Goal: Task Accomplishment & Management: Use online tool/utility

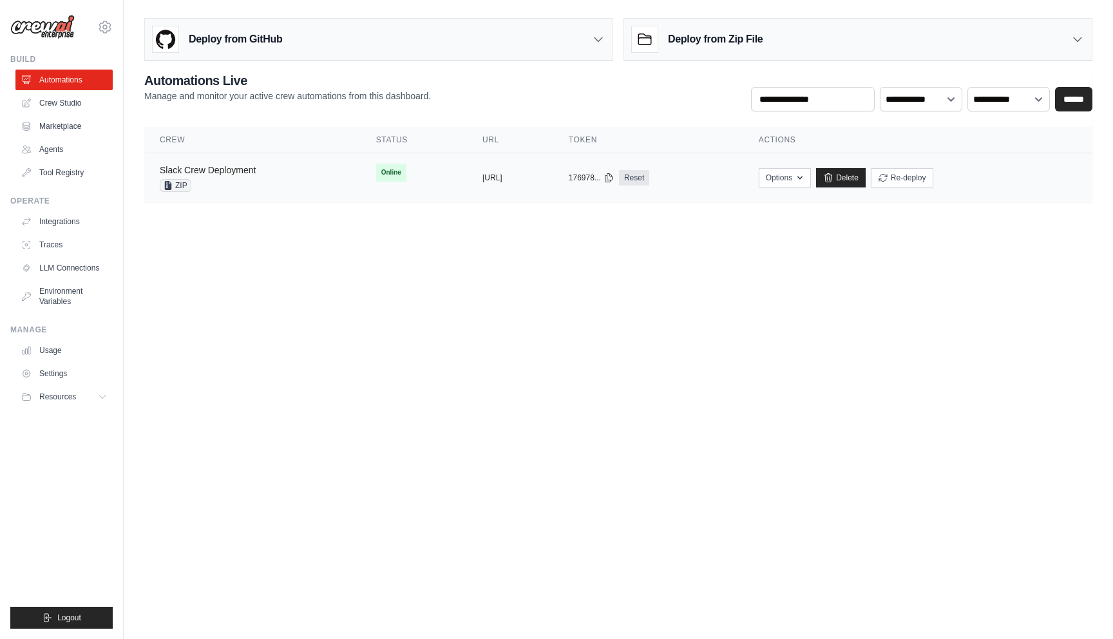
click at [211, 168] on link "Slack Crew Deployment" at bounding box center [208, 170] width 96 height 10
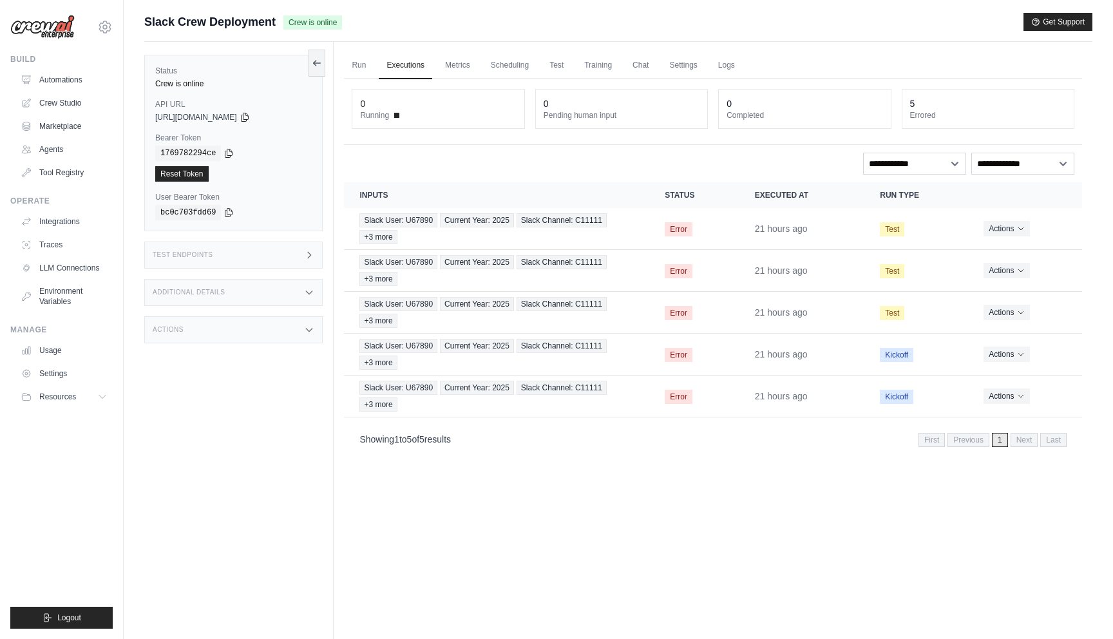
click at [237, 116] on span "https://slack-crew-deployment-b42c3152-e112-4219-9e-6bf80a76.crewai.com" at bounding box center [196, 117] width 82 height 10
click at [250, 119] on icon at bounding box center [245, 116] width 10 height 10
click at [675, 64] on link "Settings" at bounding box center [682, 65] width 43 height 27
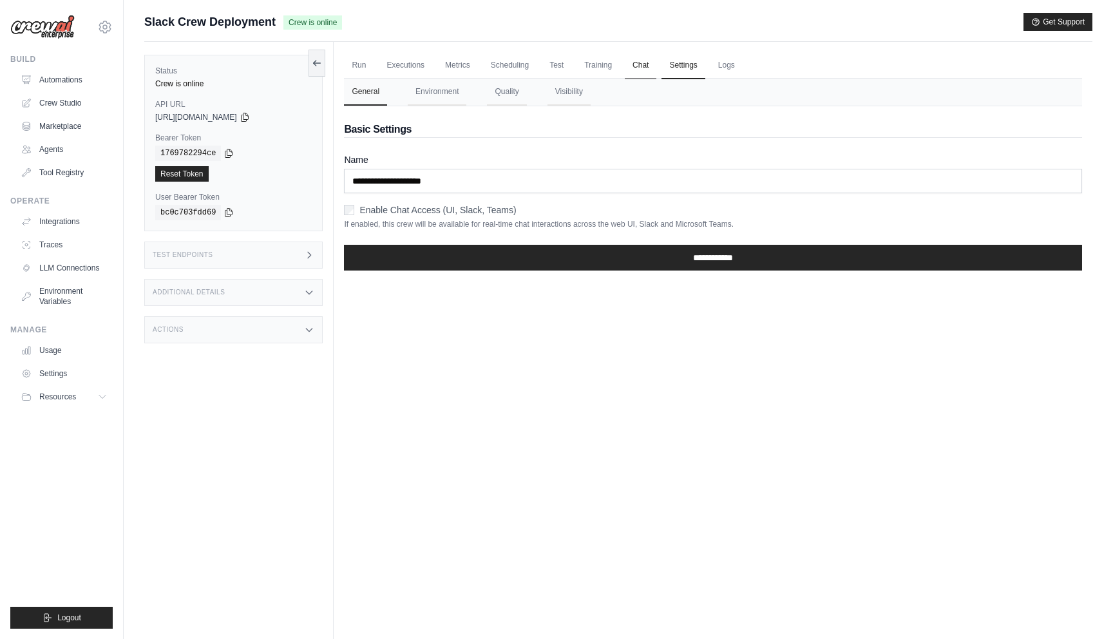
click at [645, 62] on link "Chat" at bounding box center [641, 65] width 32 height 27
click at [724, 68] on link "Logs" at bounding box center [726, 65] width 32 height 27
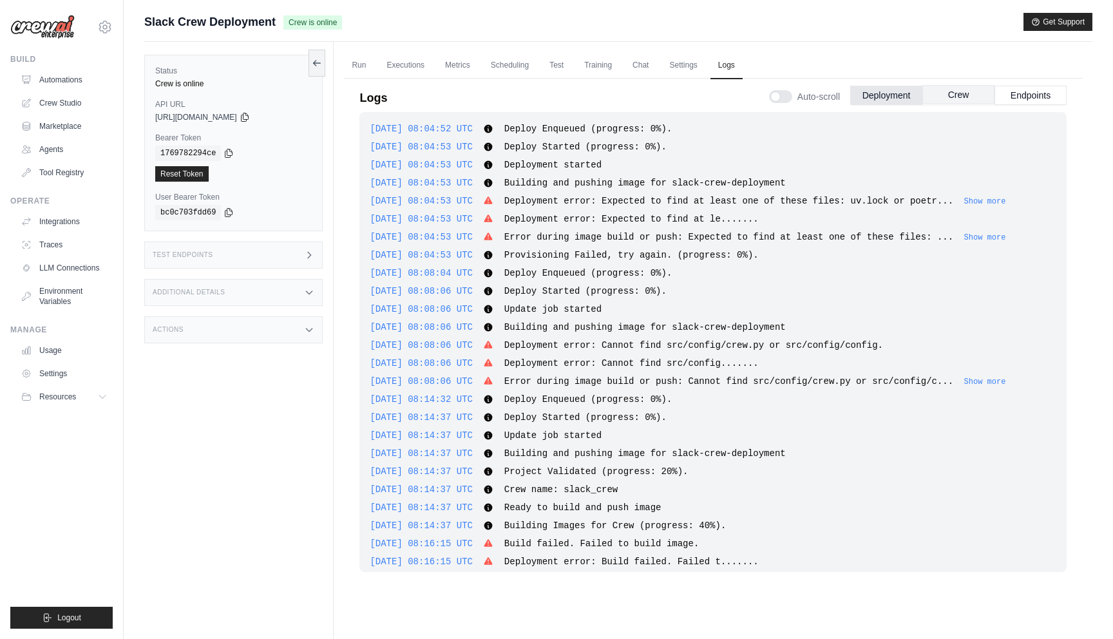
scroll to position [2698, 0]
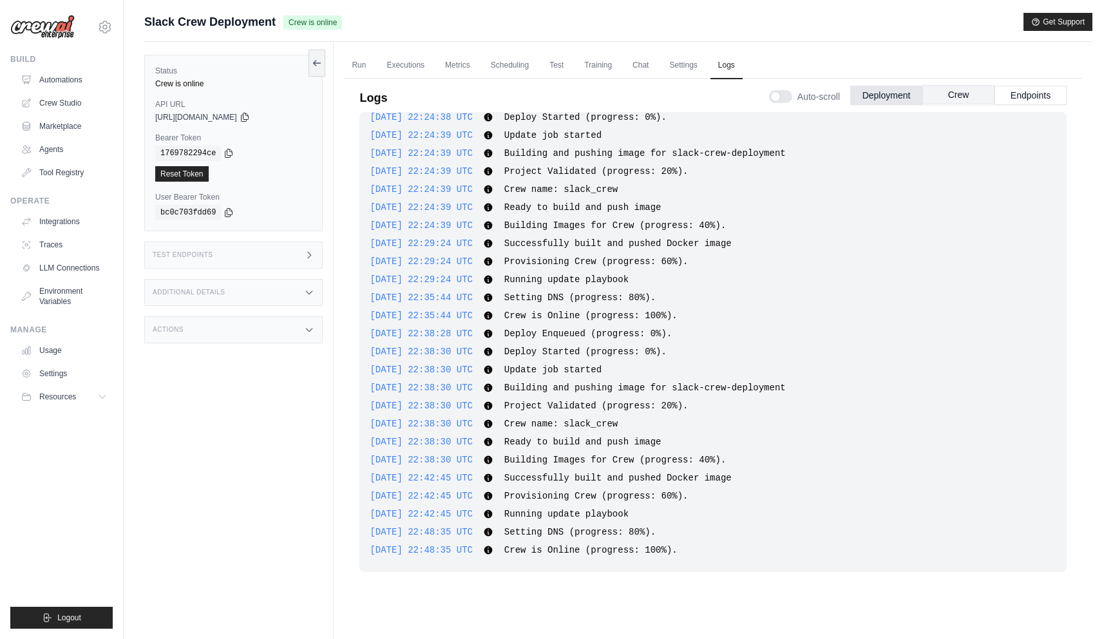
click at [940, 101] on button "Crew" at bounding box center [958, 94] width 72 height 19
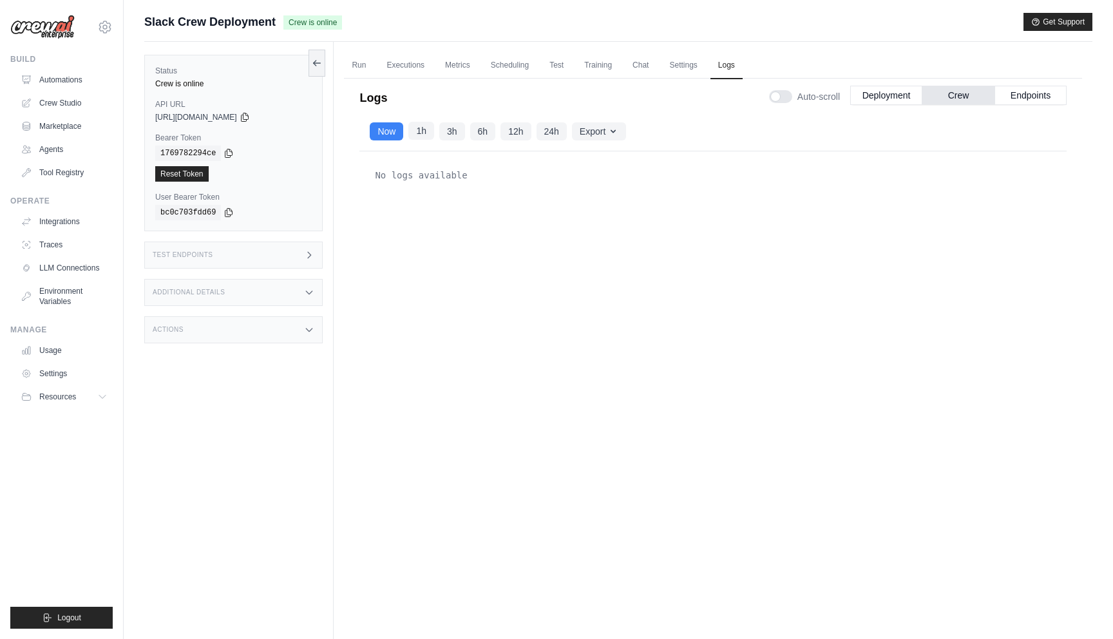
click at [428, 134] on button "1h" at bounding box center [421, 131] width 26 height 18
click at [561, 134] on button "24h" at bounding box center [551, 131] width 30 height 18
click at [581, 134] on button "Export" at bounding box center [599, 131] width 54 height 18
click at [551, 133] on button "24h" at bounding box center [551, 131] width 30 height 18
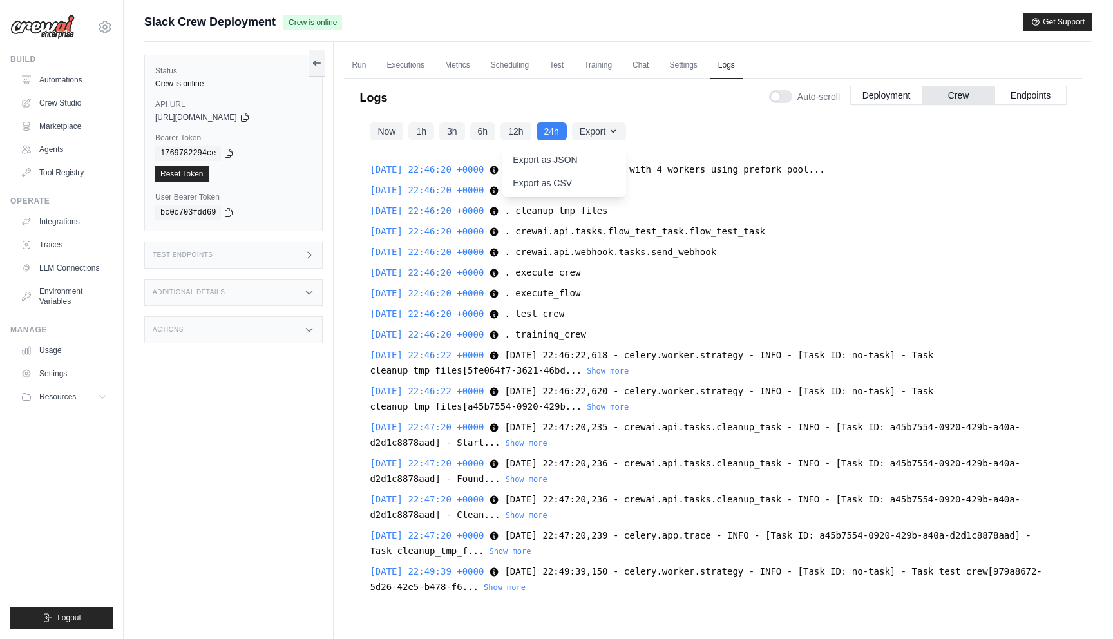
scroll to position [934, 0]
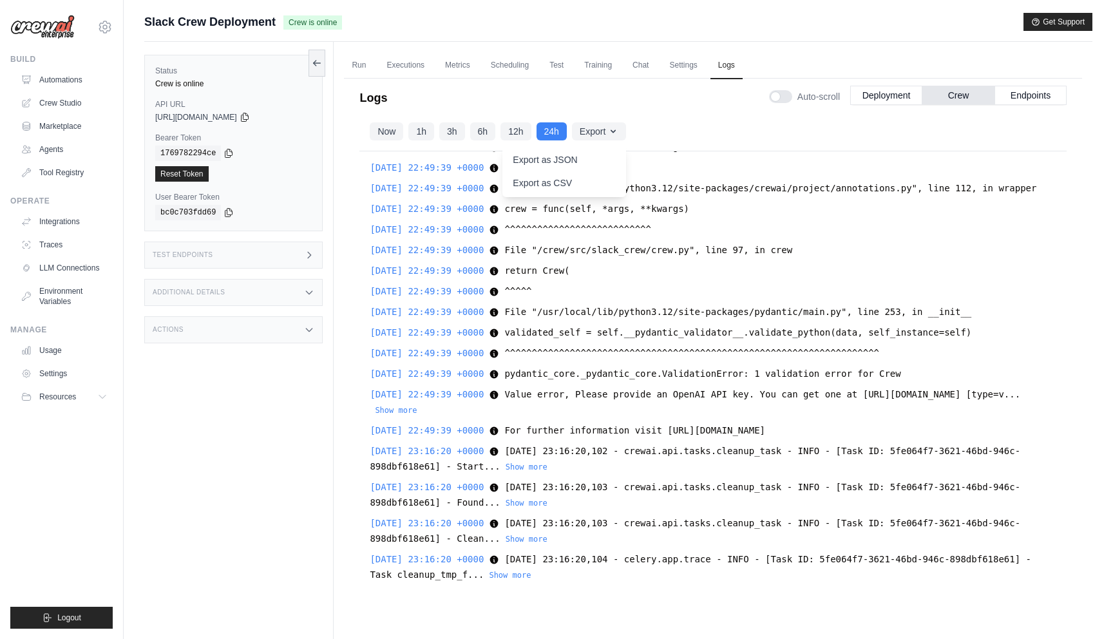
click at [483, 98] on div "Logs Auto-scroll Deployment Crew Endpoints" at bounding box center [712, 94] width 707 height 36
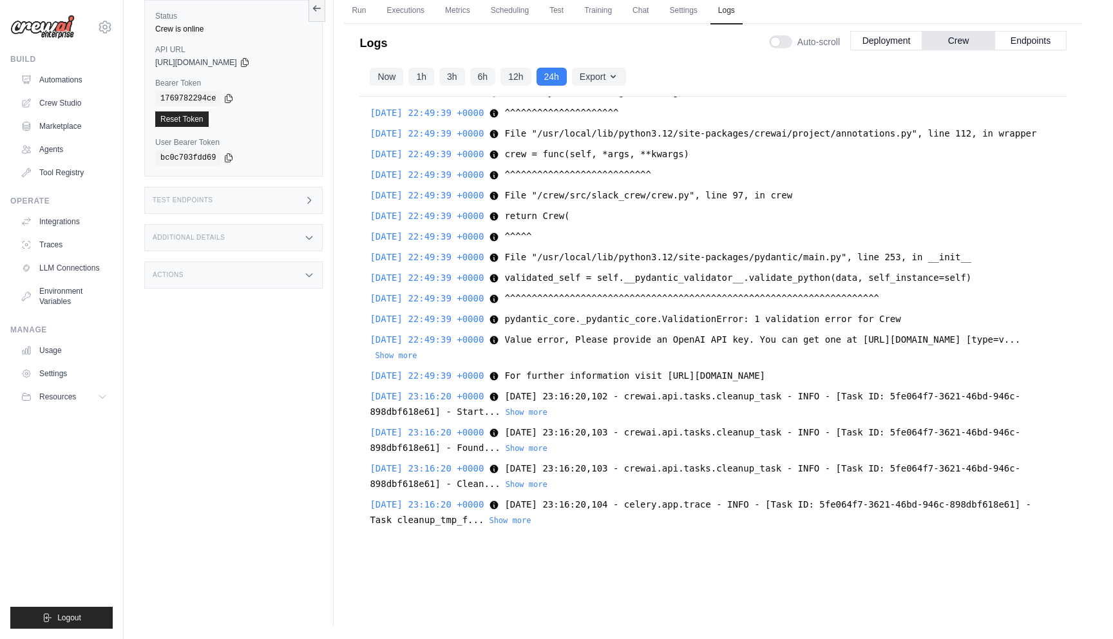
click at [116, 17] on div "sidhant.agarwal@docusign.com DS-DTS-Sandbox docusign-sid ✓ Settings Build Autom…" at bounding box center [62, 319] width 124 height 639
click at [104, 23] on icon at bounding box center [104, 26] width 15 height 15
click at [105, 84] on link "DS-DTS-Sandbox" at bounding box center [104, 86] width 113 height 23
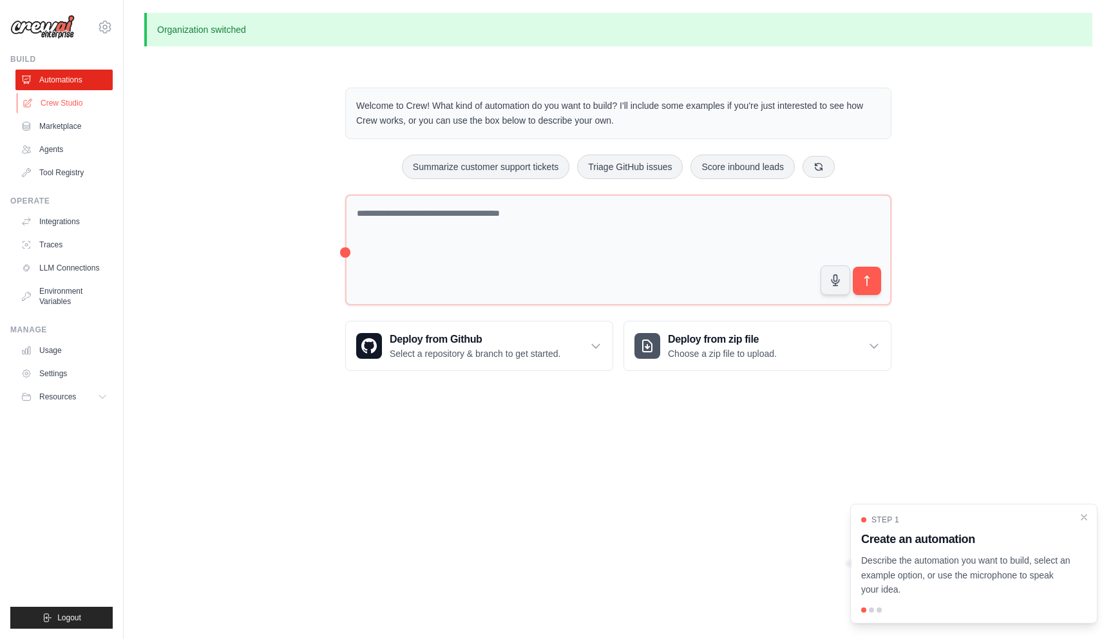
click at [67, 106] on link "Crew Studio" at bounding box center [65, 103] width 97 height 21
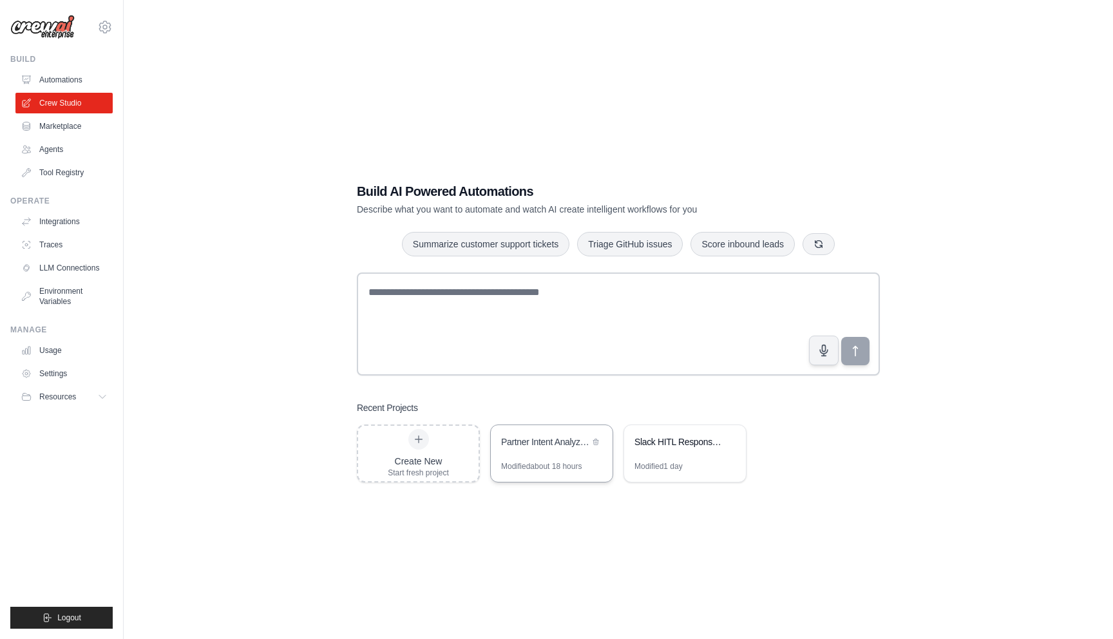
click at [556, 449] on div "Partner Intent Analyzer & Processor" at bounding box center [545, 442] width 88 height 15
click at [69, 261] on link "LLM Connections" at bounding box center [65, 268] width 97 height 21
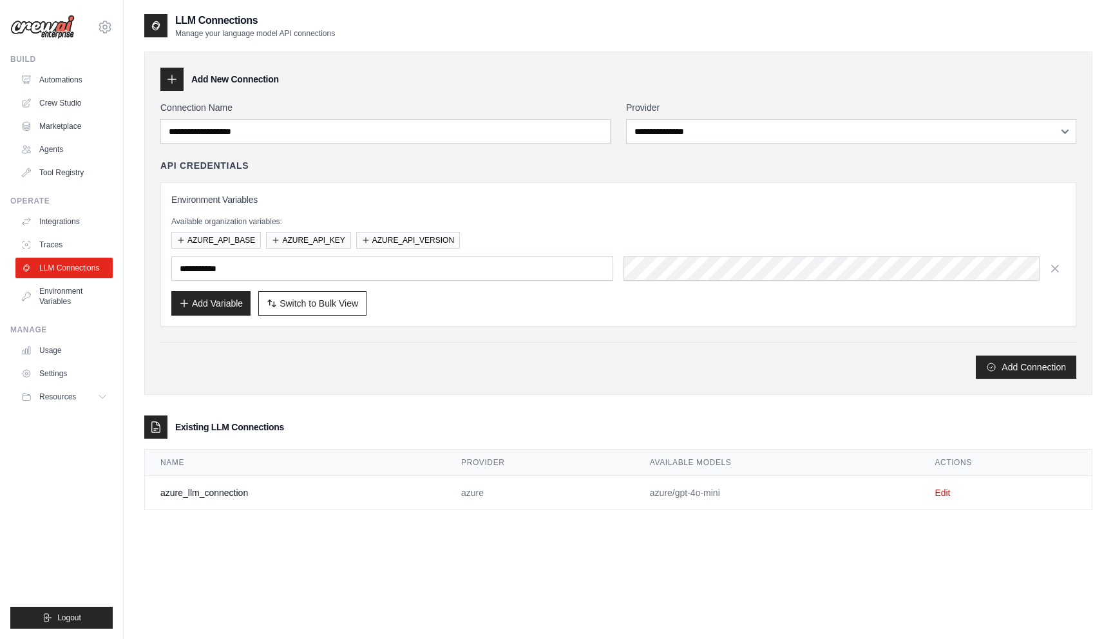
click at [238, 492] on td "azure_llm_connection" at bounding box center [295, 493] width 301 height 34
click at [941, 493] on link "Edit" at bounding box center [941, 492] width 15 height 10
click at [944, 499] on td "Edit" at bounding box center [1005, 493] width 173 height 34
click at [941, 494] on link "Edit" at bounding box center [941, 492] width 15 height 10
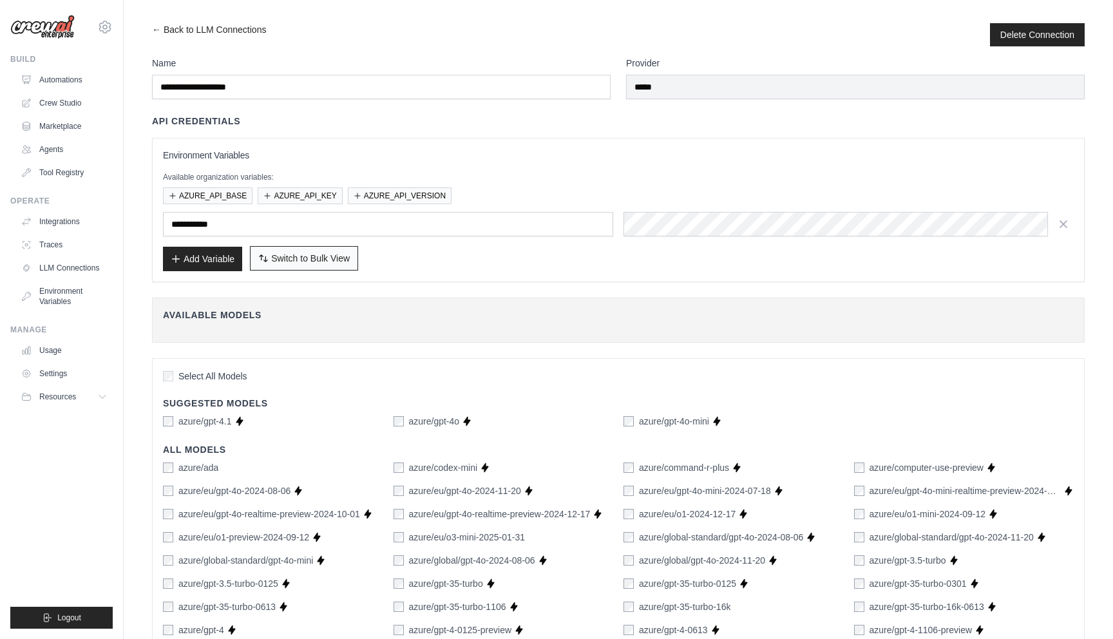
click at [270, 256] on button "Switch to Bulk View Switch to Table View" at bounding box center [304, 258] width 108 height 24
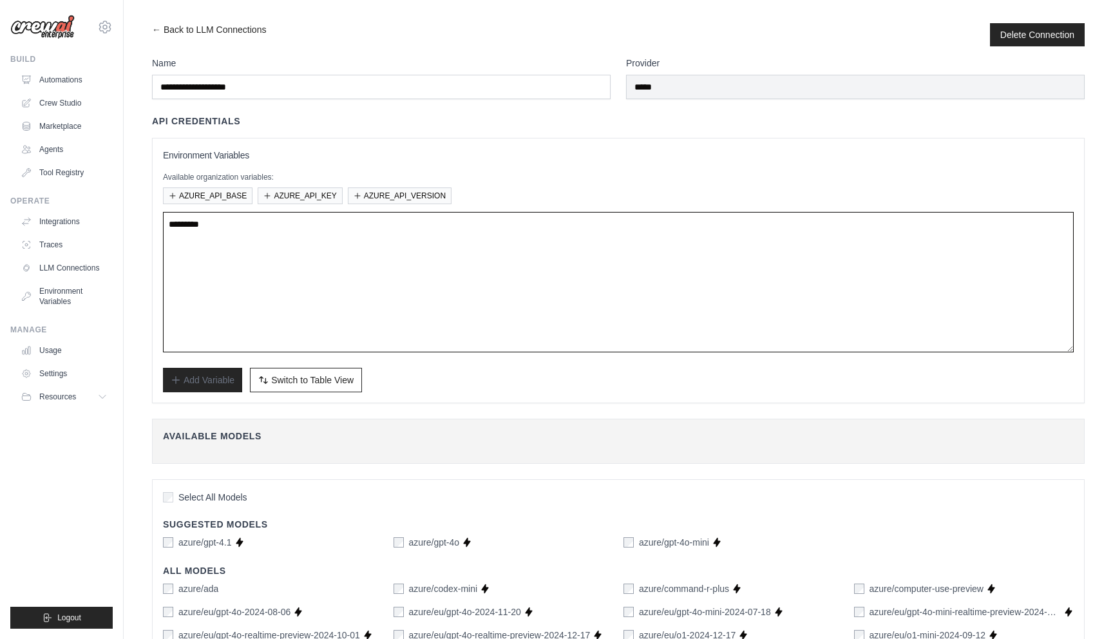
click at [261, 252] on textarea at bounding box center [618, 282] width 910 height 140
click at [191, 179] on p "Available organization variables:" at bounding box center [618, 177] width 910 height 10
click at [194, 189] on button "AZURE_API_BASE" at bounding box center [208, 195] width 90 height 17
click at [287, 191] on button "AZURE_API_KEY" at bounding box center [300, 195] width 84 height 17
click at [404, 191] on button "AZURE_API_VERSION" at bounding box center [400, 195] width 104 height 17
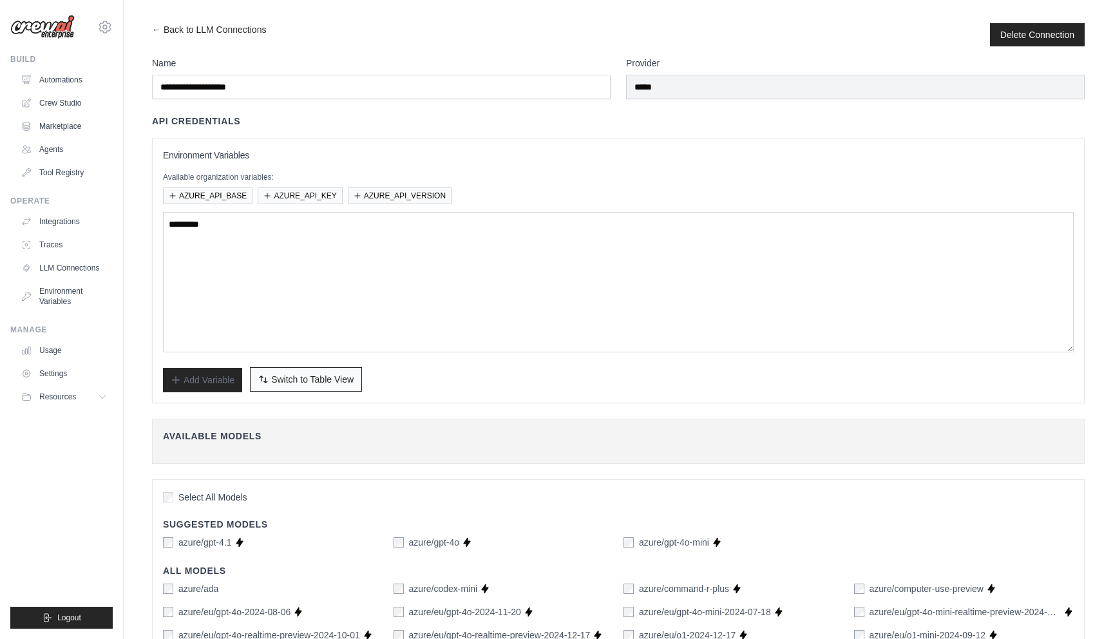
click at [278, 379] on span "Switch to Table View" at bounding box center [312, 379] width 82 height 13
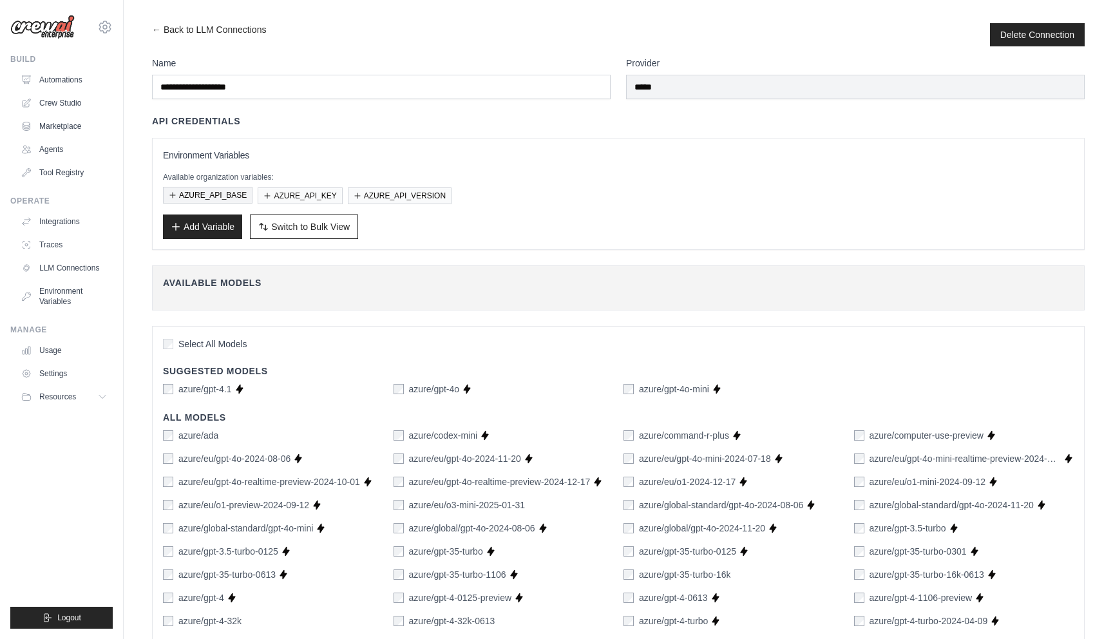
click at [229, 200] on button "AZURE_API_BASE" at bounding box center [208, 195] width 90 height 17
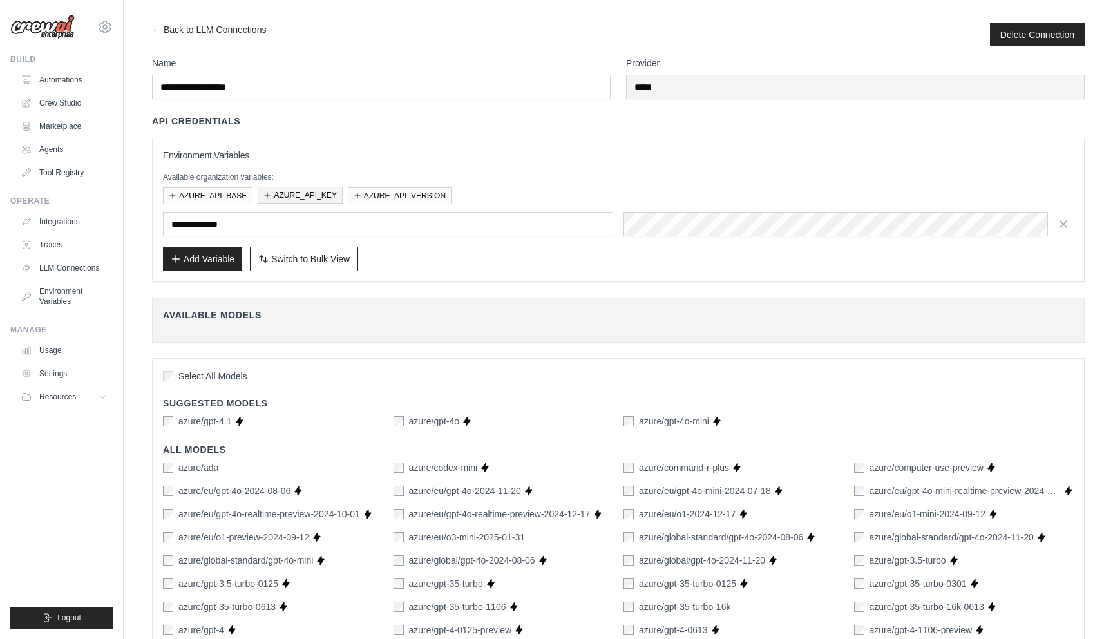
click at [275, 198] on button "AZURE_API_KEY" at bounding box center [300, 195] width 84 height 17
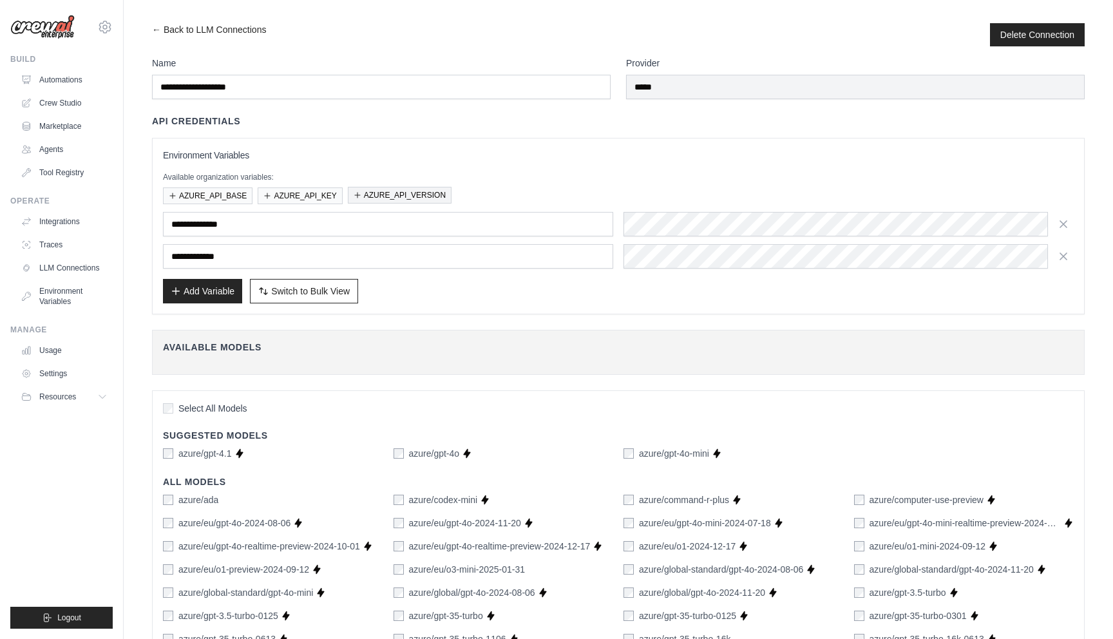
click at [379, 198] on button "AZURE_API_VERSION" at bounding box center [400, 195] width 104 height 17
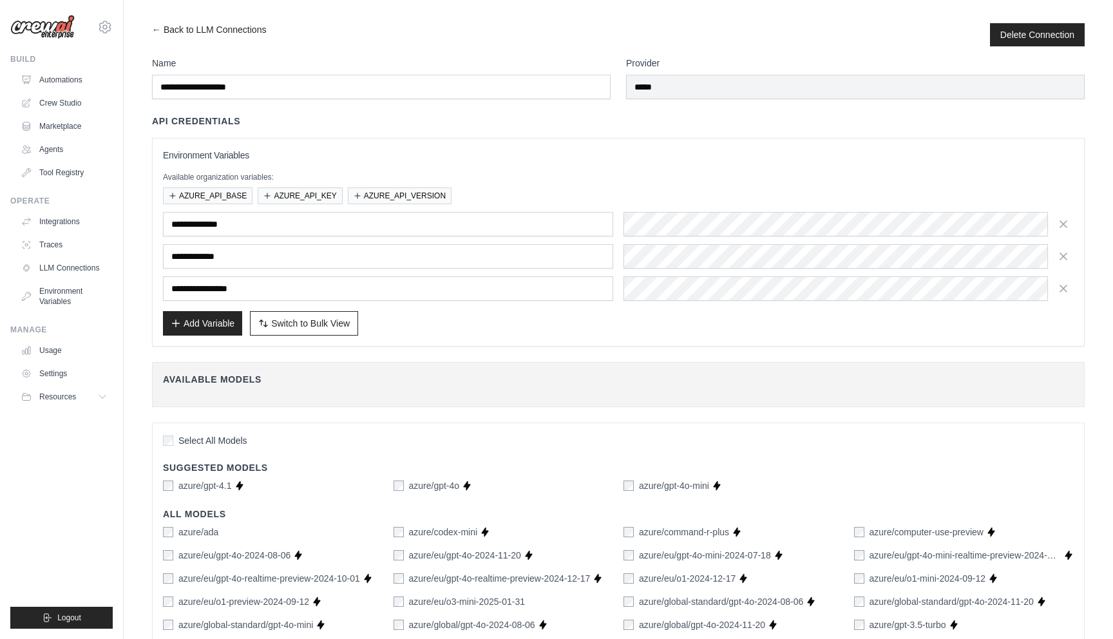
click at [101, 28] on icon at bounding box center [104, 26] width 15 height 15
click at [92, 115] on link "docusign-sid" at bounding box center [104, 110] width 113 height 23
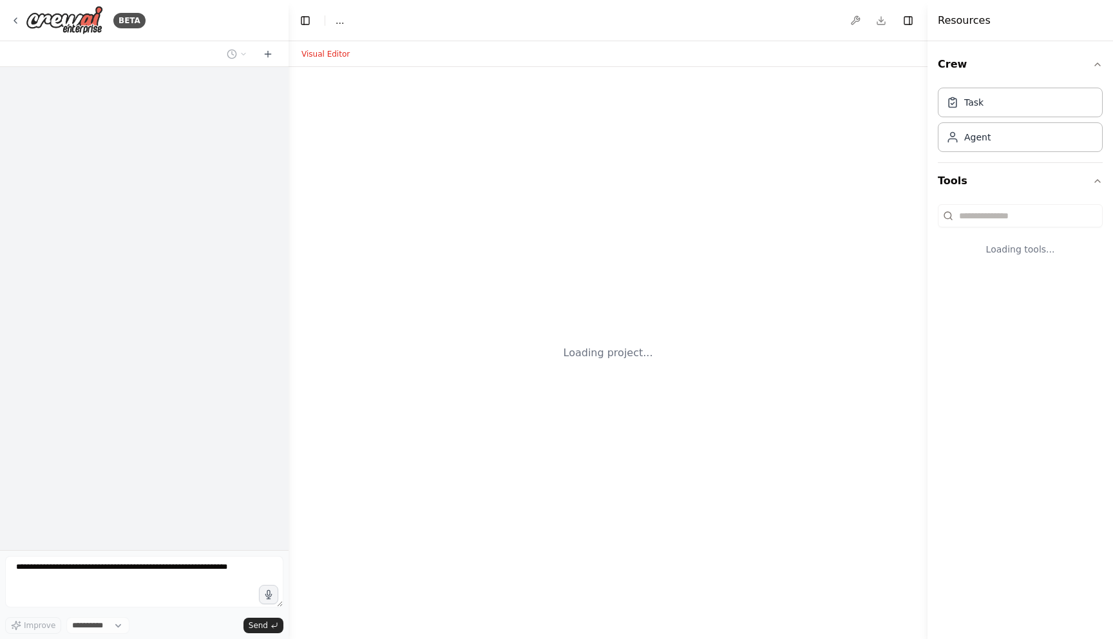
select select "****"
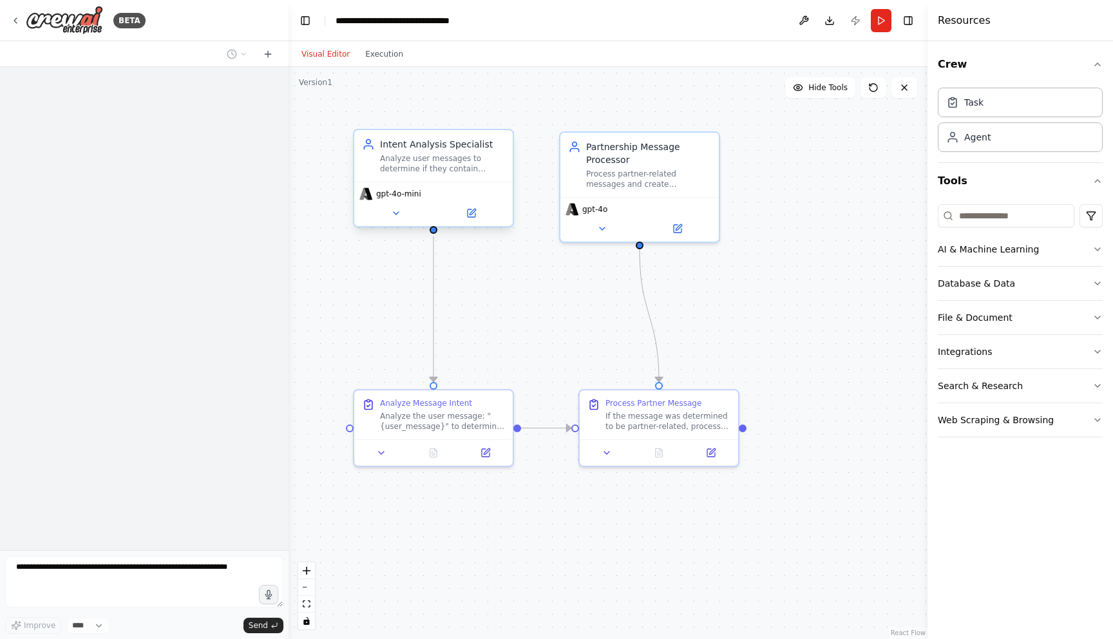
scroll to position [368, 0]
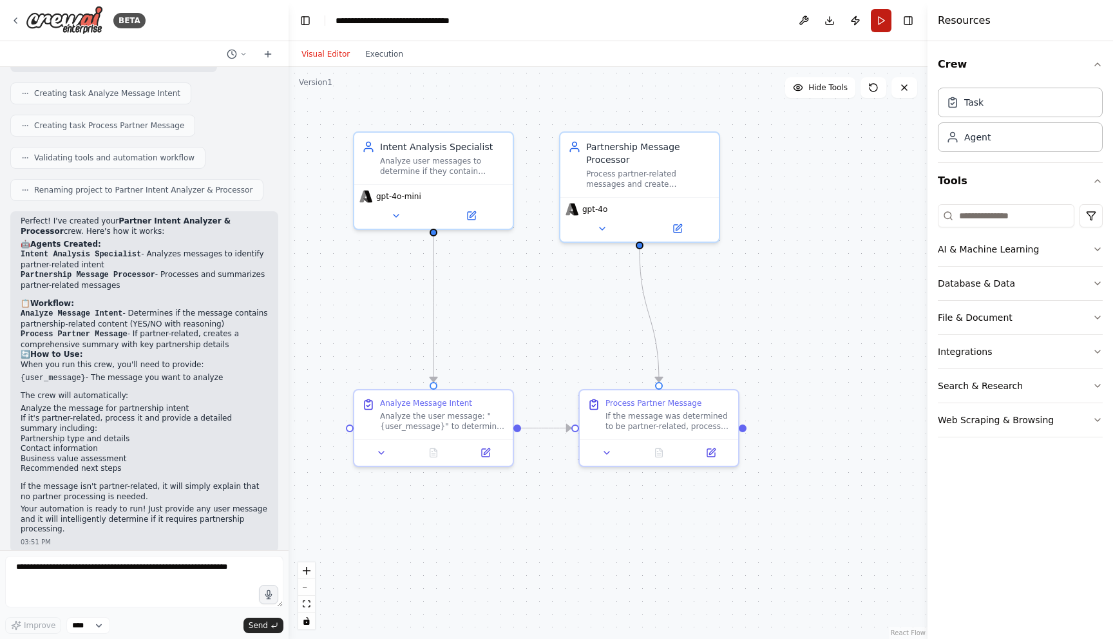
click at [880, 22] on button "Run" at bounding box center [881, 20] width 21 height 23
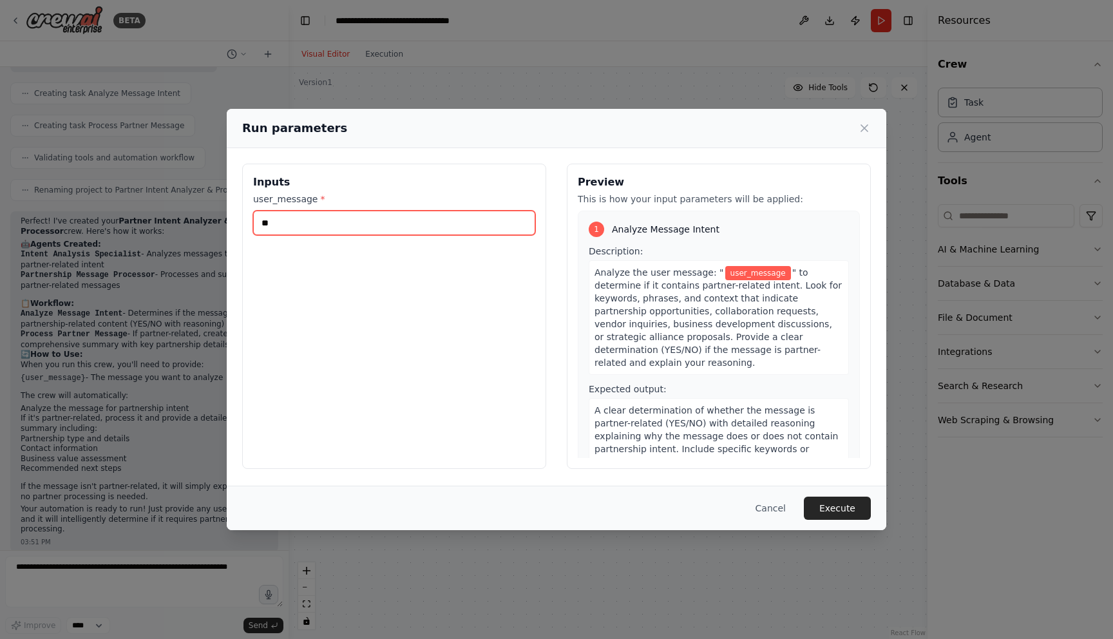
click at [395, 229] on input "**" at bounding box center [394, 223] width 282 height 24
type input "***"
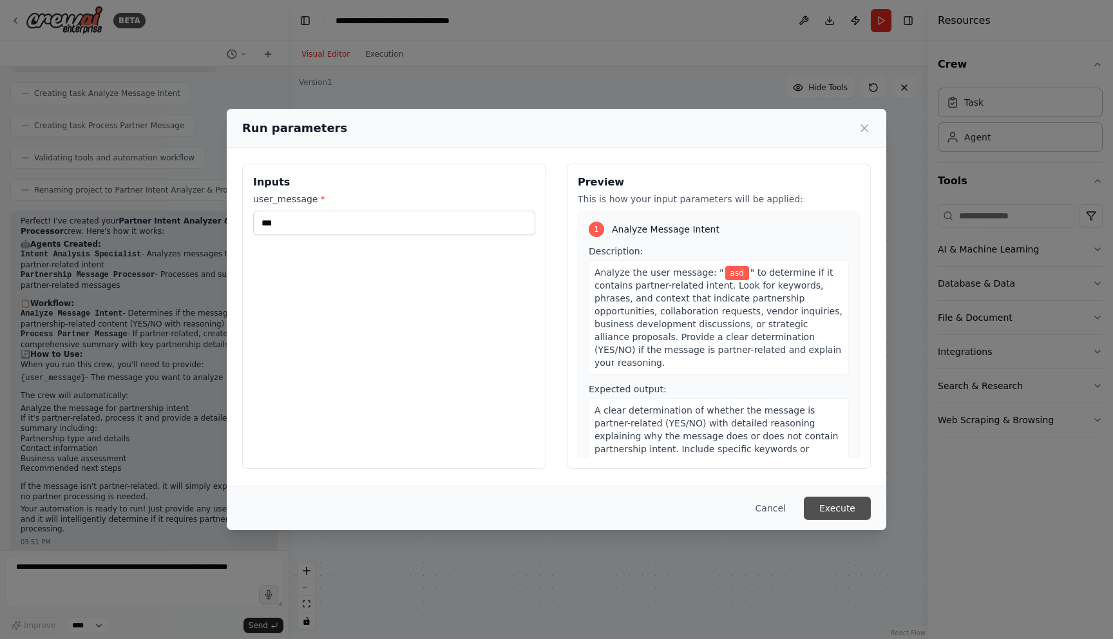
click at [835, 501] on button "Execute" at bounding box center [837, 507] width 67 height 23
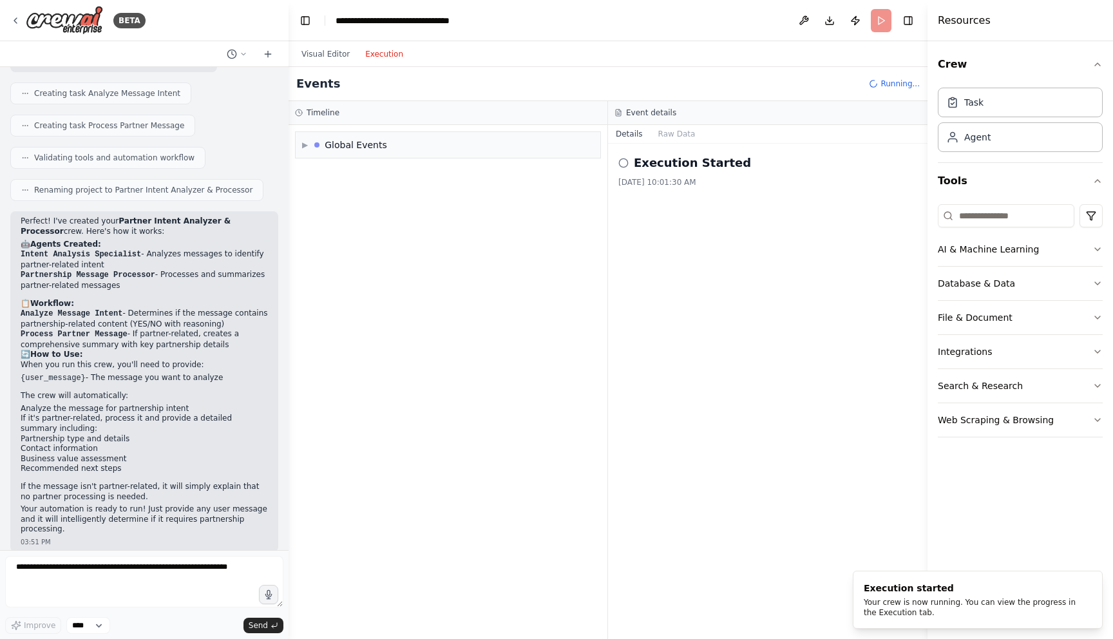
click at [376, 55] on button "Execution" at bounding box center [383, 53] width 53 height 15
click at [350, 223] on span "LLM call" at bounding box center [358, 225] width 31 height 10
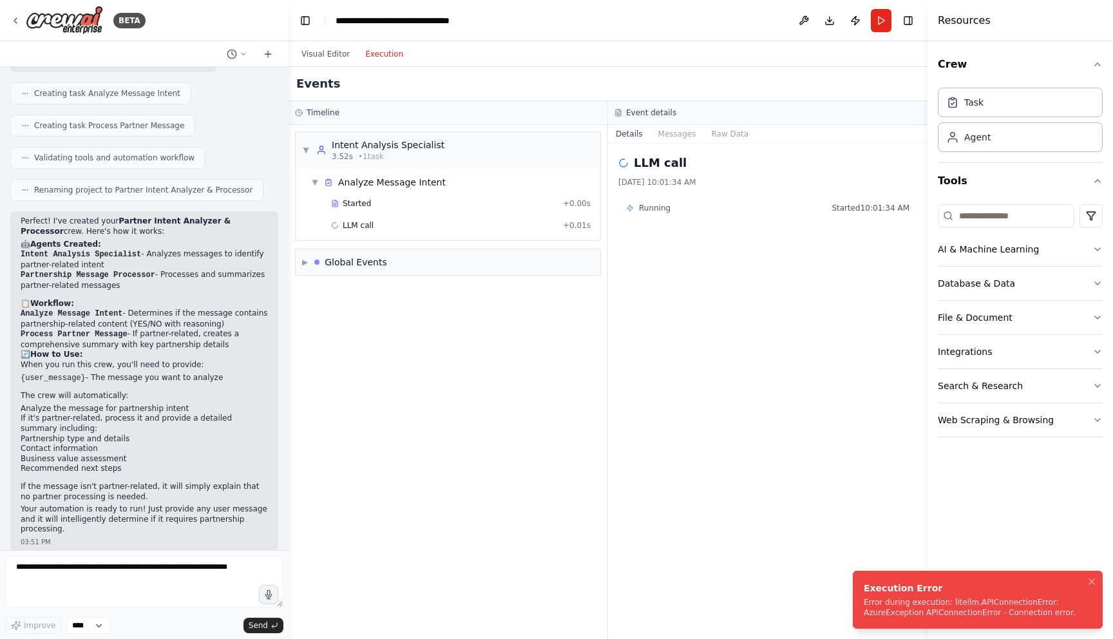
click at [963, 607] on div "Error during execution: litellm.APIConnectionError: AzureException APIConnectio…" at bounding box center [974, 607] width 223 height 21
drag, startPoint x: 1071, startPoint y: 618, endPoint x: 932, endPoint y: 603, distance: 140.5
click at [932, 604] on li "Execution Error Error during execution: litellm.APIConnectionError: AzureExcept…" at bounding box center [978, 600] width 250 height 58
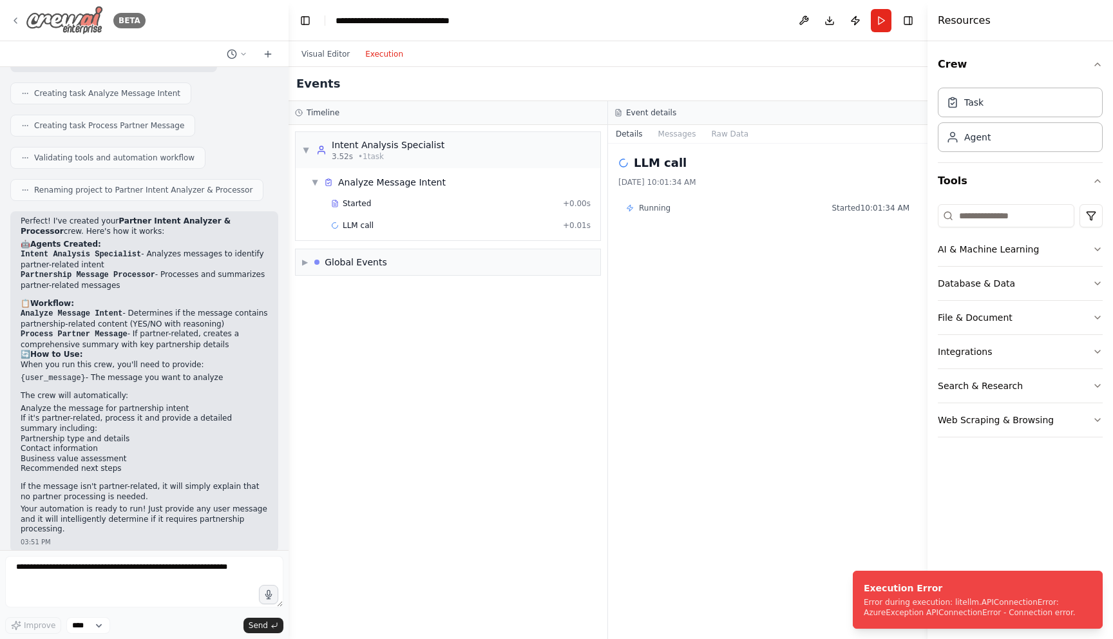
click at [19, 19] on icon at bounding box center [15, 20] width 10 height 10
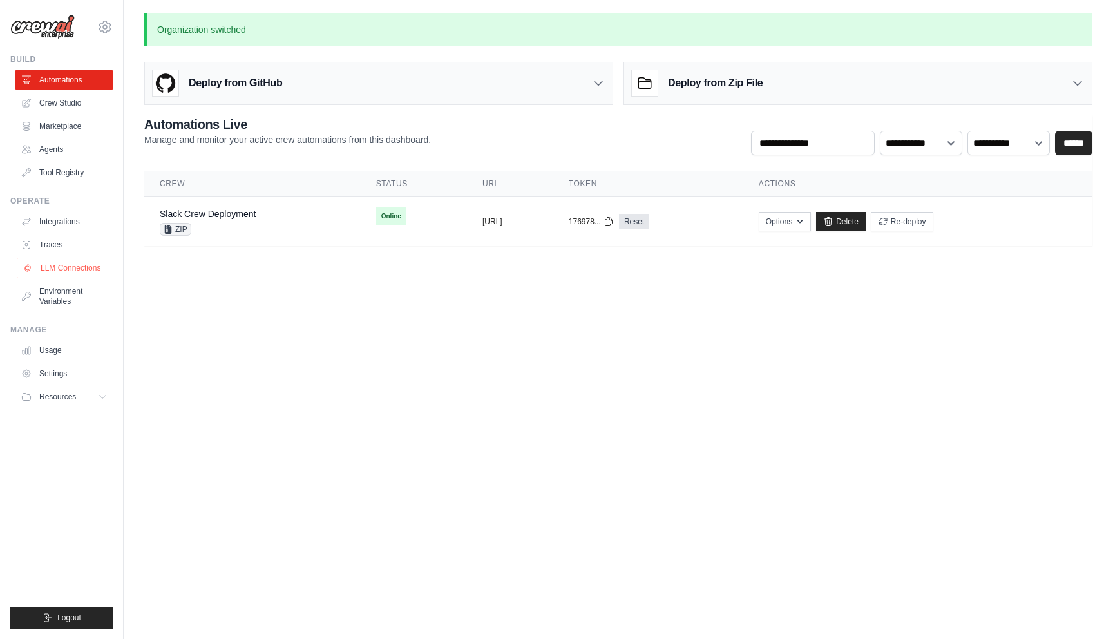
click at [82, 274] on link "LLM Connections" at bounding box center [65, 268] width 97 height 21
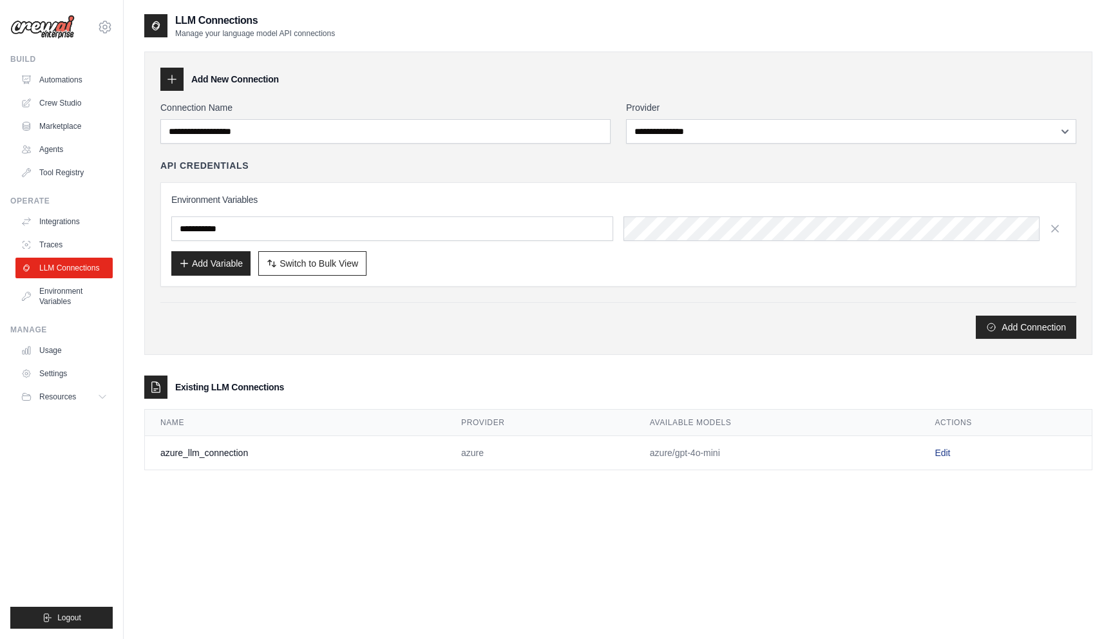
click at [949, 455] on link "Edit" at bounding box center [941, 453] width 15 height 10
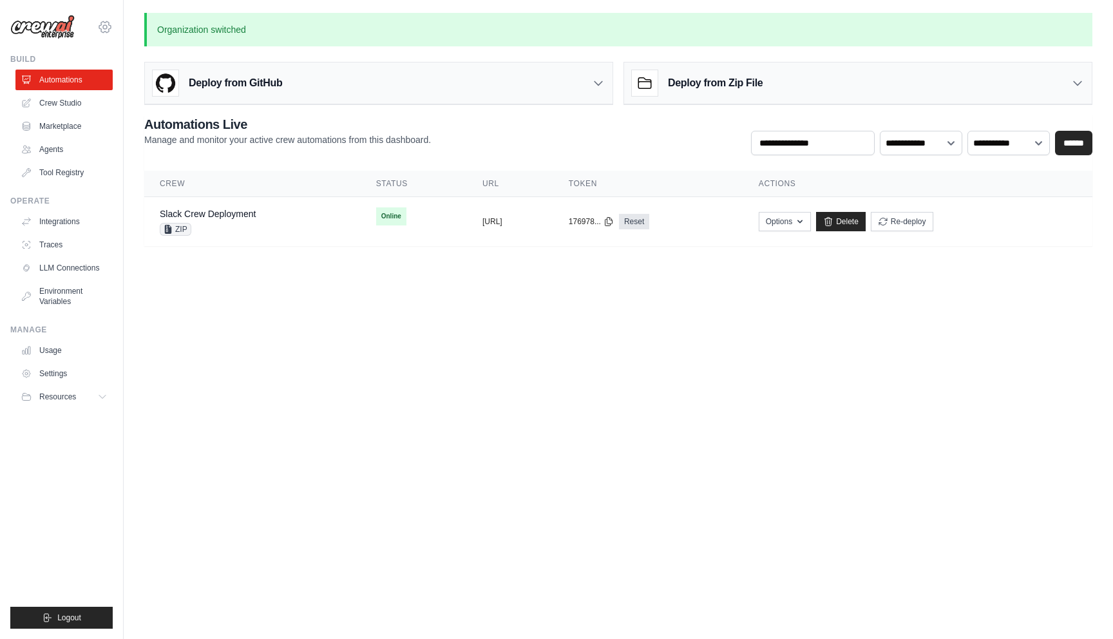
click at [106, 28] on icon at bounding box center [104, 26] width 15 height 15
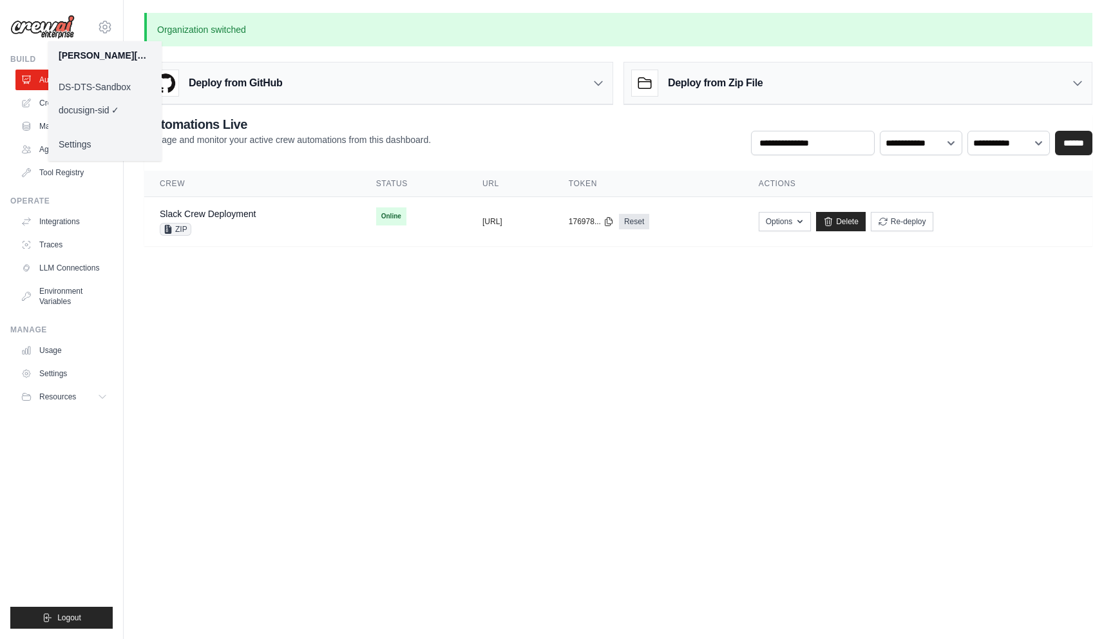
click at [103, 80] on link "DS-DTS-Sandbox" at bounding box center [104, 86] width 113 height 23
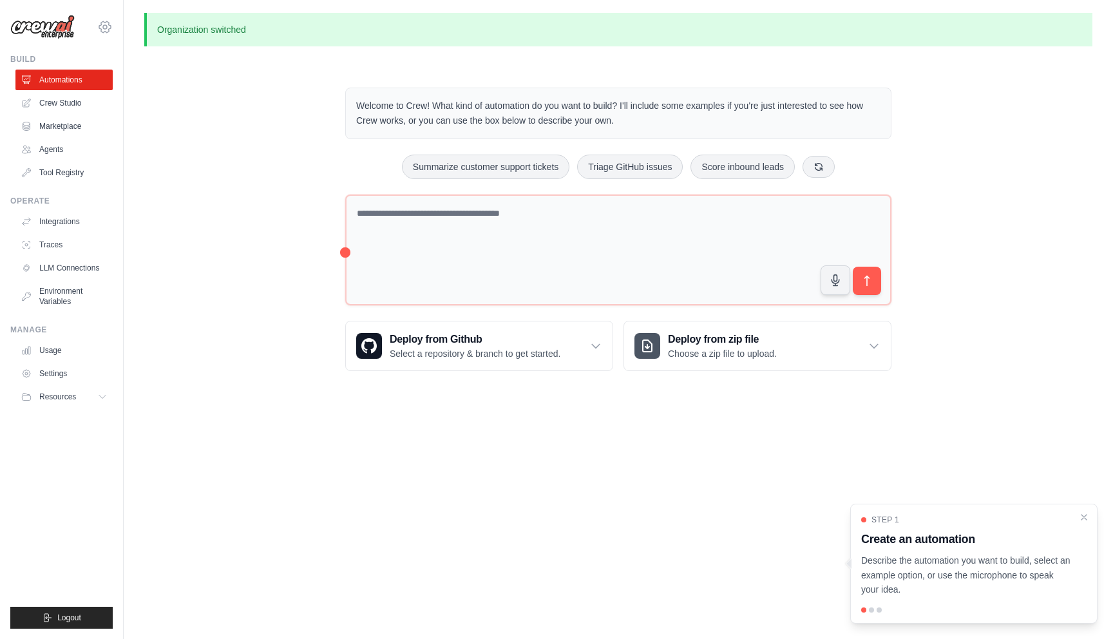
click at [105, 32] on icon at bounding box center [104, 26] width 15 height 15
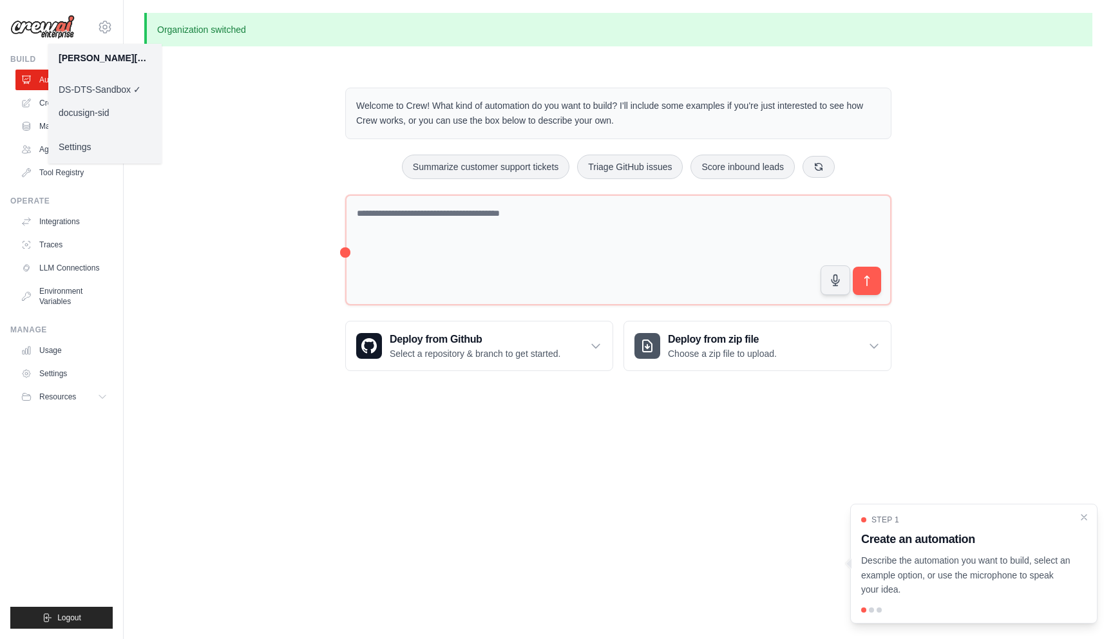
click at [97, 146] on link "Settings" at bounding box center [104, 146] width 113 height 23
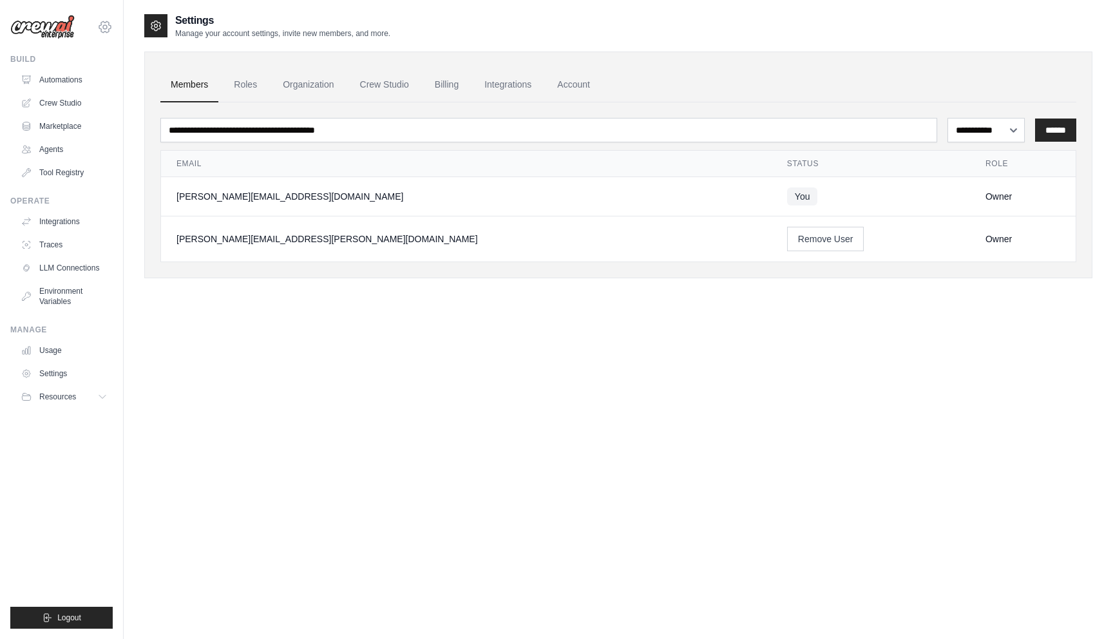
click at [104, 22] on icon at bounding box center [105, 26] width 12 height 11
click at [216, 341] on div "**********" at bounding box center [618, 332] width 948 height 639
click at [66, 270] on link "LLM Connections" at bounding box center [65, 268] width 97 height 21
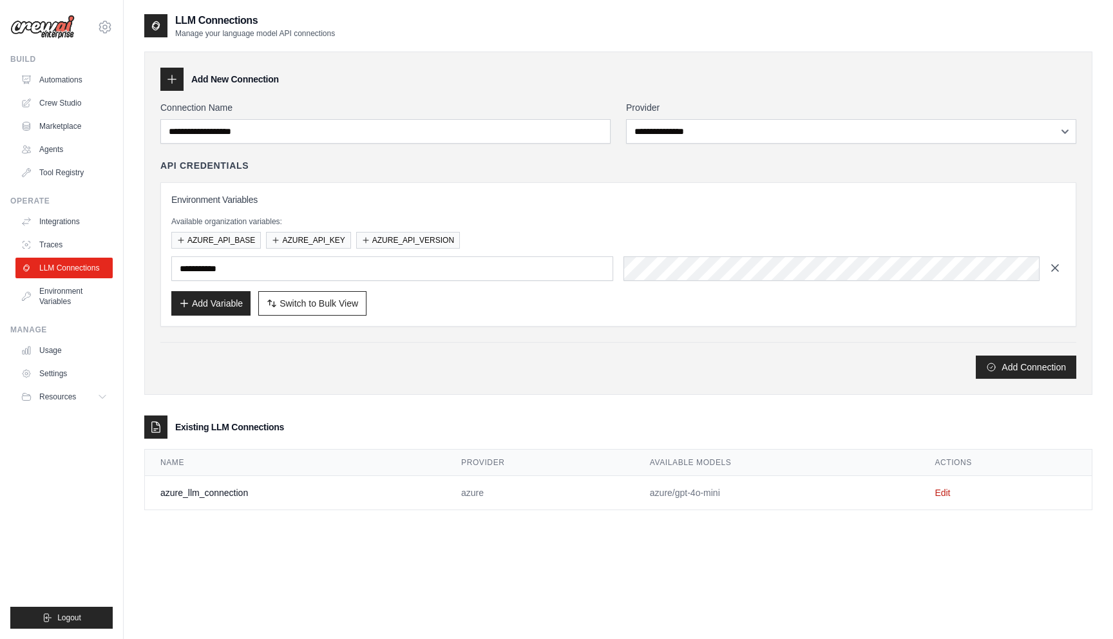
click at [1059, 272] on icon "button" at bounding box center [1054, 267] width 13 height 13
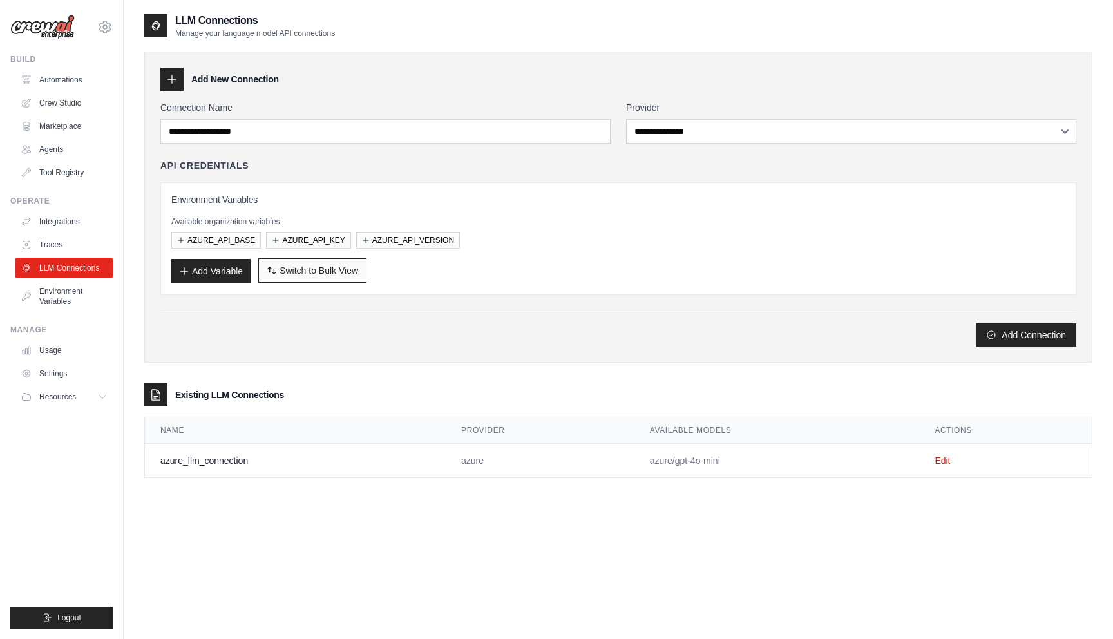
click at [284, 269] on span "Switch to Bulk View" at bounding box center [318, 270] width 79 height 13
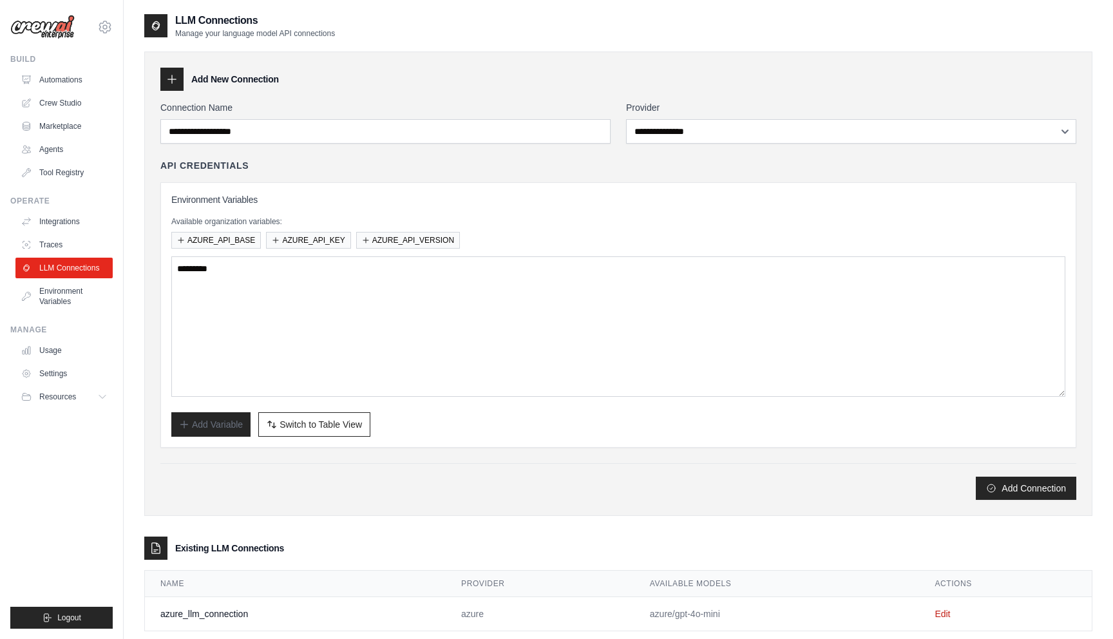
click at [297, 446] on div "Environment Variables Available organization variables: AZURE_API_BASE AZURE_AP…" at bounding box center [618, 314] width 916 height 265
click at [297, 427] on span "Switch to Table View" at bounding box center [320, 423] width 82 height 13
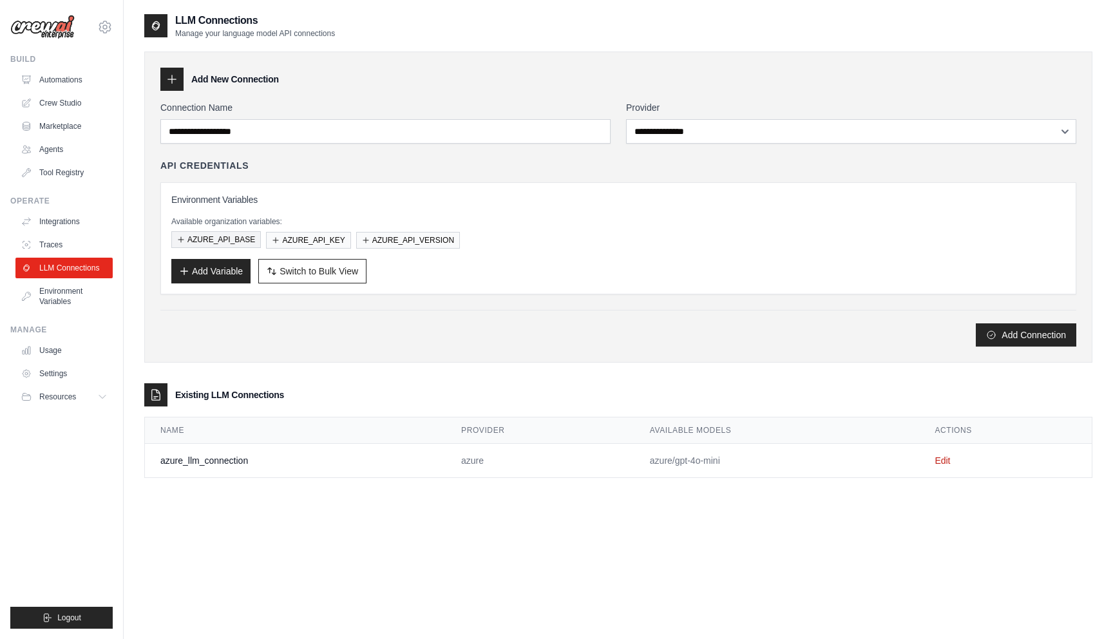
click at [247, 234] on button "AZURE_API_BASE" at bounding box center [216, 239] width 90 height 17
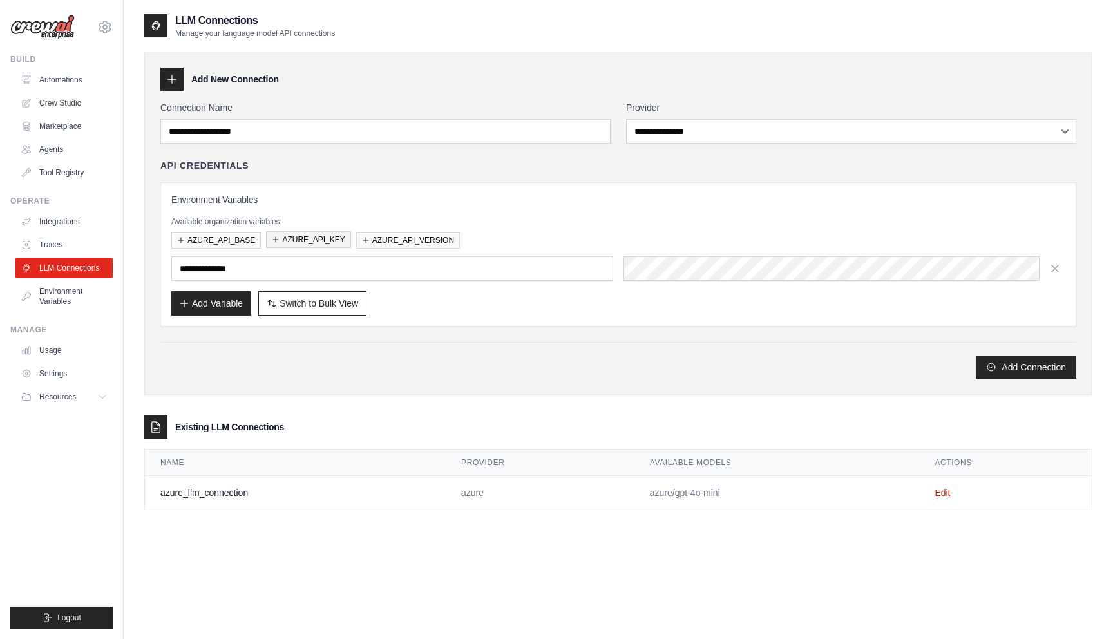
click at [293, 240] on button "AZURE_API_KEY" at bounding box center [308, 239] width 84 height 17
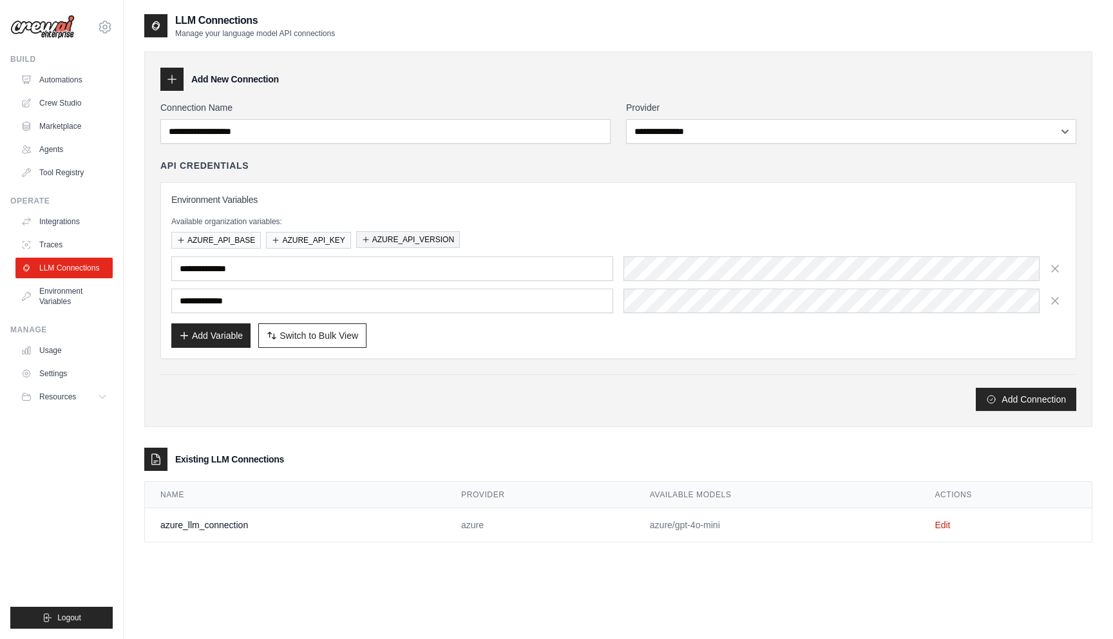
click at [404, 240] on button "AZURE_API_VERSION" at bounding box center [408, 239] width 104 height 17
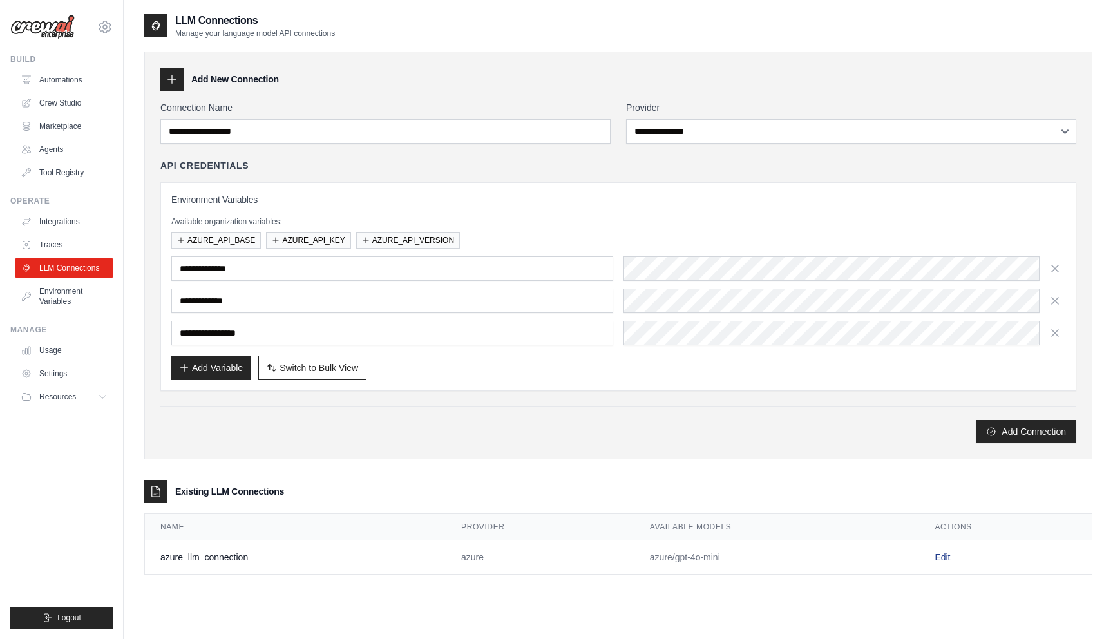
click at [942, 558] on link "Edit" at bounding box center [941, 557] width 15 height 10
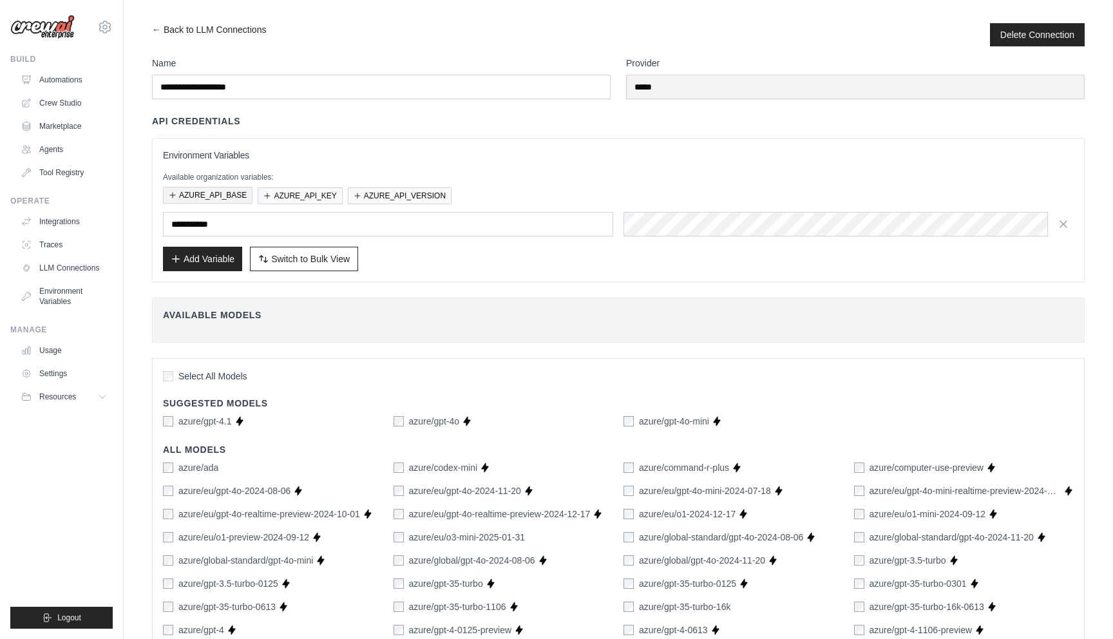
click at [240, 196] on button "AZURE_API_BASE" at bounding box center [208, 195] width 90 height 17
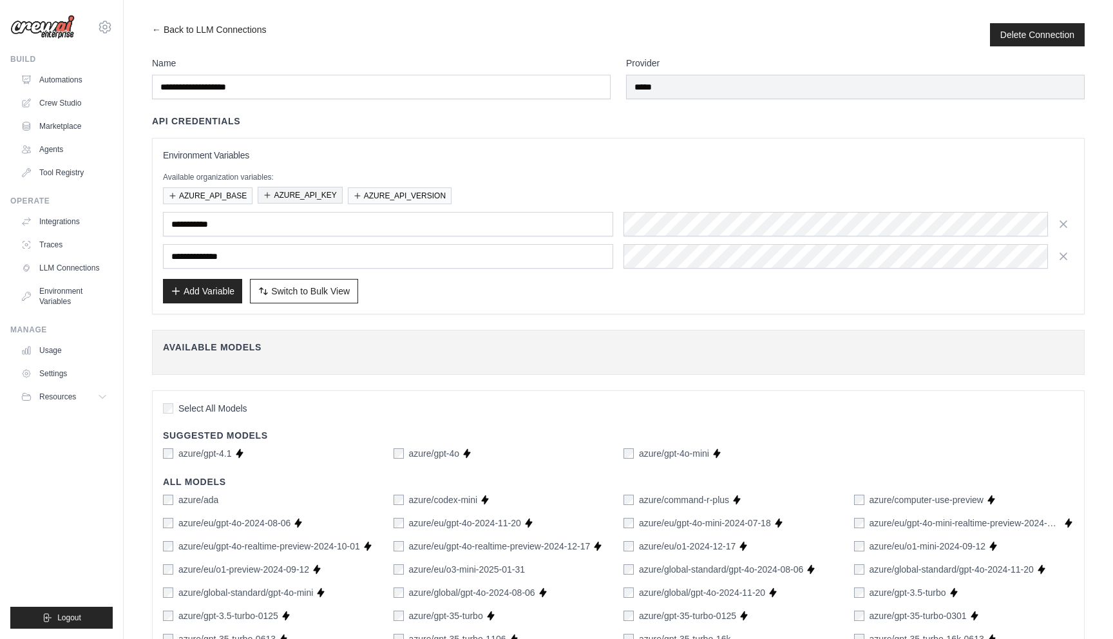
click at [279, 196] on button "AZURE_API_KEY" at bounding box center [300, 195] width 84 height 17
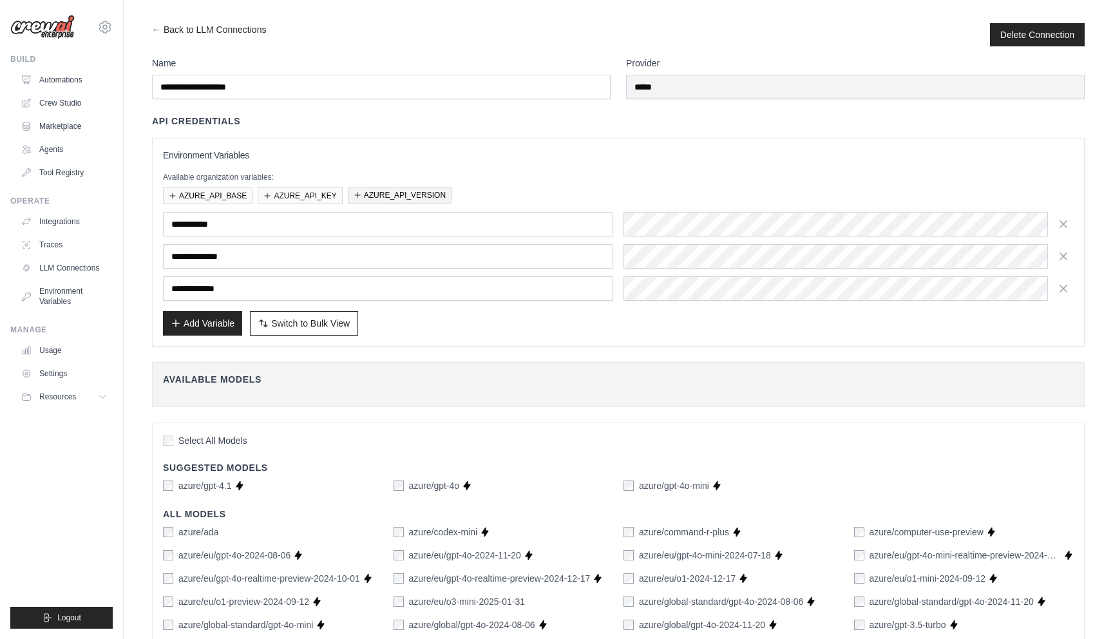
click at [386, 194] on button "AZURE_API_VERSION" at bounding box center [400, 195] width 104 height 17
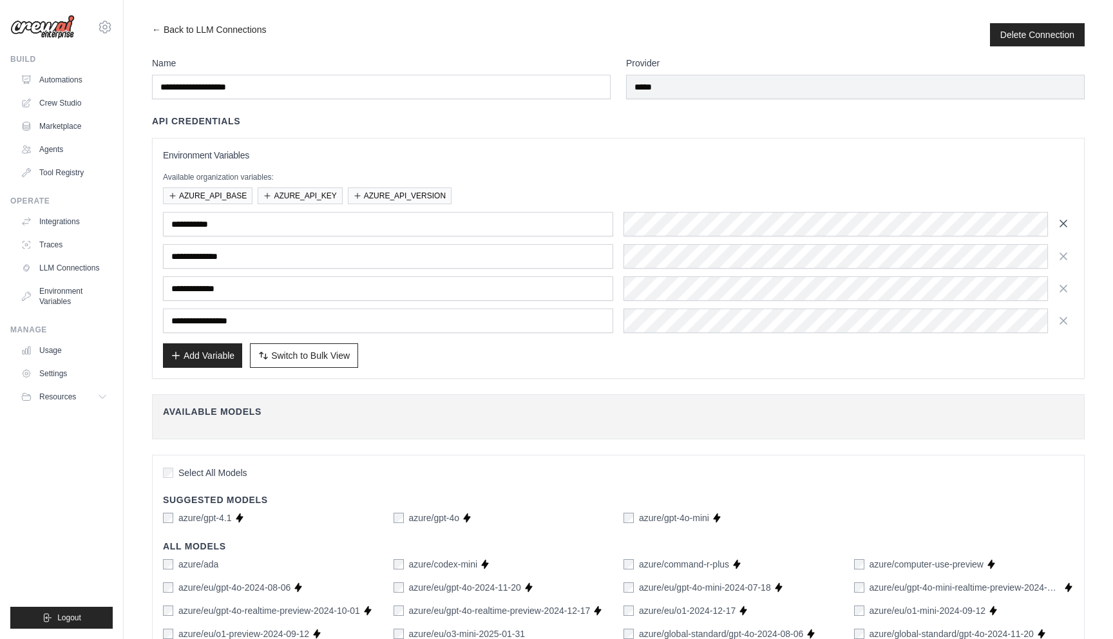
click at [1067, 224] on icon "button" at bounding box center [1063, 223] width 13 height 13
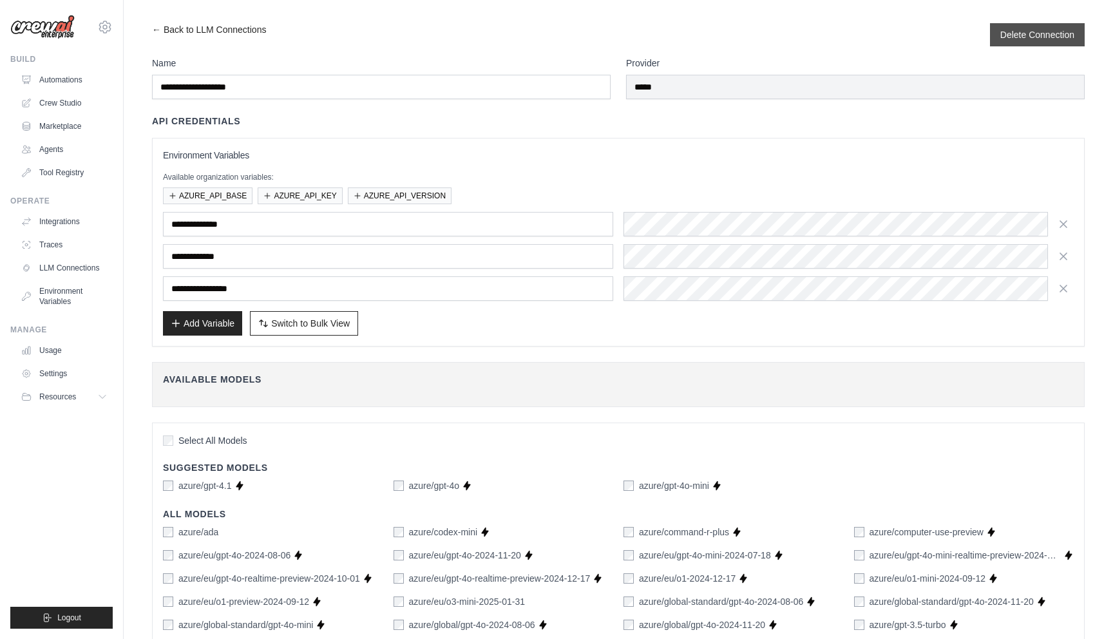
click at [1030, 41] on div "Delete Connection" at bounding box center [1037, 34] width 95 height 23
click at [176, 35] on link "← Back to LLM Connections" at bounding box center [209, 34] width 114 height 23
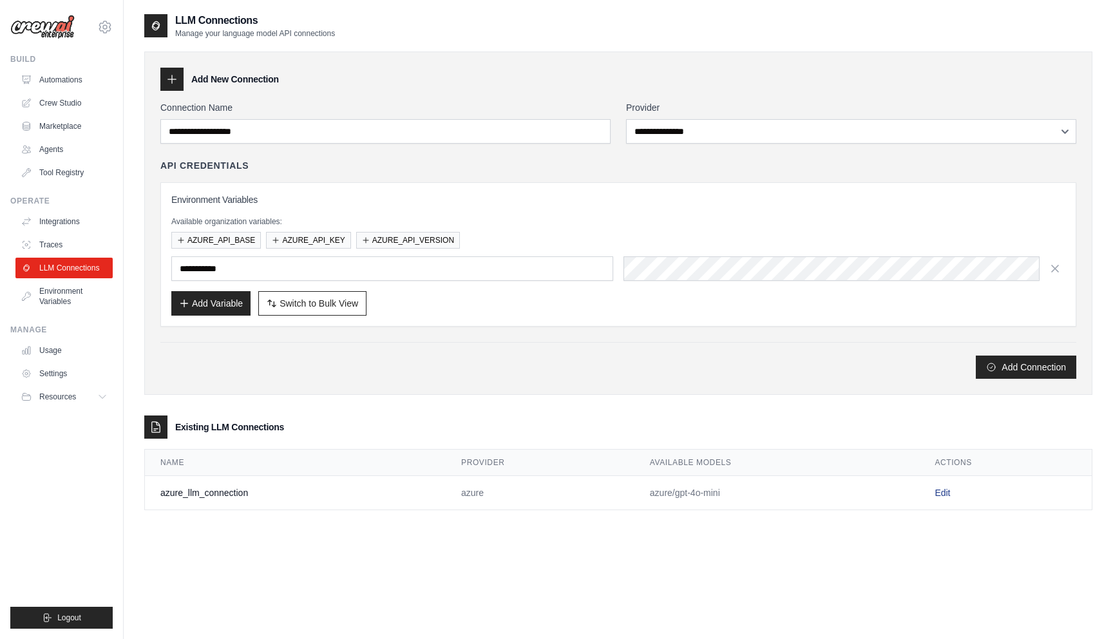
click at [945, 495] on link "Edit" at bounding box center [941, 492] width 15 height 10
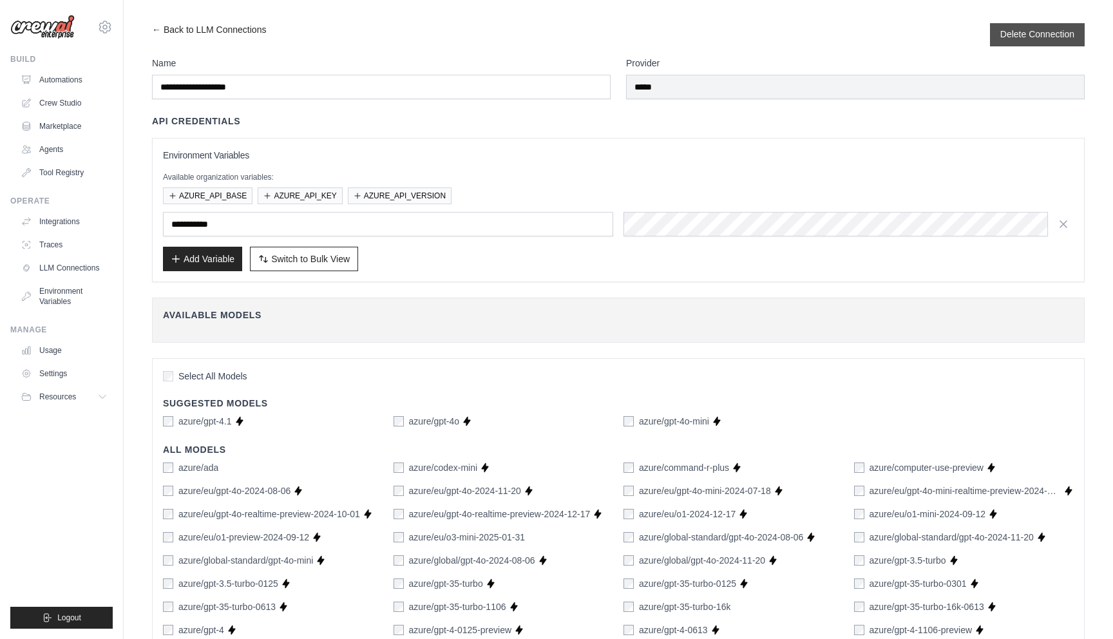
click at [1017, 40] on button "Delete Connection" at bounding box center [1037, 34] width 74 height 13
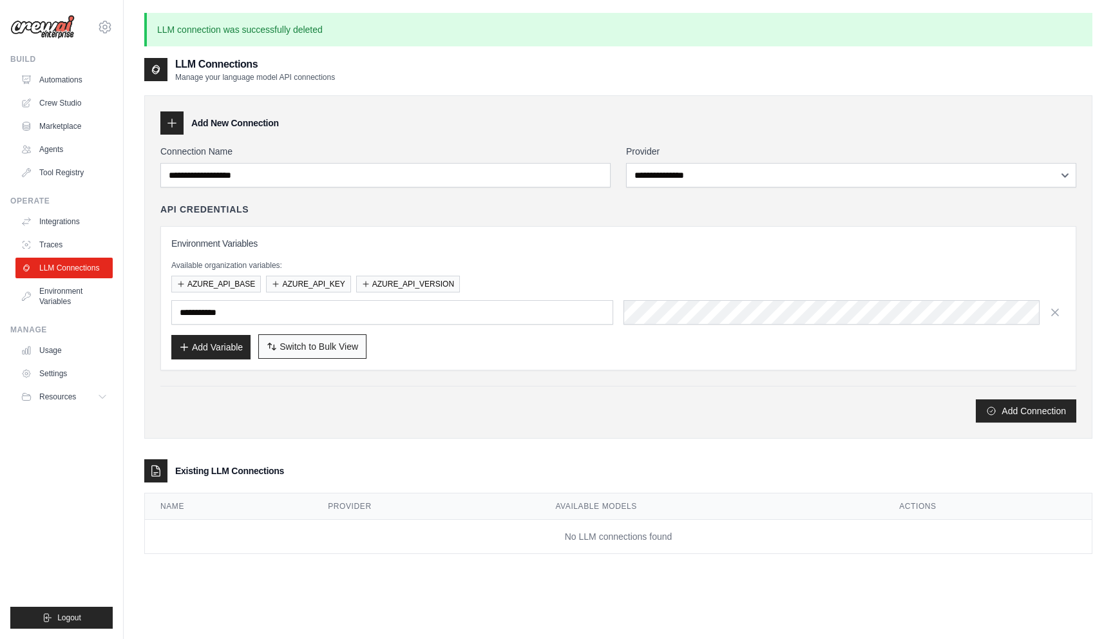
click at [269, 337] on button "Switch to Bulk View Switch to Table View" at bounding box center [312, 346] width 108 height 24
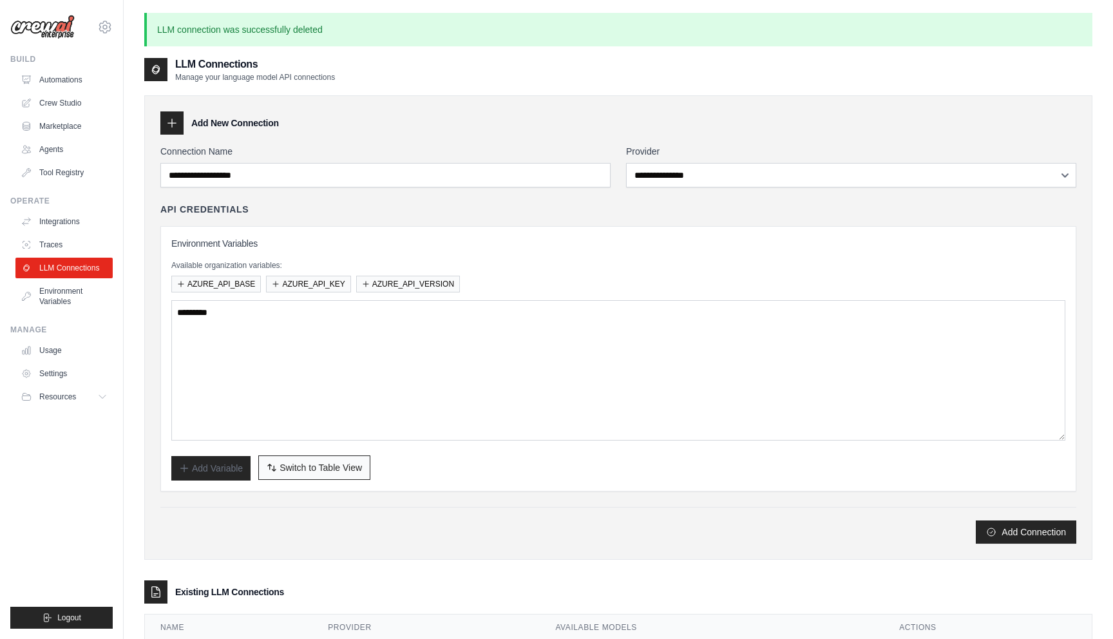
click at [301, 458] on button "Switch to Bulk View Switch to Table View" at bounding box center [314, 467] width 112 height 24
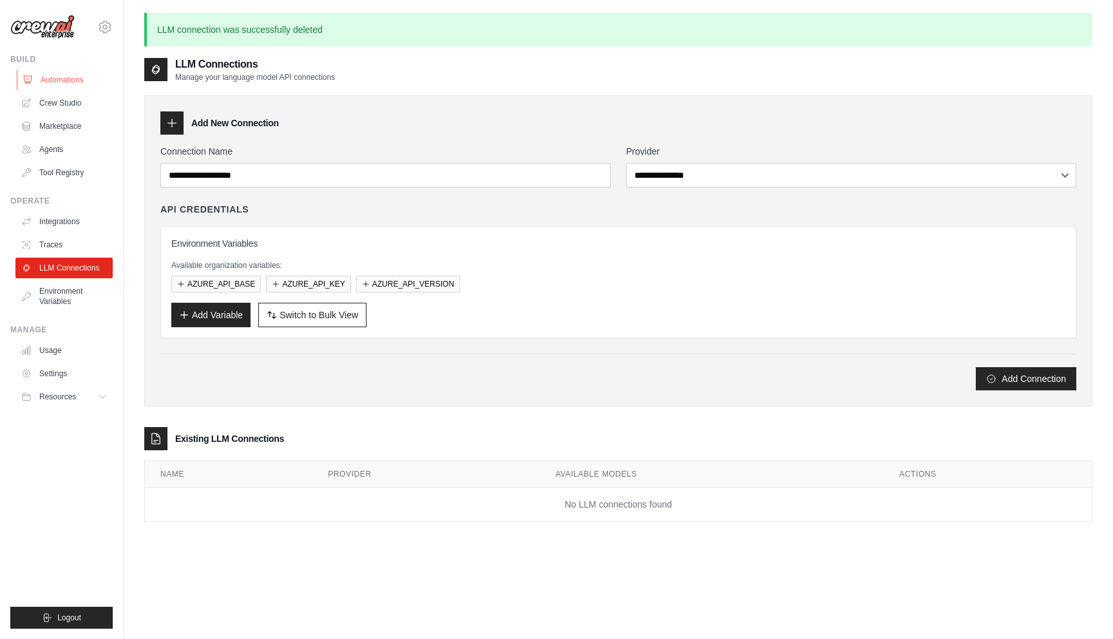
click at [66, 80] on link "Automations" at bounding box center [65, 80] width 97 height 21
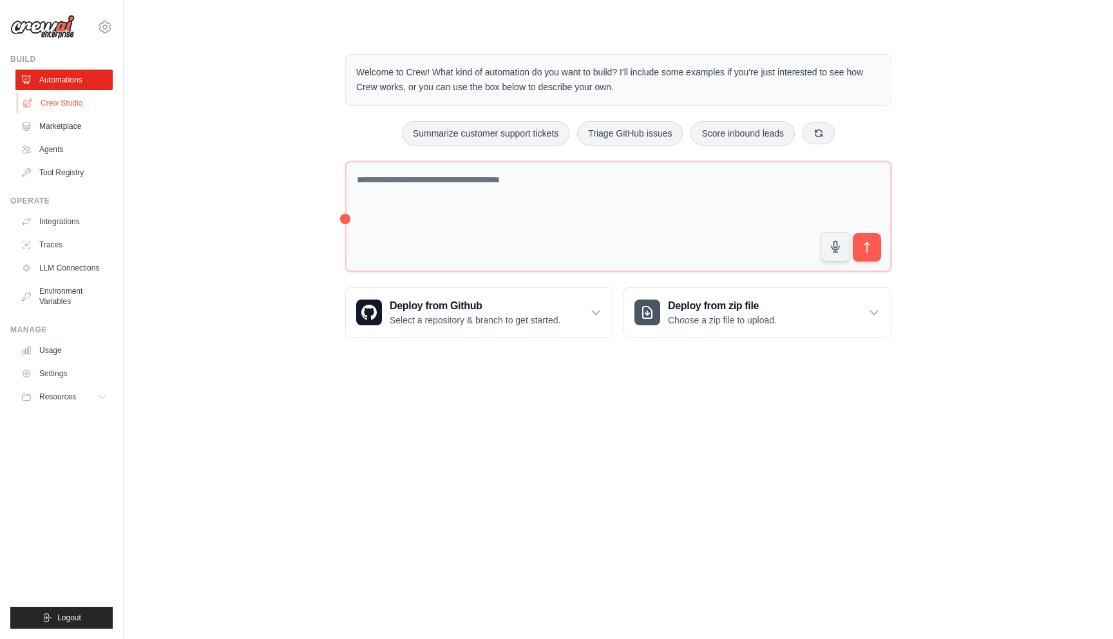
click at [42, 105] on link "Crew Studio" at bounding box center [65, 103] width 97 height 21
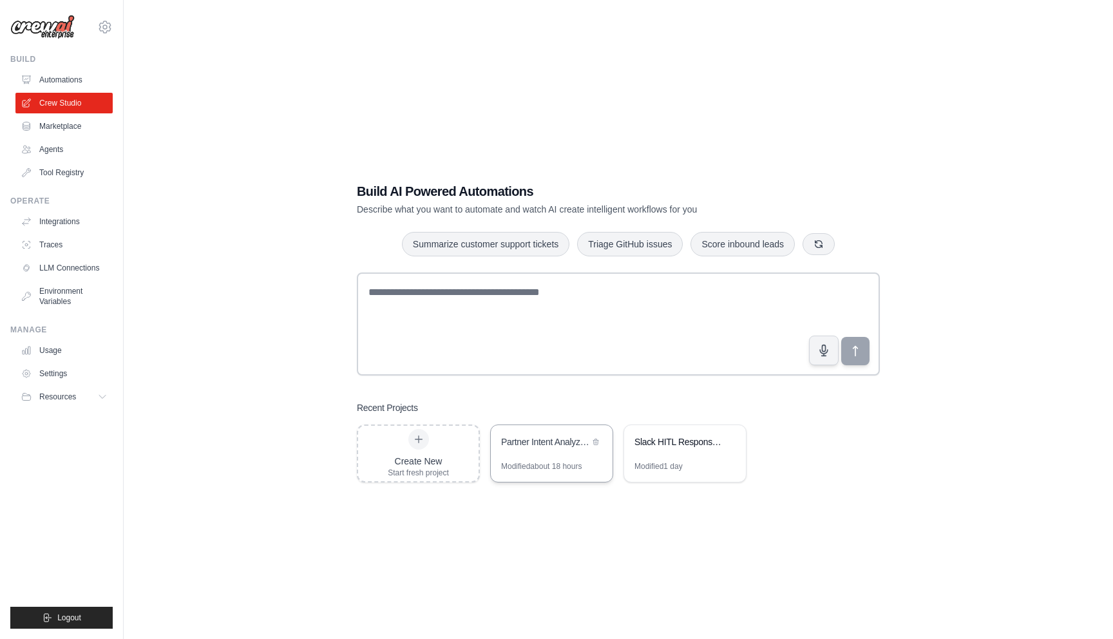
click at [517, 445] on div "Partner Intent Analyzer & Processor" at bounding box center [545, 441] width 88 height 13
click at [109, 28] on icon at bounding box center [105, 26] width 12 height 11
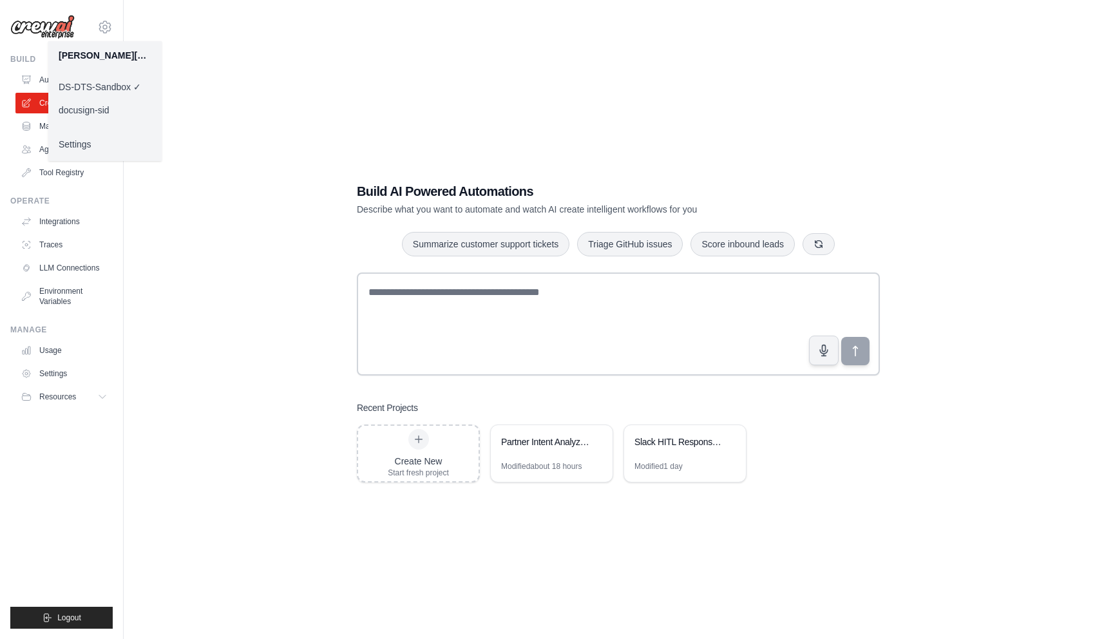
click at [102, 113] on link "docusign-sid" at bounding box center [104, 110] width 113 height 23
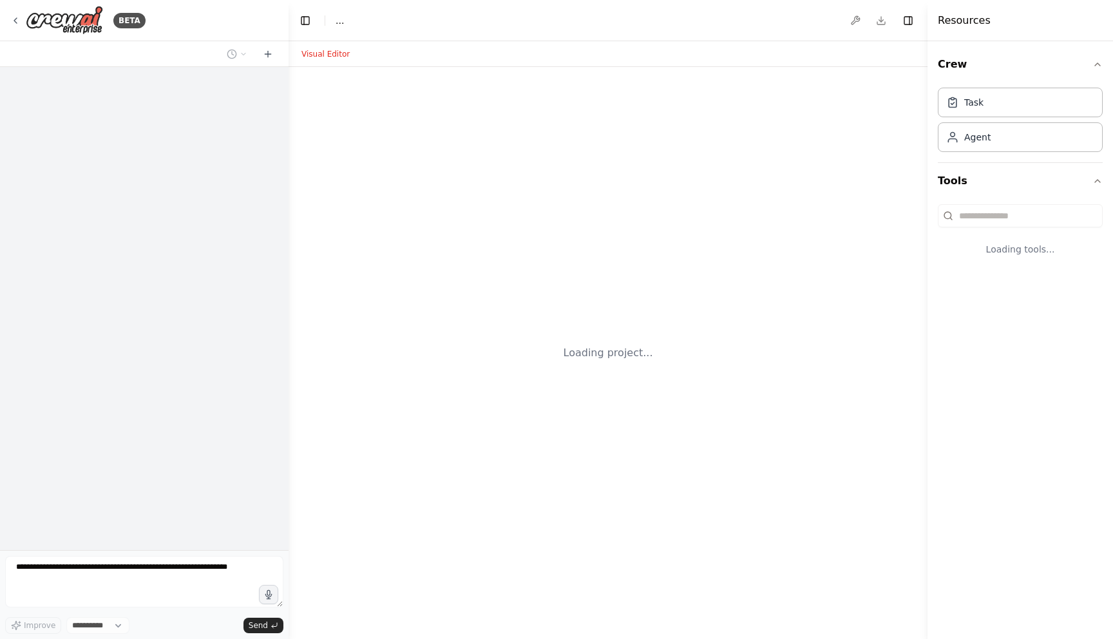
select select "****"
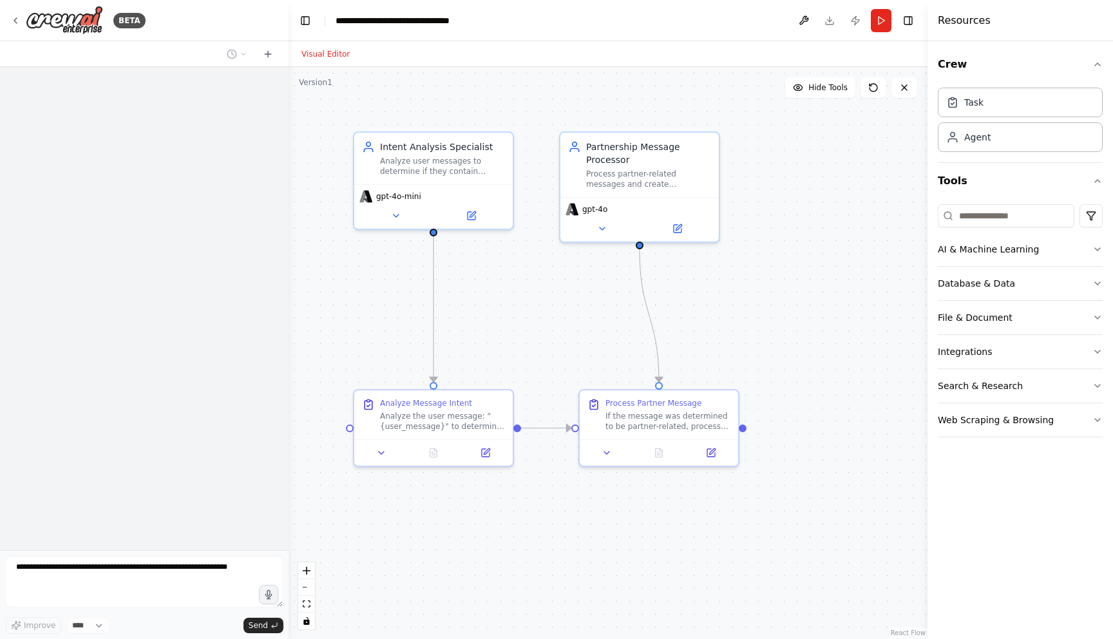
scroll to position [368, 0]
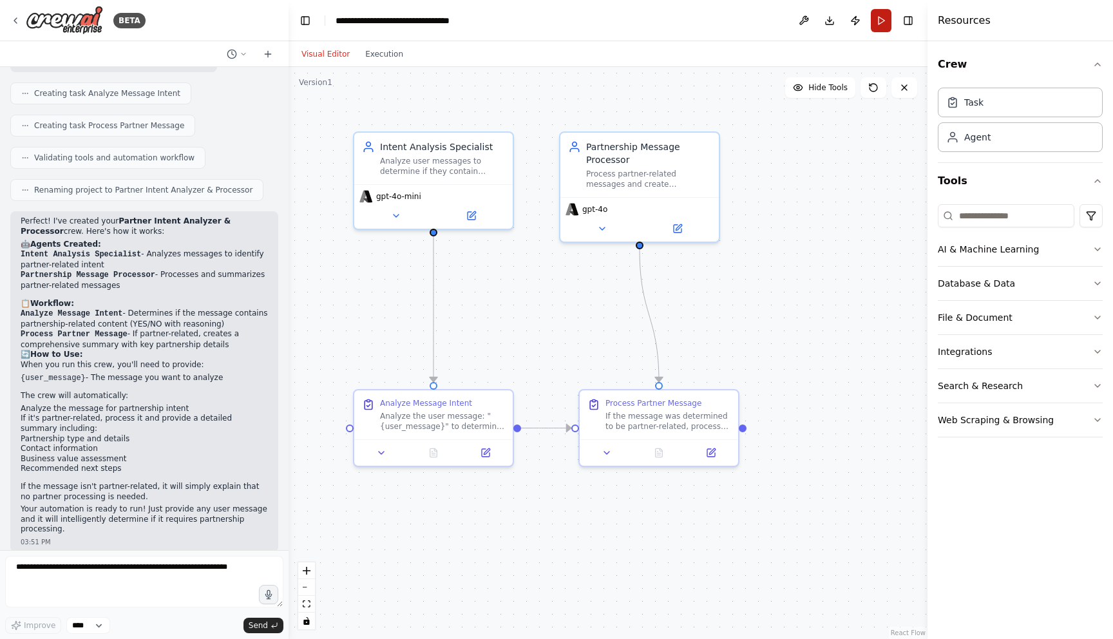
click at [878, 14] on button "Run" at bounding box center [881, 20] width 21 height 23
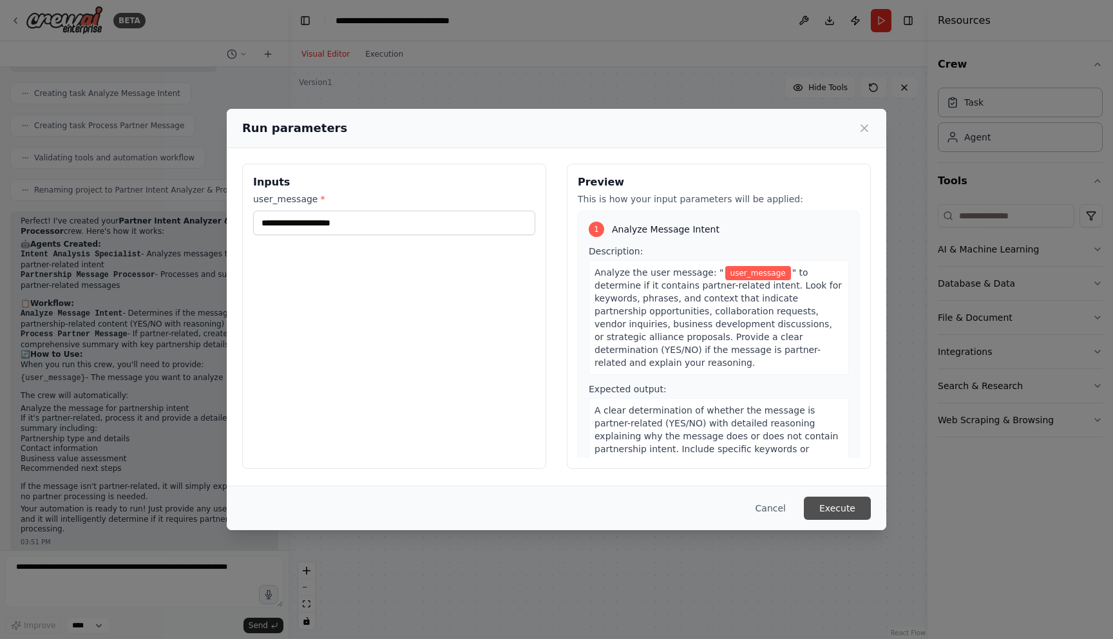
click at [819, 510] on button "Execute" at bounding box center [837, 507] width 67 height 23
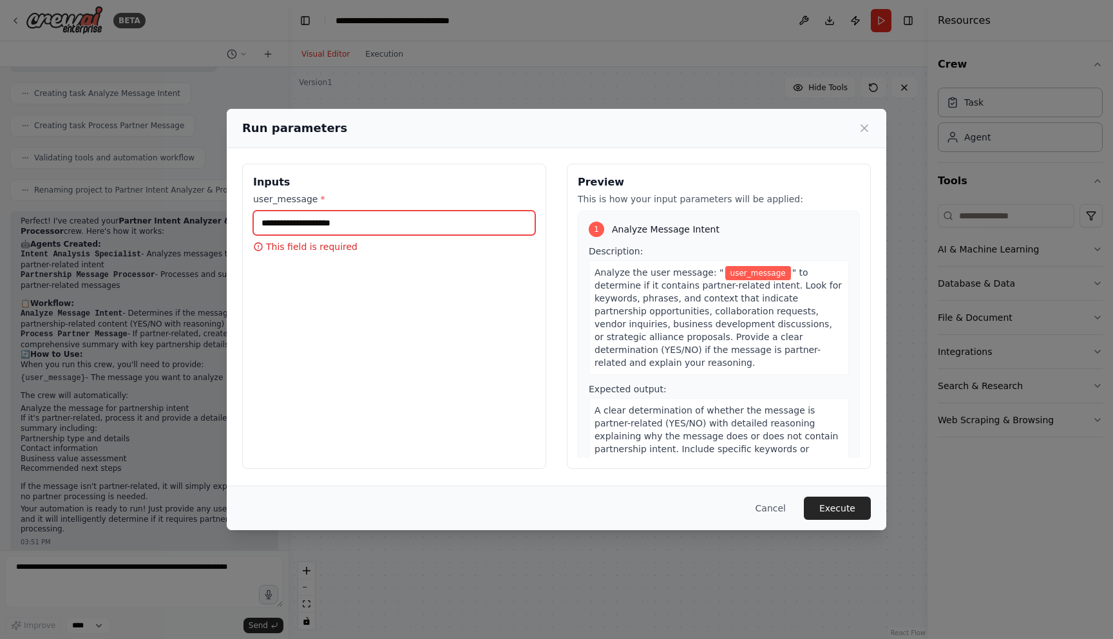
click at [395, 224] on input "user_message *" at bounding box center [394, 223] width 282 height 24
type input "**********"
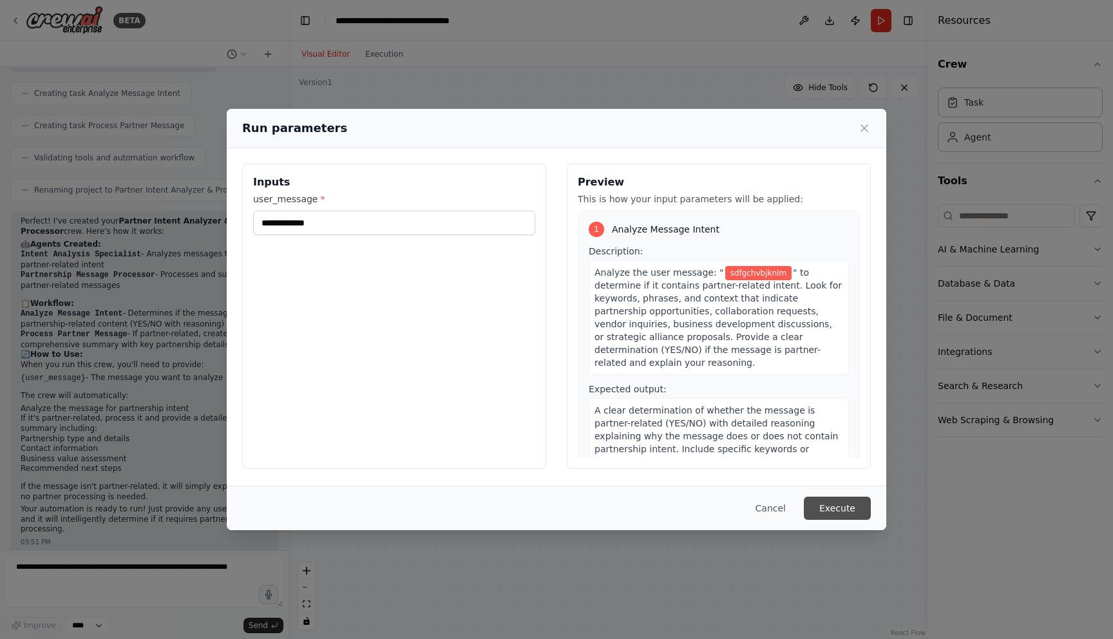
click at [849, 505] on button "Execute" at bounding box center [837, 507] width 67 height 23
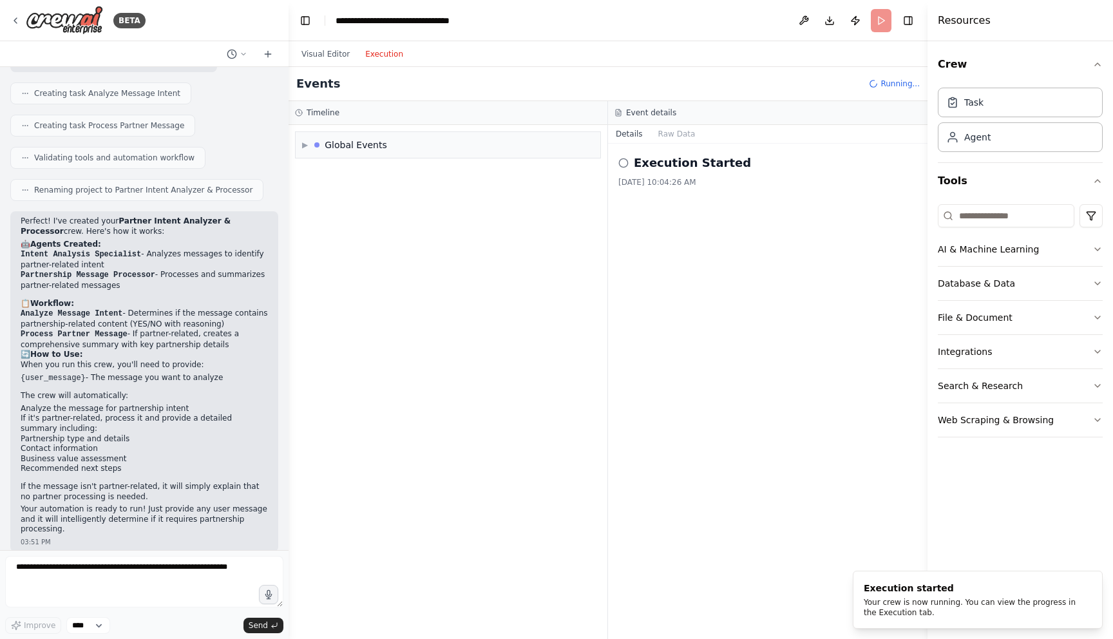
click at [392, 61] on button "Execution" at bounding box center [383, 53] width 53 height 15
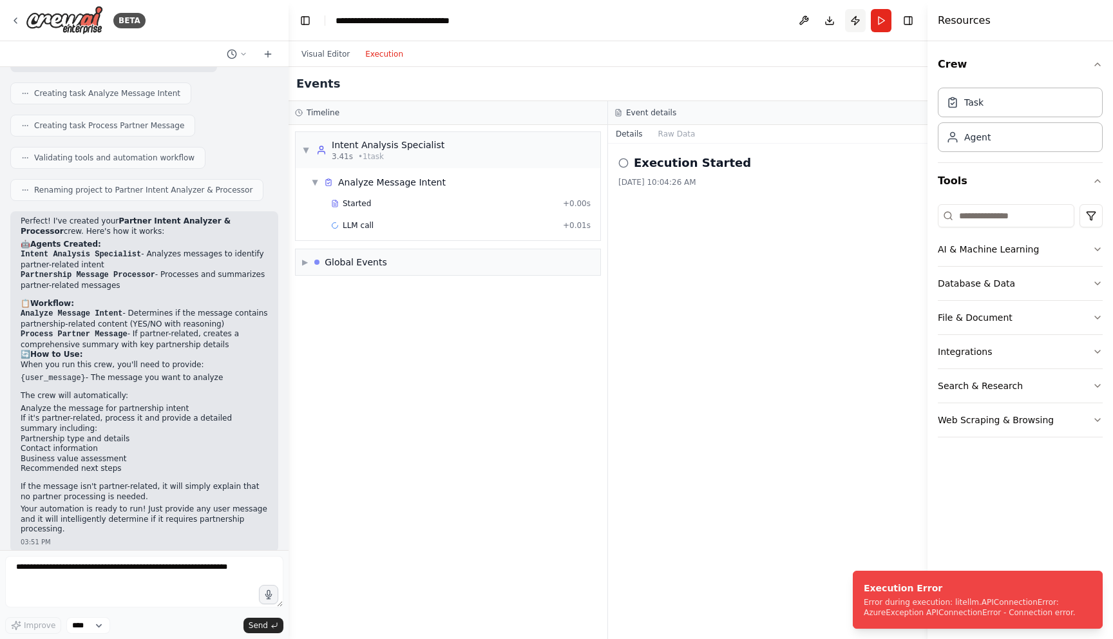
click at [849, 23] on button "Publish" at bounding box center [855, 20] width 21 height 23
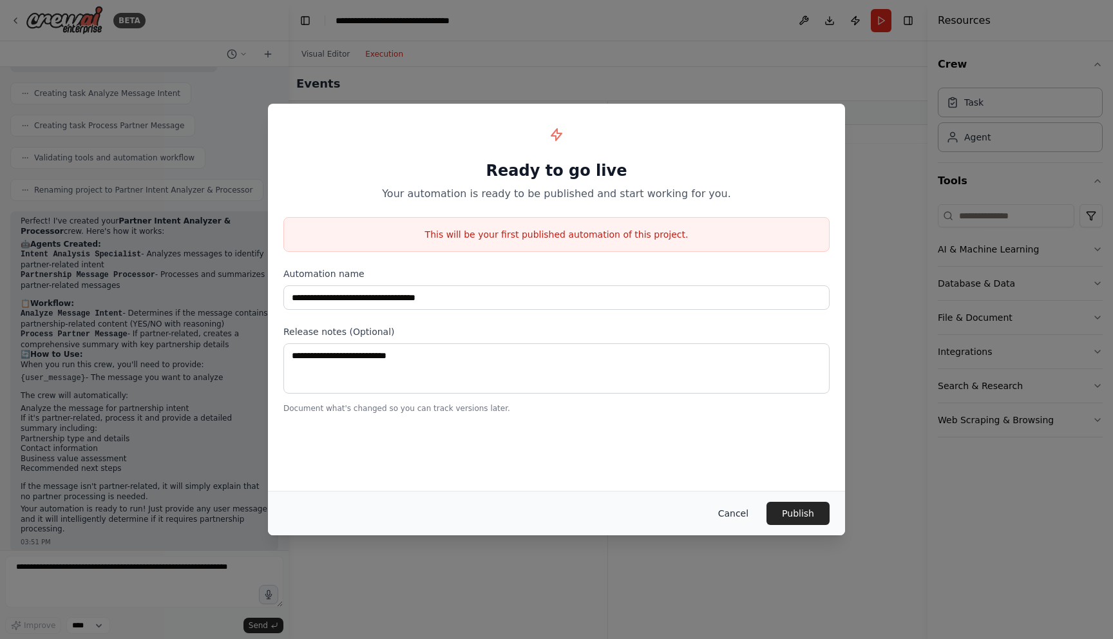
click at [727, 505] on button "Cancel" at bounding box center [733, 513] width 51 height 23
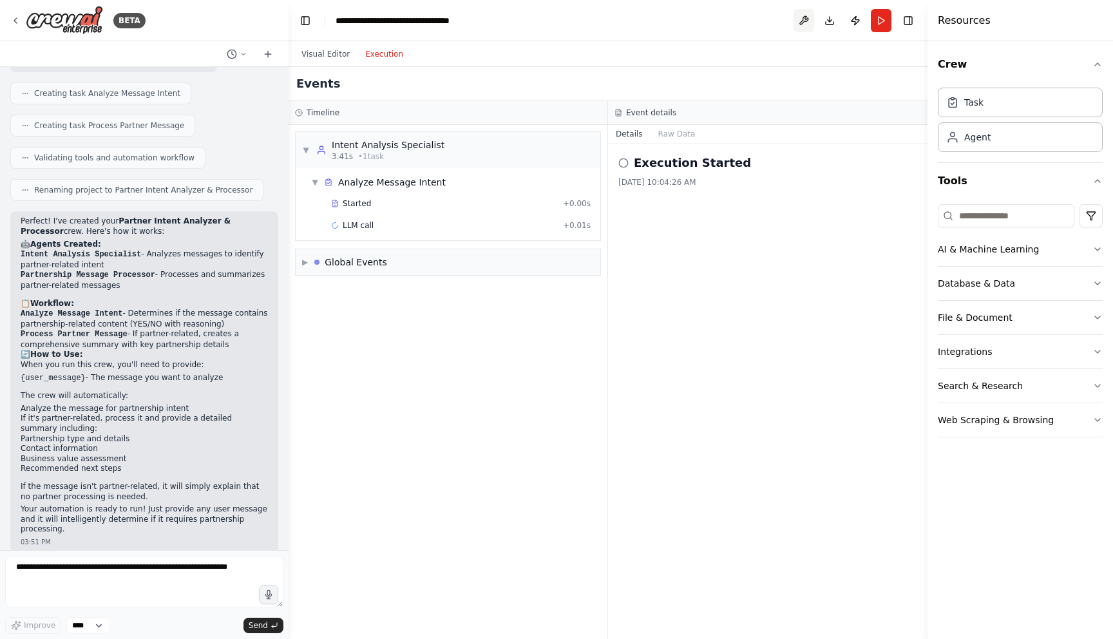
click at [798, 27] on button at bounding box center [803, 20] width 21 height 23
click at [9, 23] on div "BETA" at bounding box center [144, 20] width 288 height 41
click at [12, 23] on icon at bounding box center [15, 20] width 10 height 10
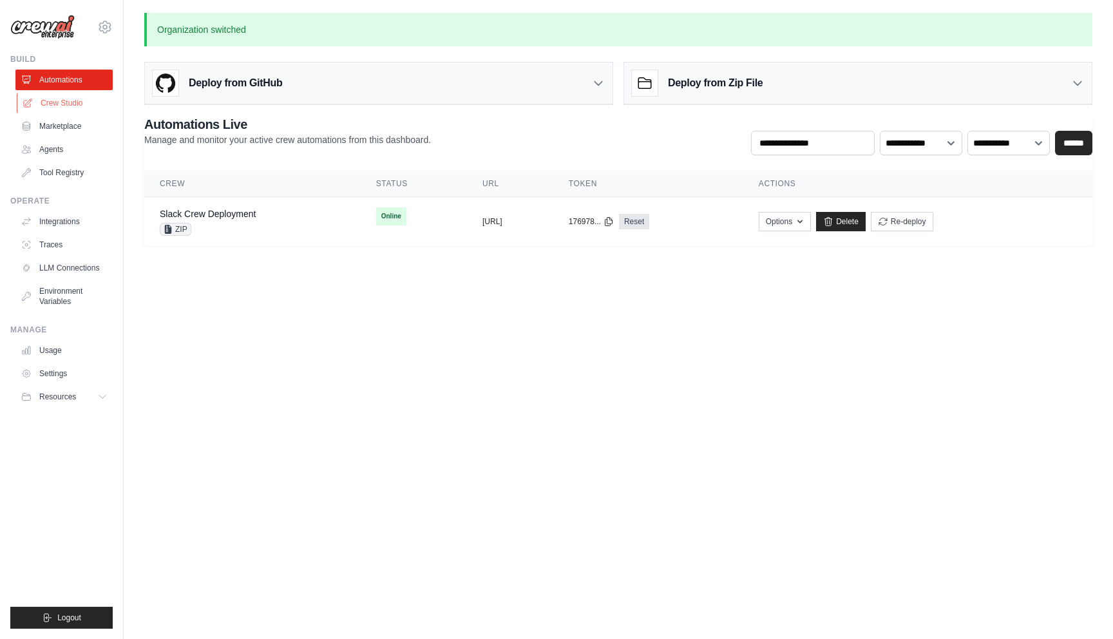
click at [54, 96] on link "Crew Studio" at bounding box center [65, 103] width 97 height 21
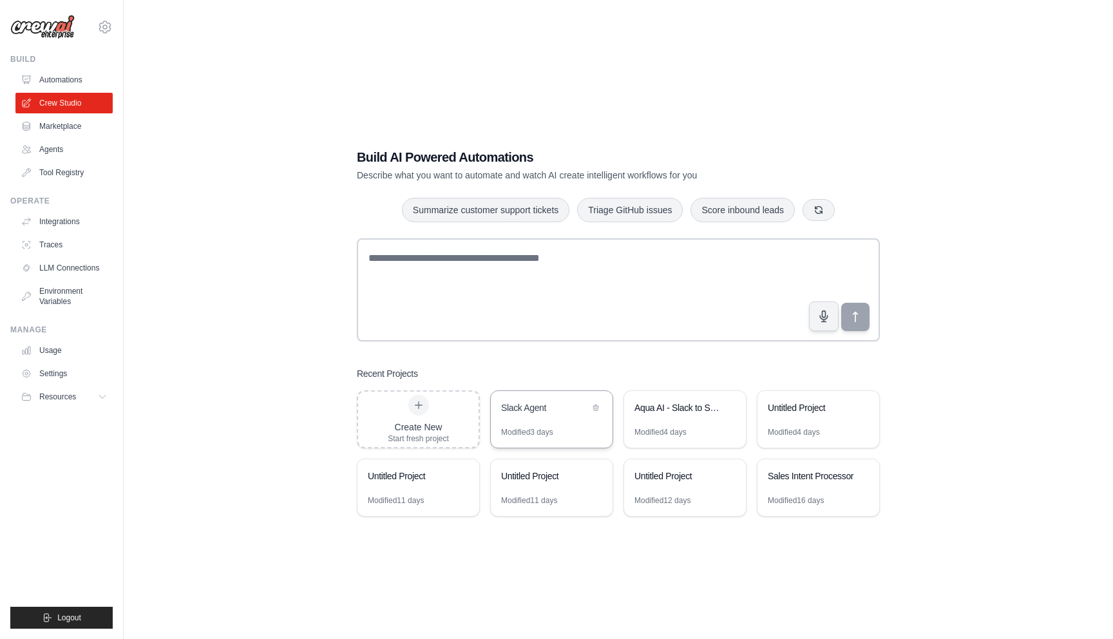
click at [553, 419] on div "Slack Agent" at bounding box center [552, 409] width 122 height 36
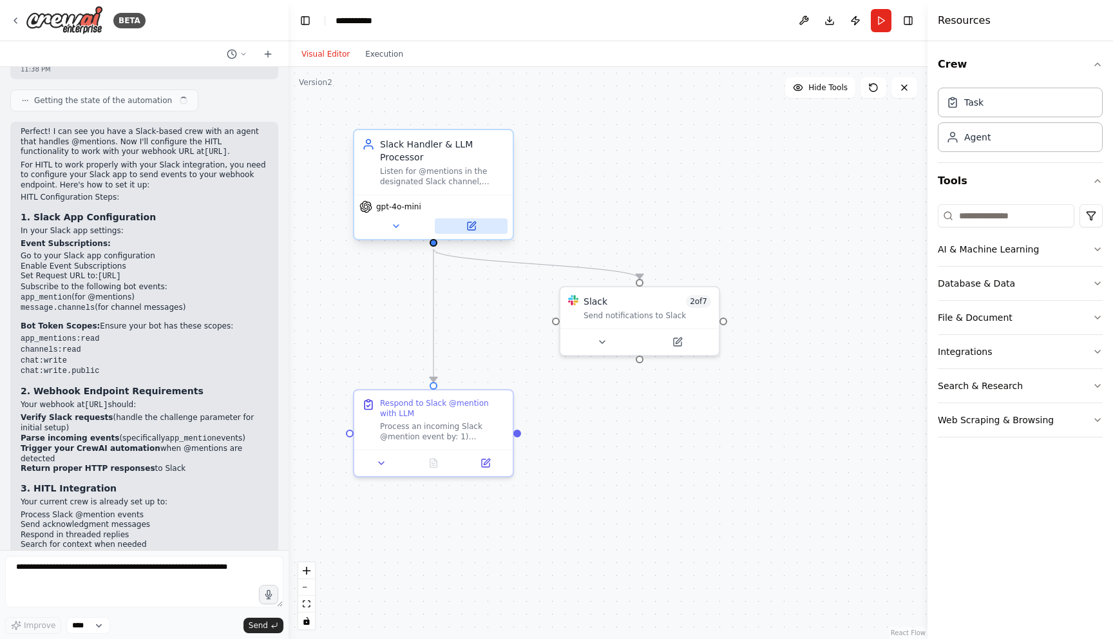
scroll to position [6536, 0]
click at [833, 21] on button "Download" at bounding box center [829, 20] width 21 height 23
click at [699, 195] on div ".deletable-edge-delete-btn { width: 20px; height: 20px; border: 0px solid #ffff…" at bounding box center [607, 353] width 639 height 572
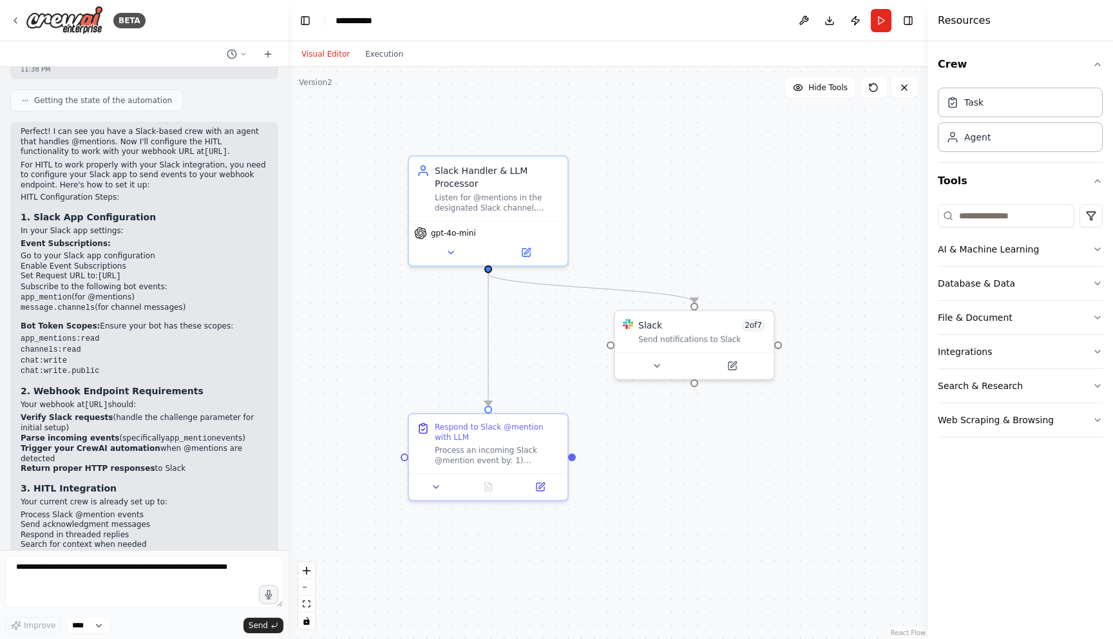
drag, startPoint x: 517, startPoint y: 294, endPoint x: 561, endPoint y: 316, distance: 49.2
click at [561, 317] on div ".deletable-edge-delete-btn { width: 20px; height: 20px; border: 0px solid #ffff…" at bounding box center [607, 353] width 639 height 572
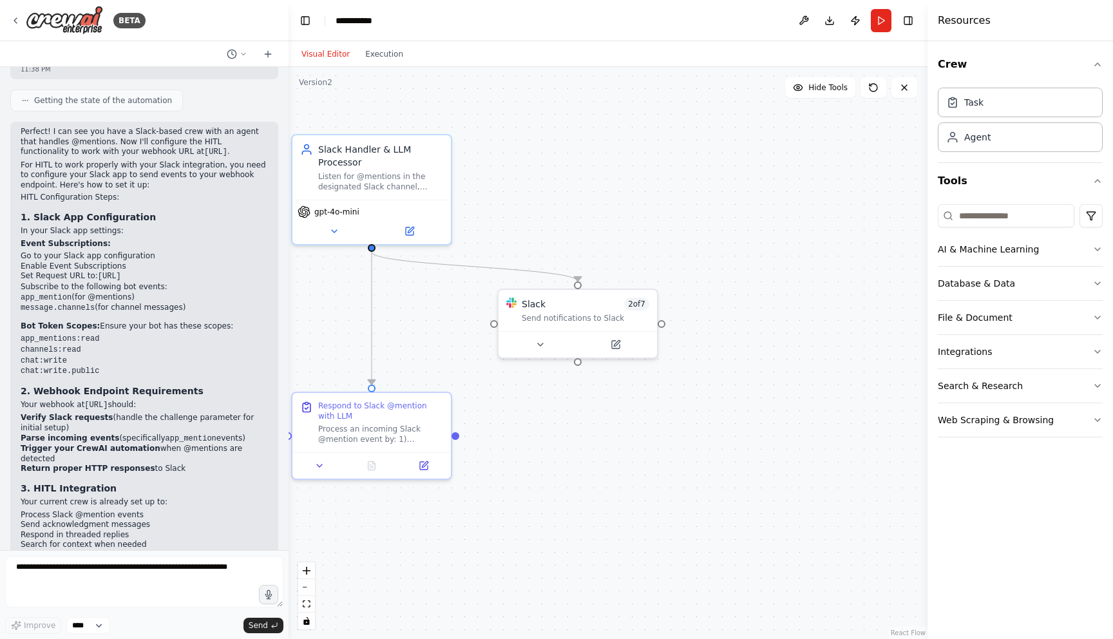
drag, startPoint x: 656, startPoint y: 252, endPoint x: 548, endPoint y: 229, distance: 110.6
click at [548, 229] on div ".deletable-edge-delete-btn { width: 20px; height: 20px; border: 0px solid #ffff…" at bounding box center [607, 353] width 639 height 572
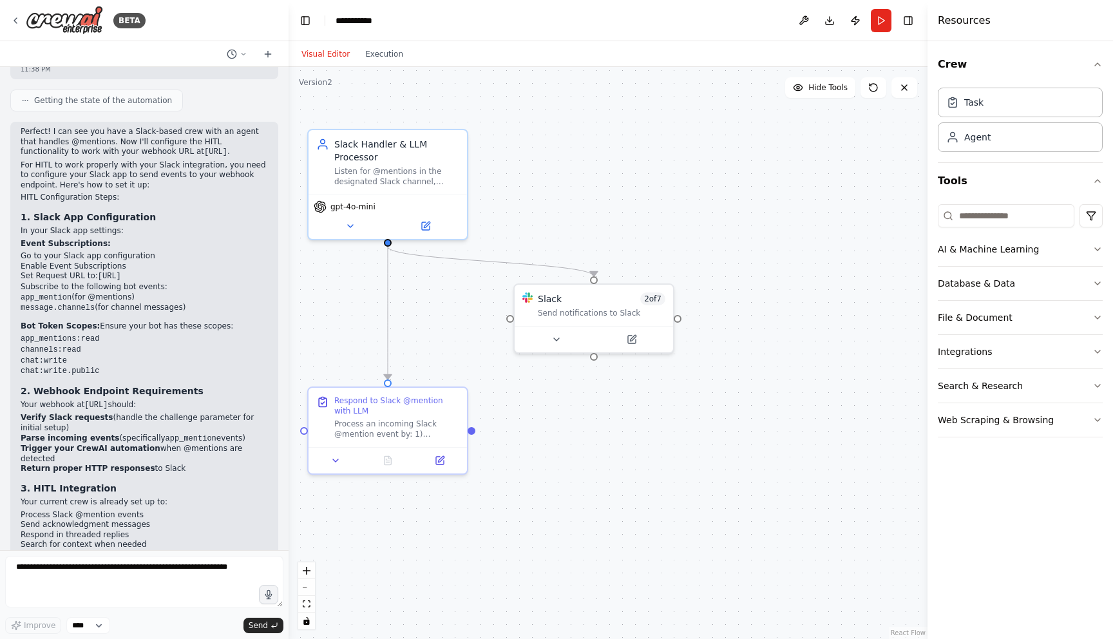
drag, startPoint x: 548, startPoint y: 229, endPoint x: 566, endPoint y: 225, distance: 18.4
click at [567, 225] on div ".deletable-edge-delete-btn { width: 20px; height: 20px; border: 0px solid #ffff…" at bounding box center [607, 353] width 639 height 572
click at [356, 160] on div "Slack Handler & LLM Processor Listen for @mentions in the designated Slack chan…" at bounding box center [396, 159] width 125 height 49
click at [882, 22] on button "Run" at bounding box center [881, 20] width 21 height 23
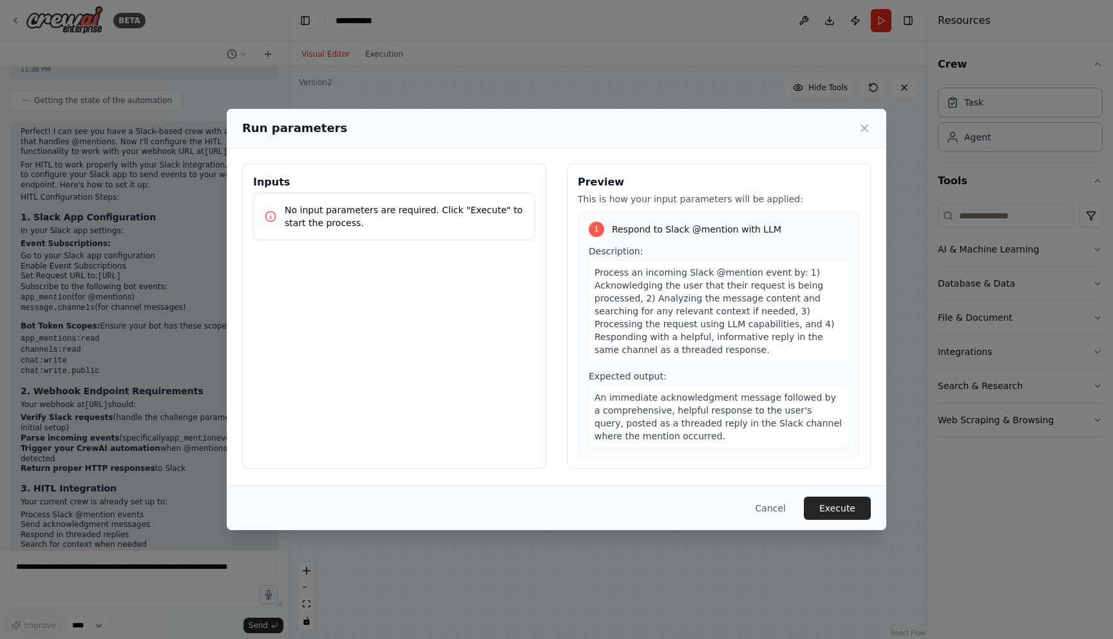
click at [472, 212] on p "No input parameters are required. Click "Execute" to start the process." at bounding box center [405, 216] width 240 height 26
click at [855, 527] on div "Cancel Execute" at bounding box center [556, 508] width 659 height 44
click at [845, 515] on button "Execute" at bounding box center [837, 507] width 67 height 23
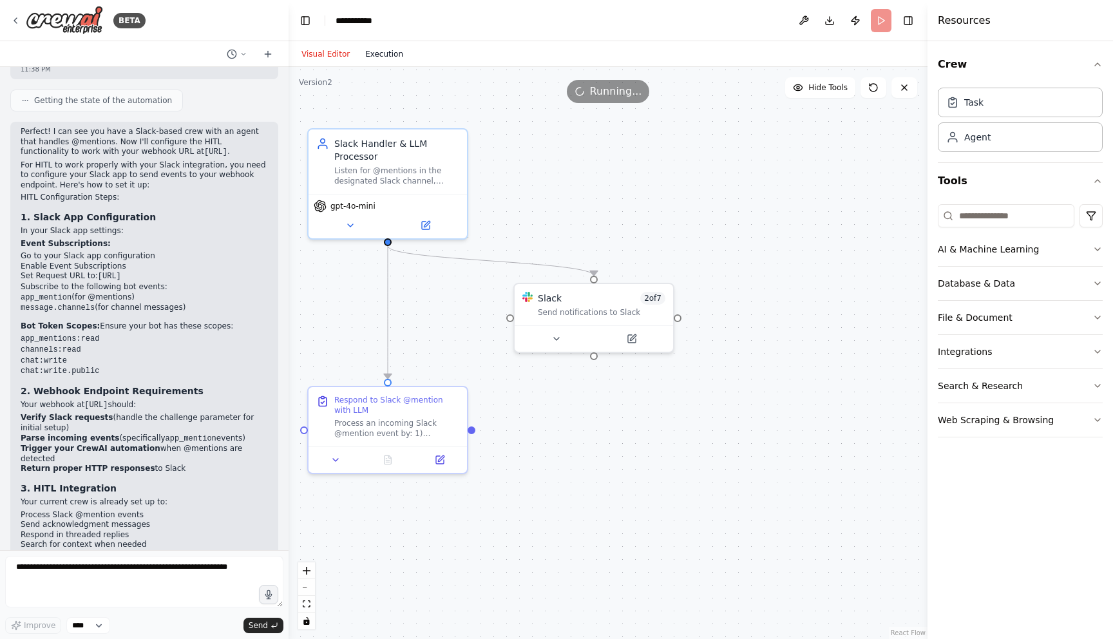
click at [382, 56] on button "Execution" at bounding box center [383, 53] width 53 height 15
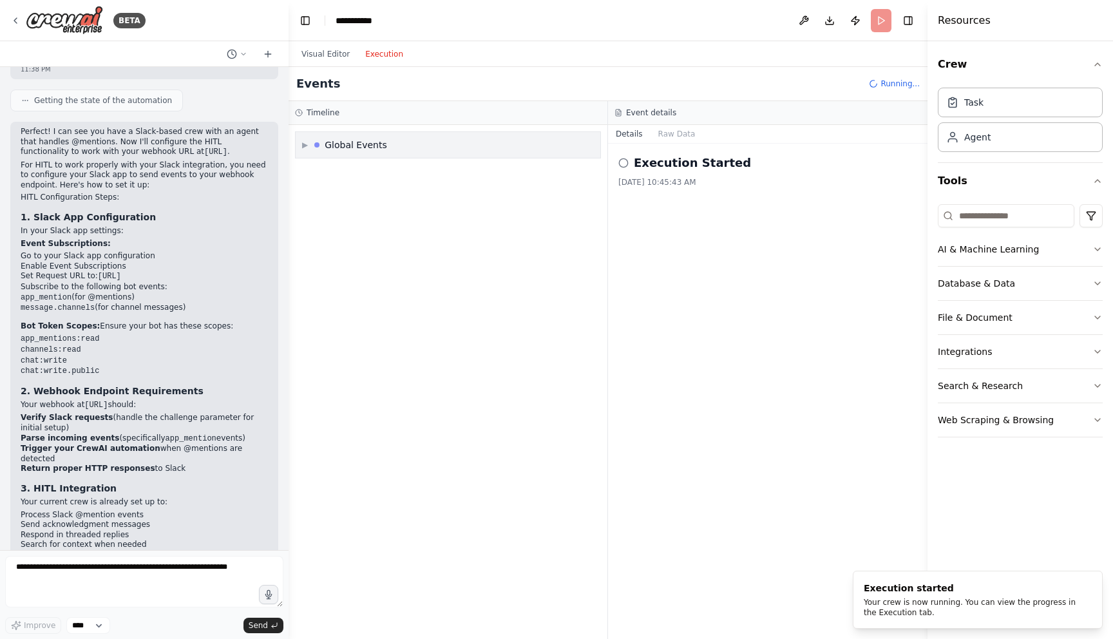
click at [304, 140] on span "▶" at bounding box center [305, 145] width 6 height 10
click at [319, 170] on span "Execution Started" at bounding box center [351, 172] width 69 height 10
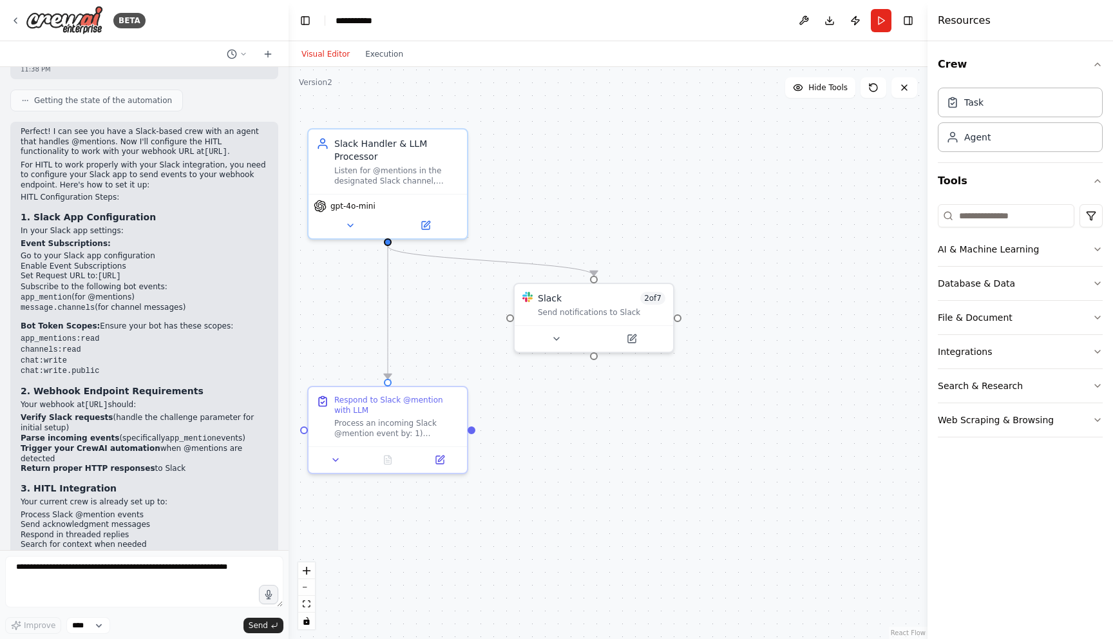
click at [318, 52] on button "Visual Editor" at bounding box center [326, 53] width 64 height 15
click at [408, 418] on div "Process an incoming Slack @mention event by: 1) Acknowledging the user that the…" at bounding box center [396, 425] width 125 height 21
click at [440, 460] on icon at bounding box center [440, 457] width 8 height 8
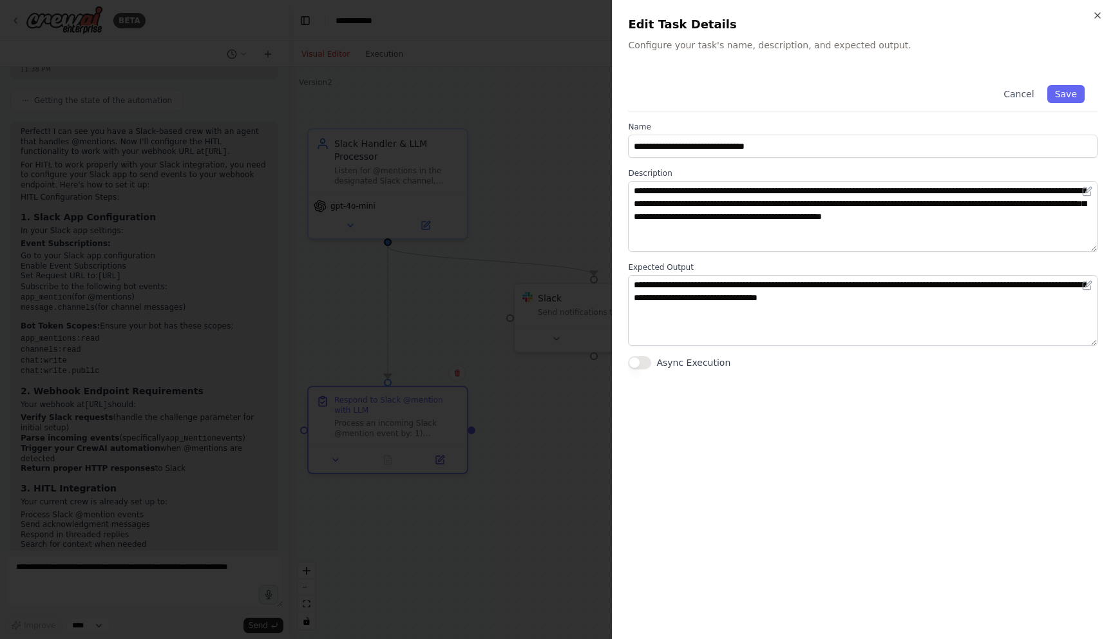
click at [529, 335] on div at bounding box center [556, 319] width 1113 height 639
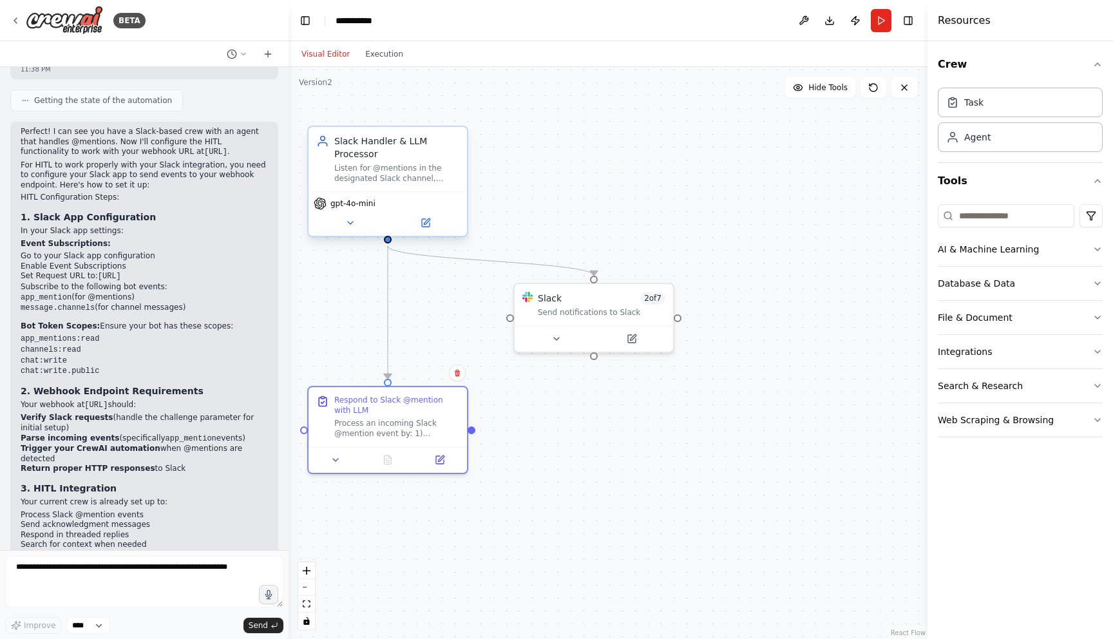
click at [369, 181] on div "Listen for @mentions in the designated Slack channel, notify the user when proc…" at bounding box center [396, 173] width 125 height 21
click at [423, 222] on icon at bounding box center [426, 223] width 8 height 8
click at [127, 563] on textarea at bounding box center [144, 582] width 278 height 52
type textarea "**********"
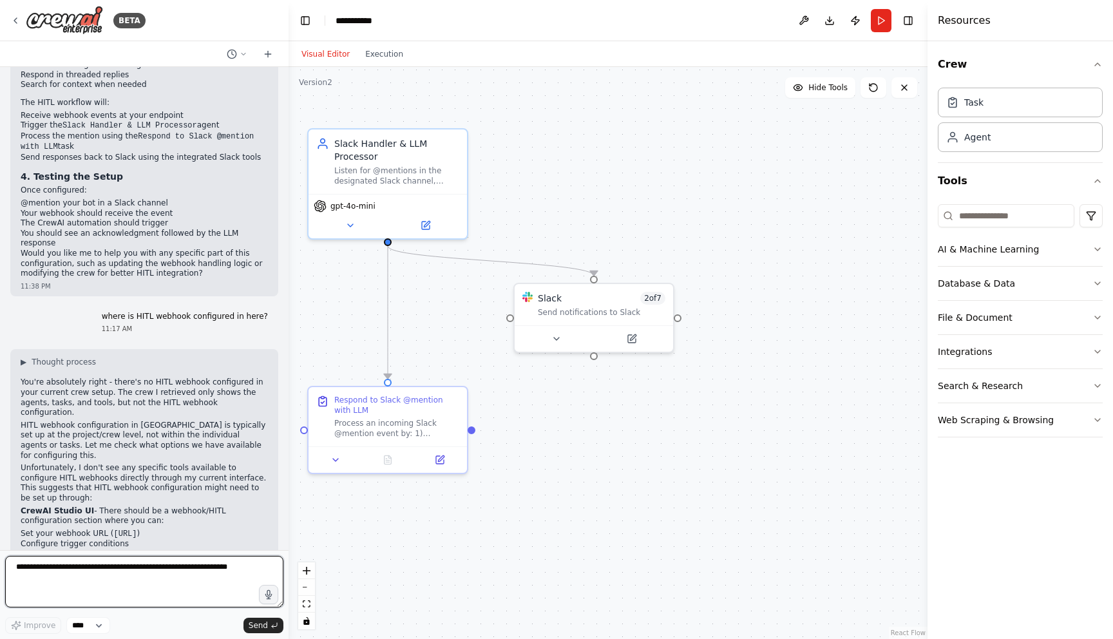
scroll to position [7006, 0]
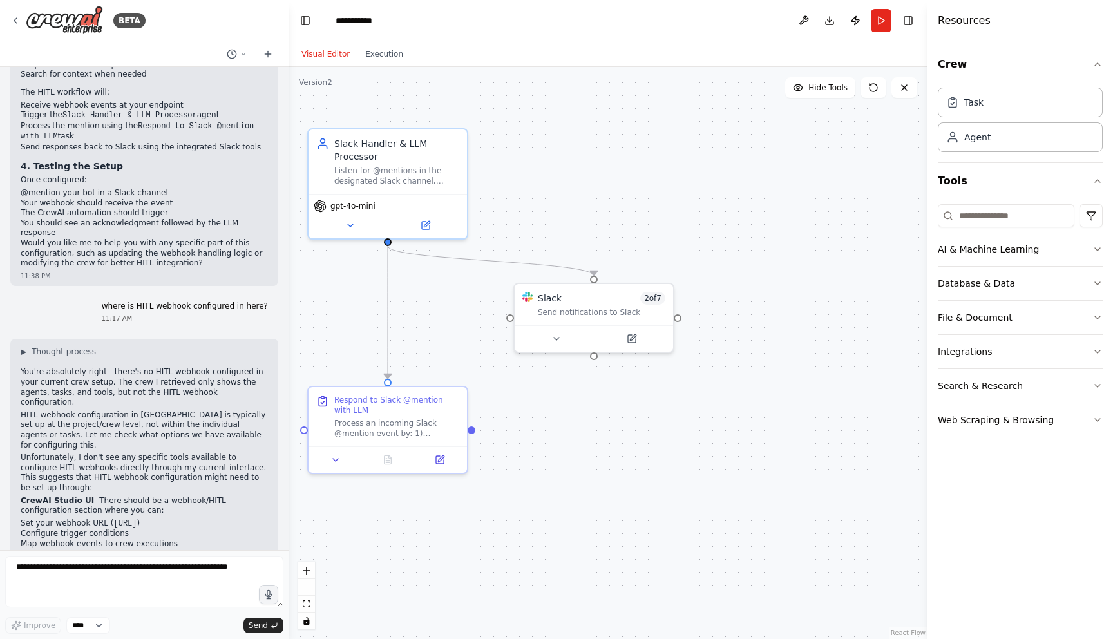
click at [997, 424] on button "Web Scraping & Browsing" at bounding box center [1020, 419] width 165 height 33
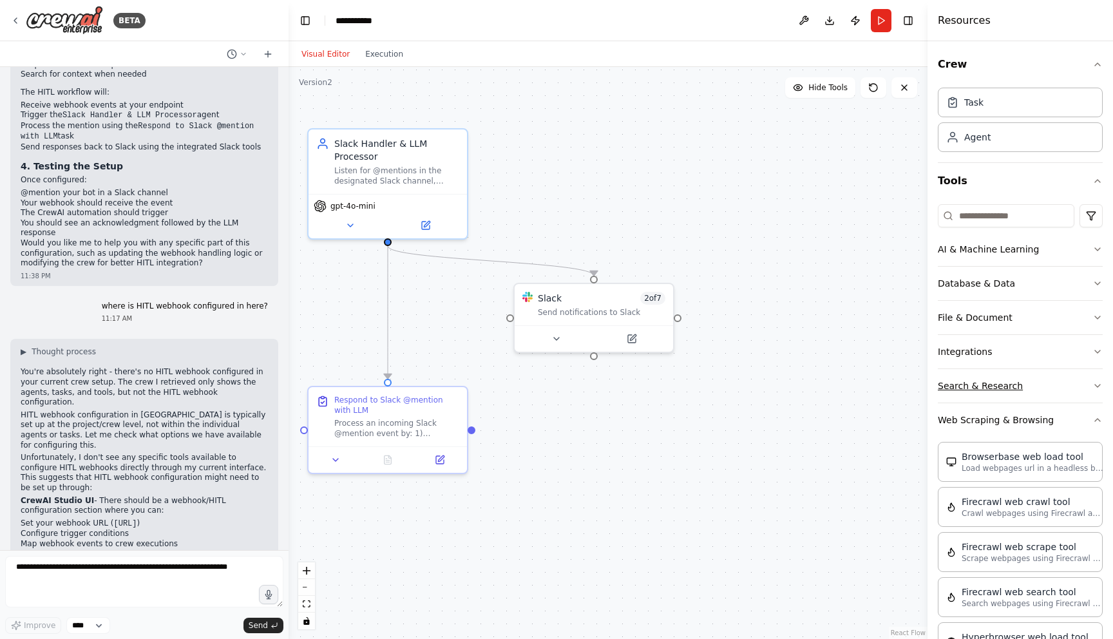
click at [986, 386] on button "Search & Research" at bounding box center [1020, 385] width 165 height 33
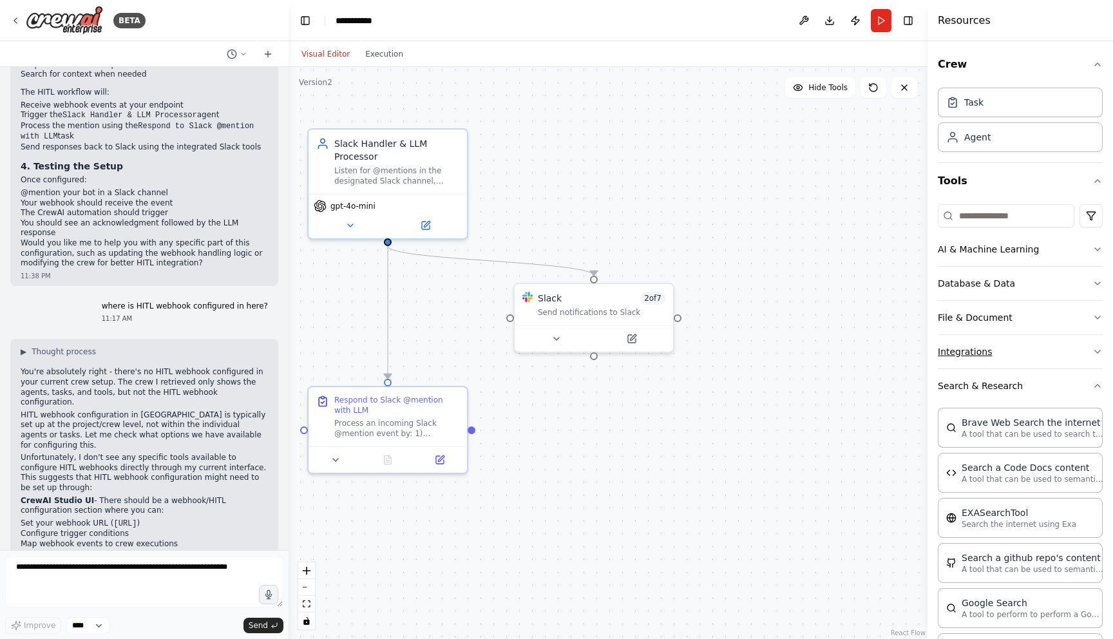
click at [985, 353] on button "Integrations" at bounding box center [1020, 351] width 165 height 33
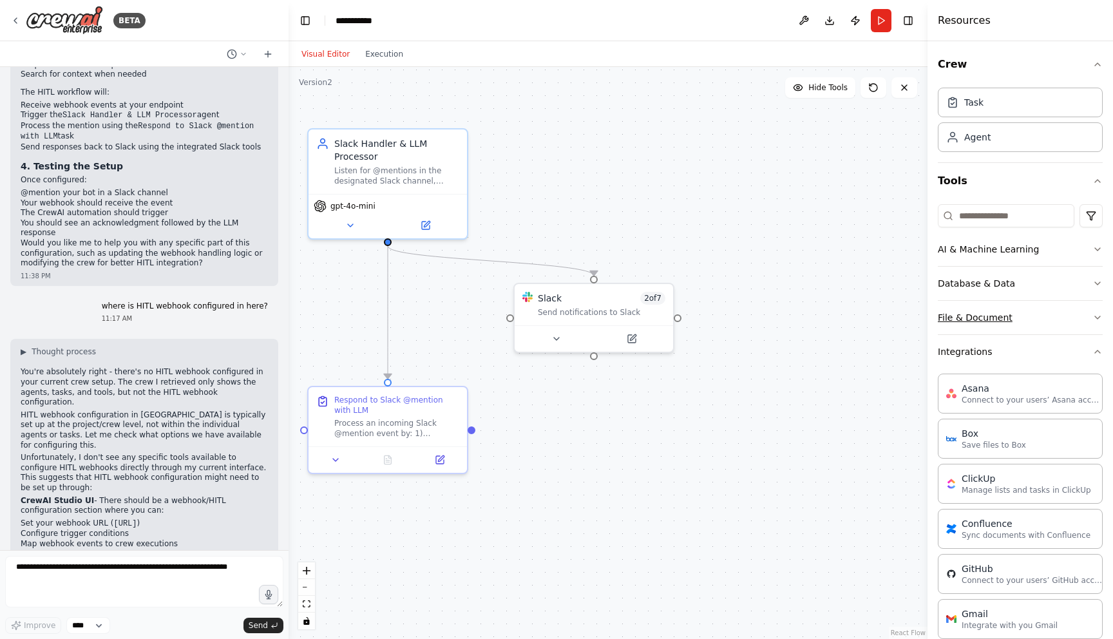
click at [979, 322] on button "File & Document" at bounding box center [1020, 317] width 165 height 33
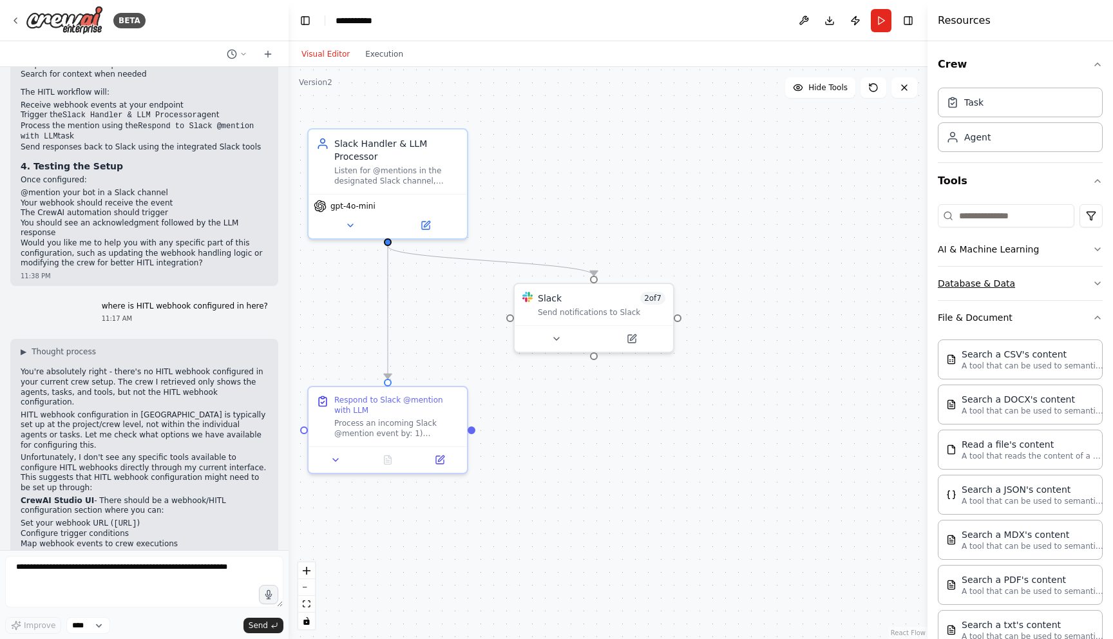
click at [977, 293] on button "Database & Data" at bounding box center [1020, 283] width 165 height 33
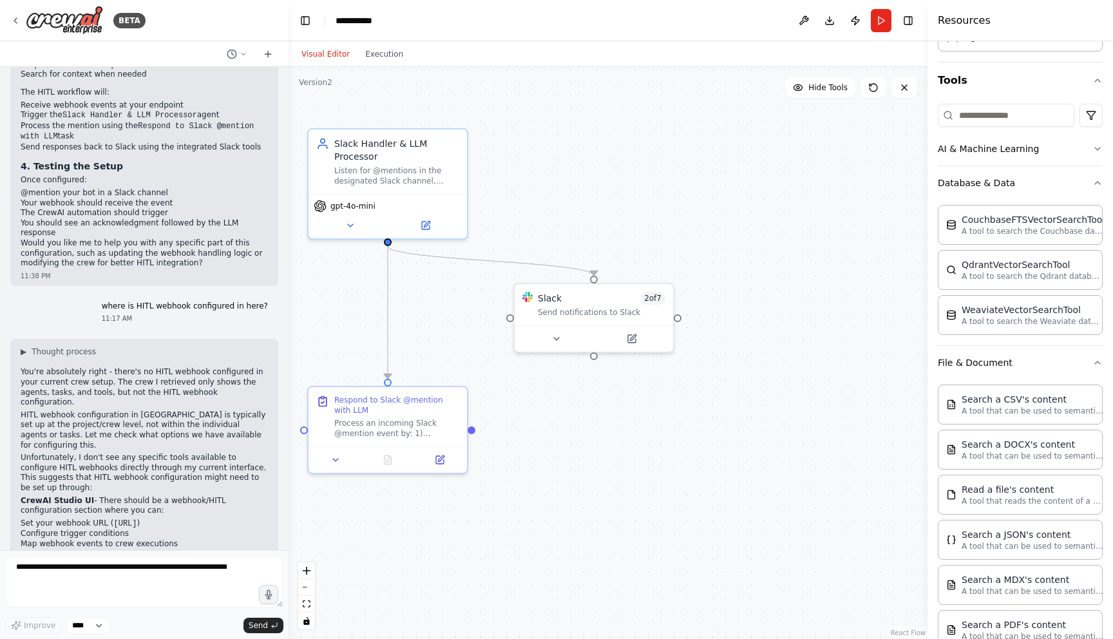
scroll to position [0, 0]
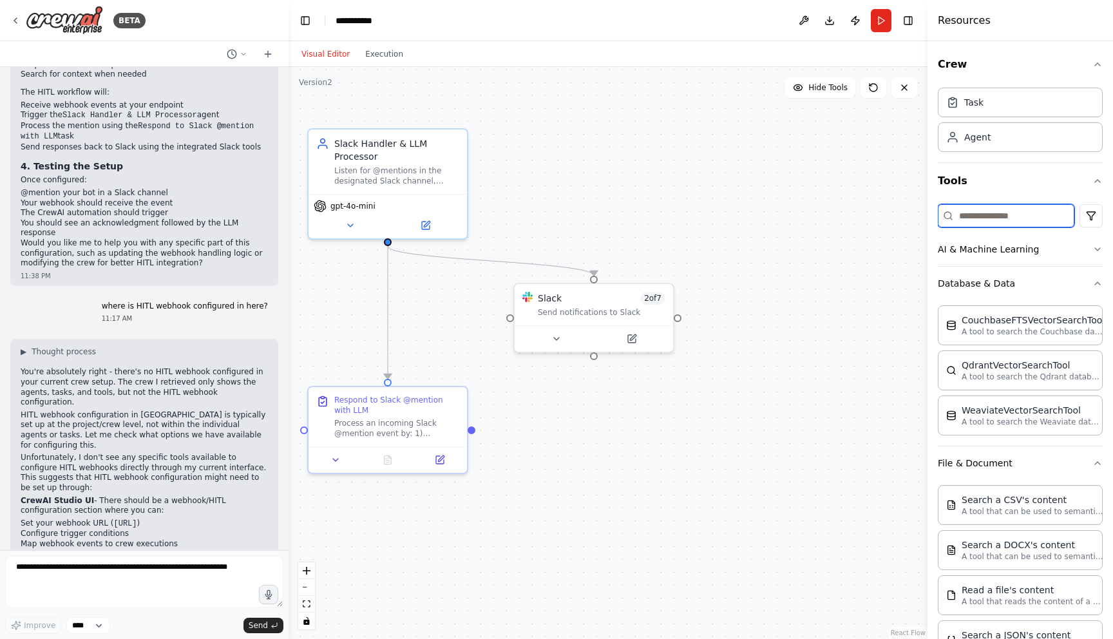
click at [1004, 222] on input at bounding box center [1006, 215] width 137 height 23
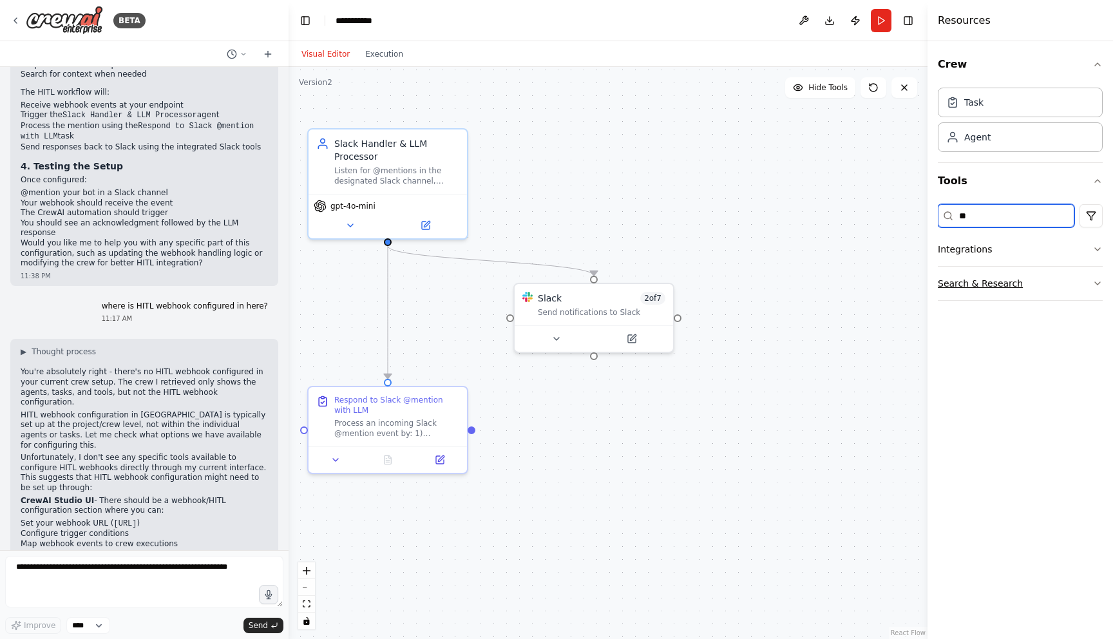
type input "**"
click at [1043, 294] on button "Search & Research" at bounding box center [1020, 283] width 165 height 33
click at [1043, 258] on button "Integrations" at bounding box center [1020, 248] width 165 height 33
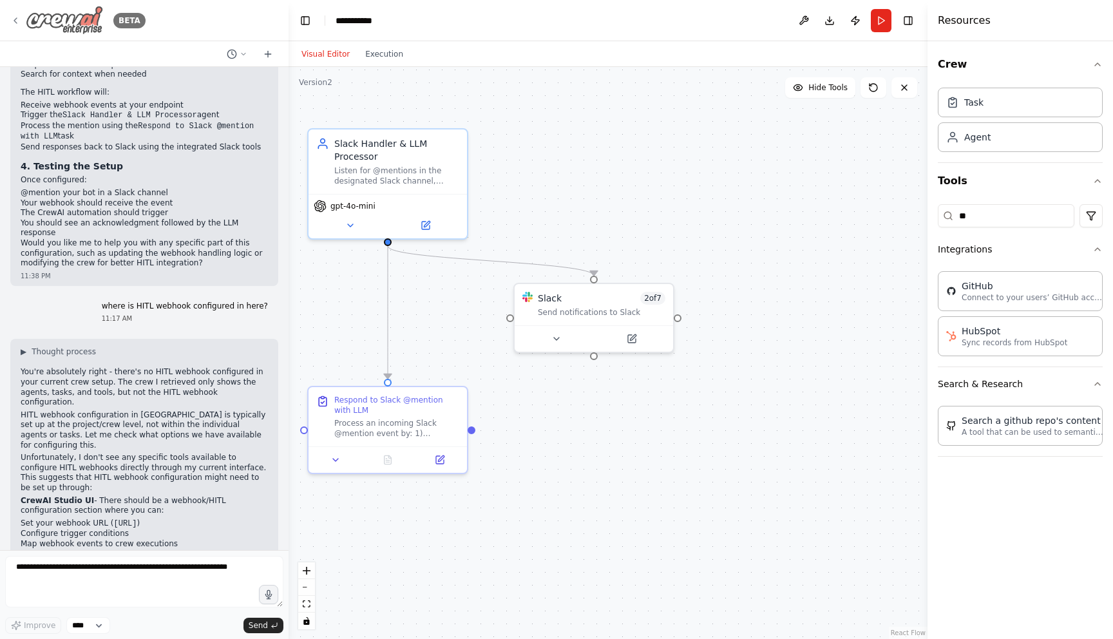
click at [14, 19] on icon at bounding box center [15, 20] width 3 height 5
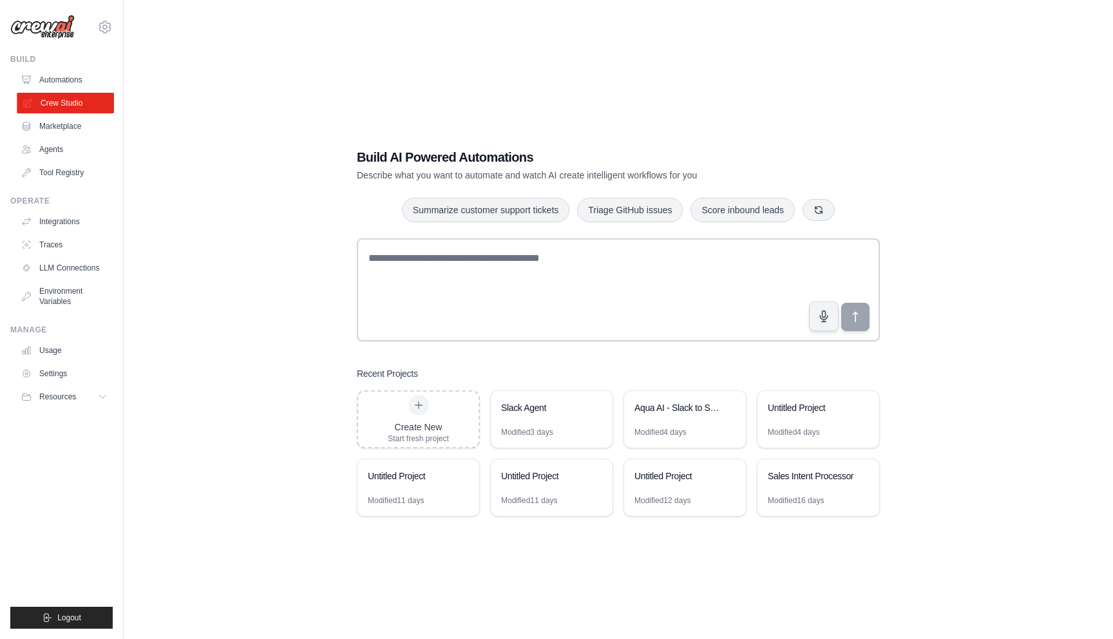
click at [86, 102] on link "Crew Studio" at bounding box center [65, 103] width 97 height 21
click at [56, 219] on link "Integrations" at bounding box center [65, 221] width 97 height 21
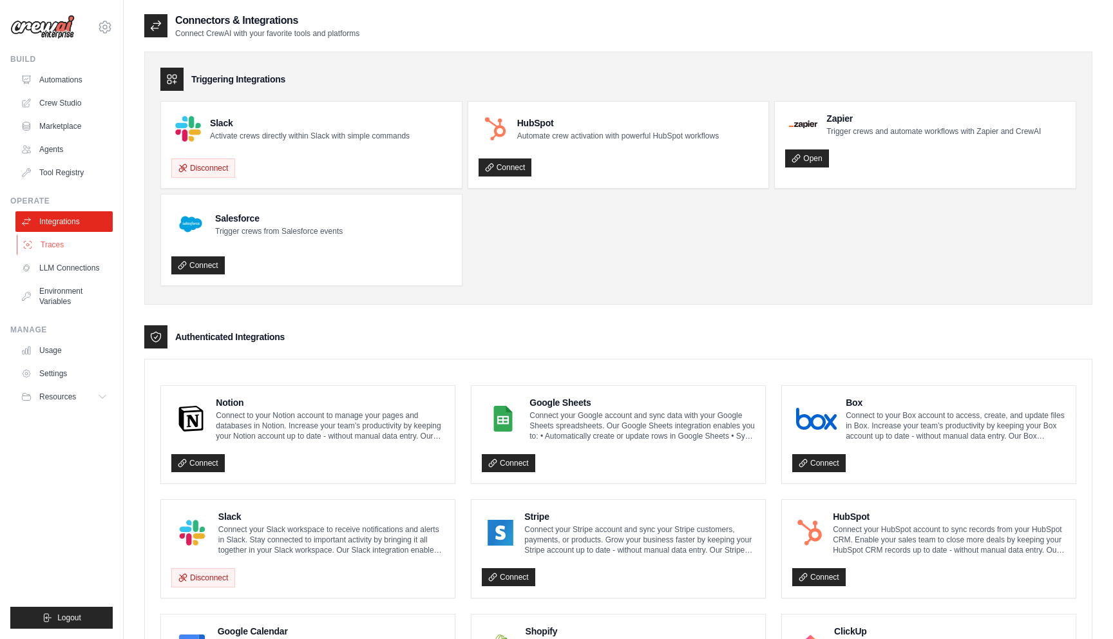
click at [61, 251] on link "Traces" at bounding box center [65, 244] width 97 height 21
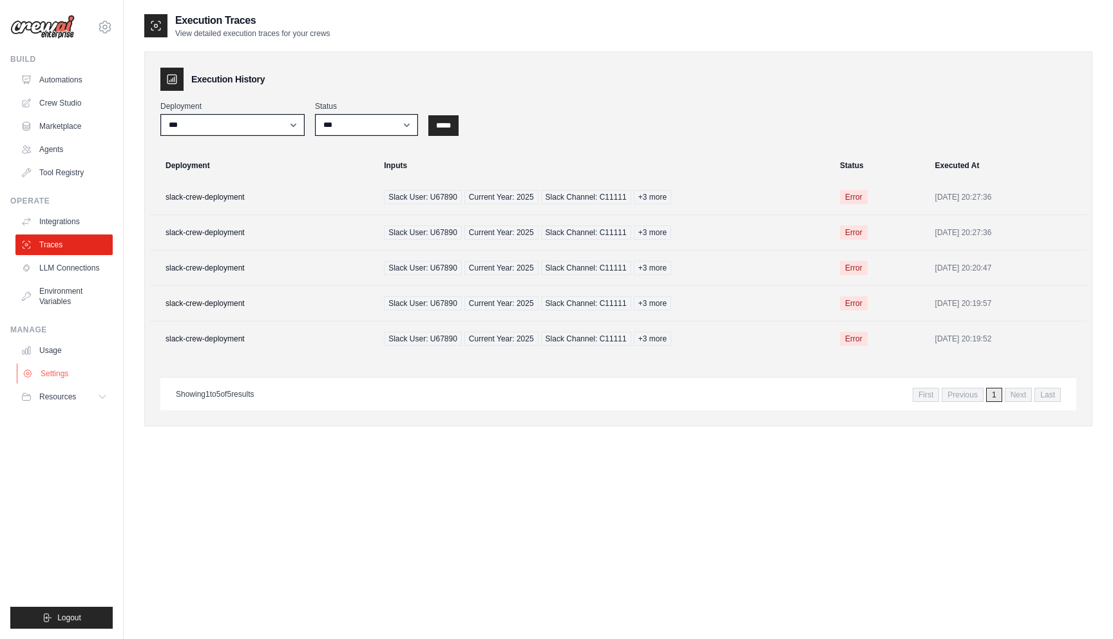
click at [56, 373] on link "Settings" at bounding box center [65, 373] width 97 height 21
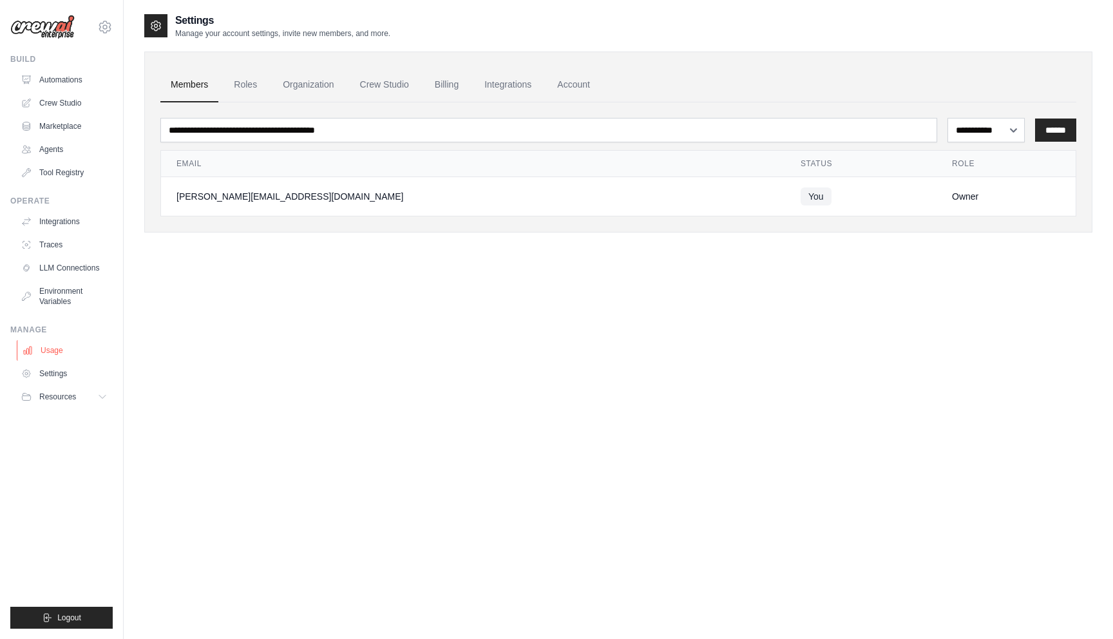
click at [55, 355] on link "Usage" at bounding box center [65, 350] width 97 height 21
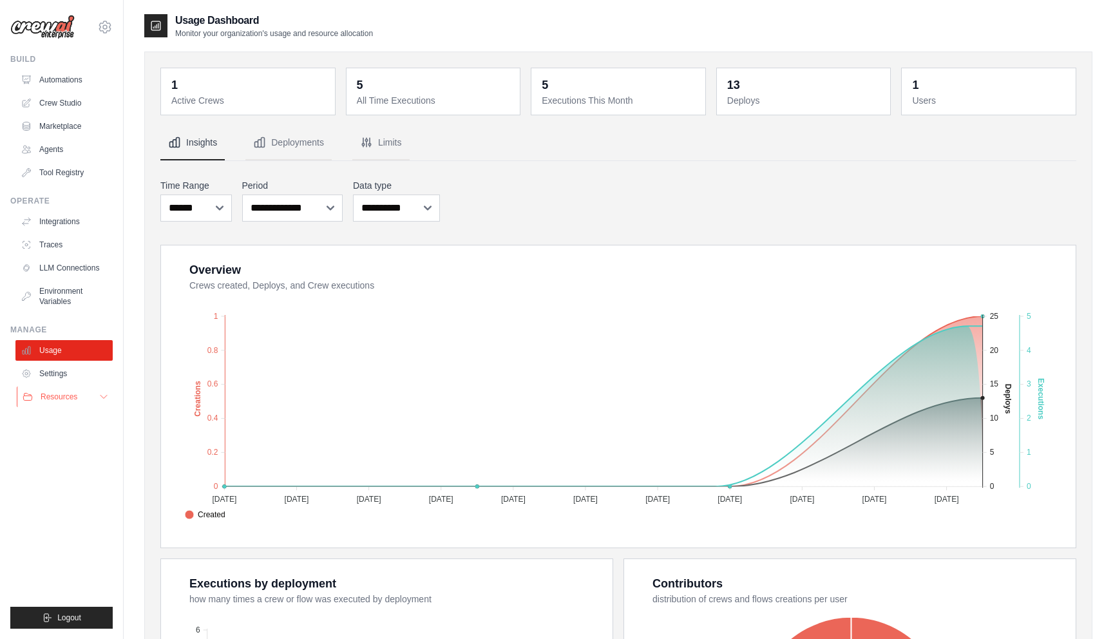
click at [58, 397] on span "Resources" at bounding box center [59, 396] width 37 height 10
click at [67, 173] on link "Tool Registry" at bounding box center [65, 172] width 97 height 21
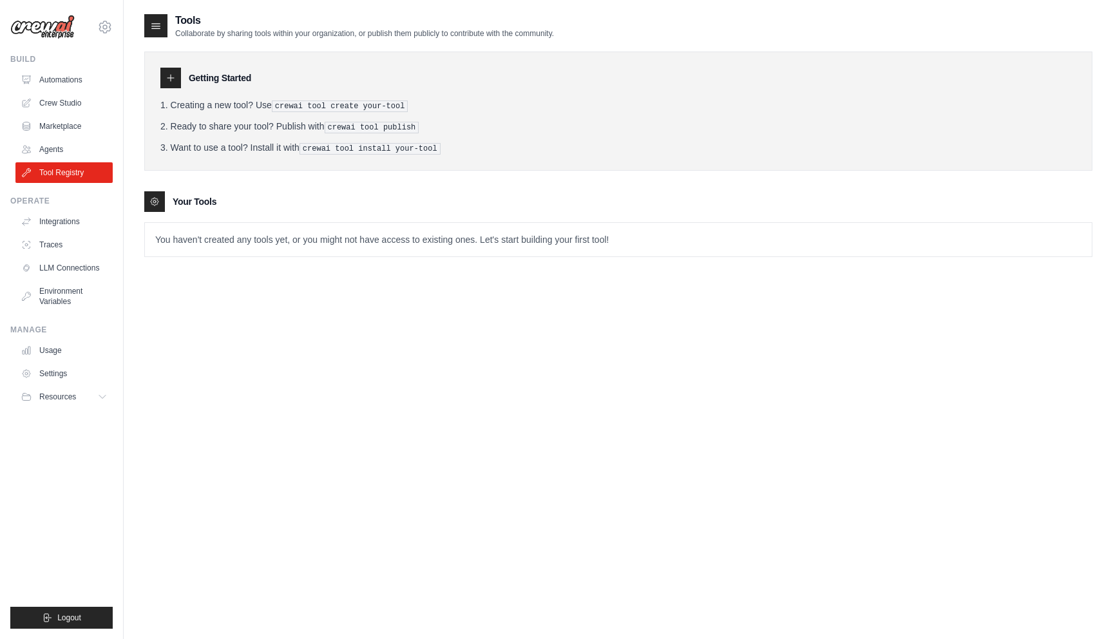
click at [196, 247] on p "You haven't created any tools yet, or you might not have access to existing one…" at bounding box center [618, 239] width 947 height 33
click at [169, 77] on icon at bounding box center [170, 78] width 10 height 10
click at [305, 111] on ol "Creating a new tool? Use crewai tool create your-tool Ready to share your tool?…" at bounding box center [618, 127] width 916 height 56
click at [303, 111] on ol "Creating a new tool? Use crewai tool create your-tool Ready to share your tool?…" at bounding box center [618, 127] width 916 height 56
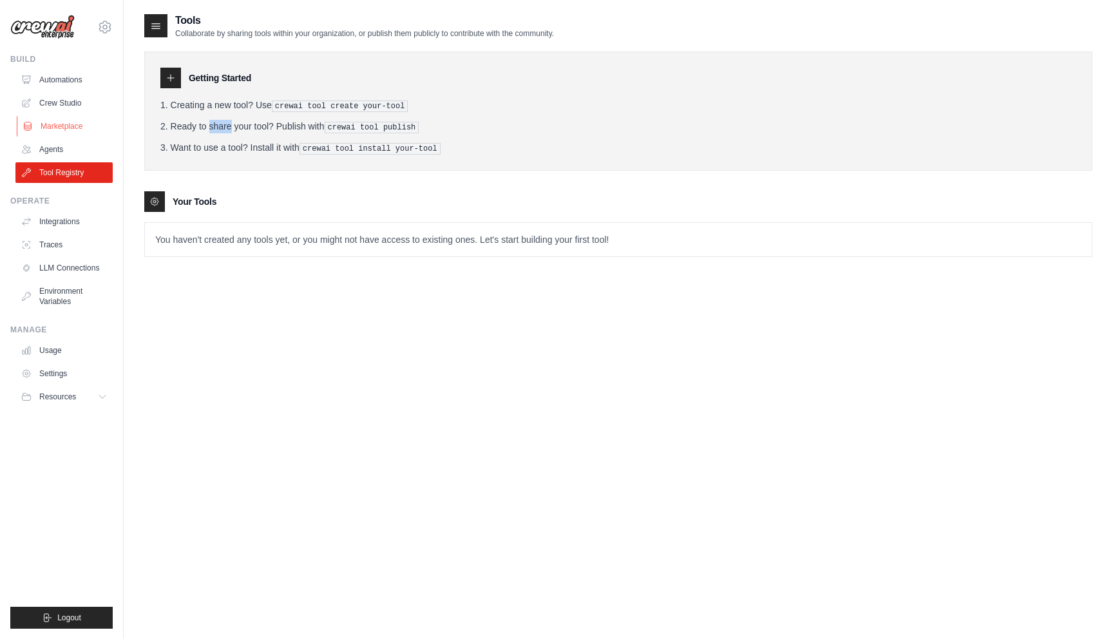
click at [57, 127] on link "Marketplace" at bounding box center [65, 126] width 97 height 21
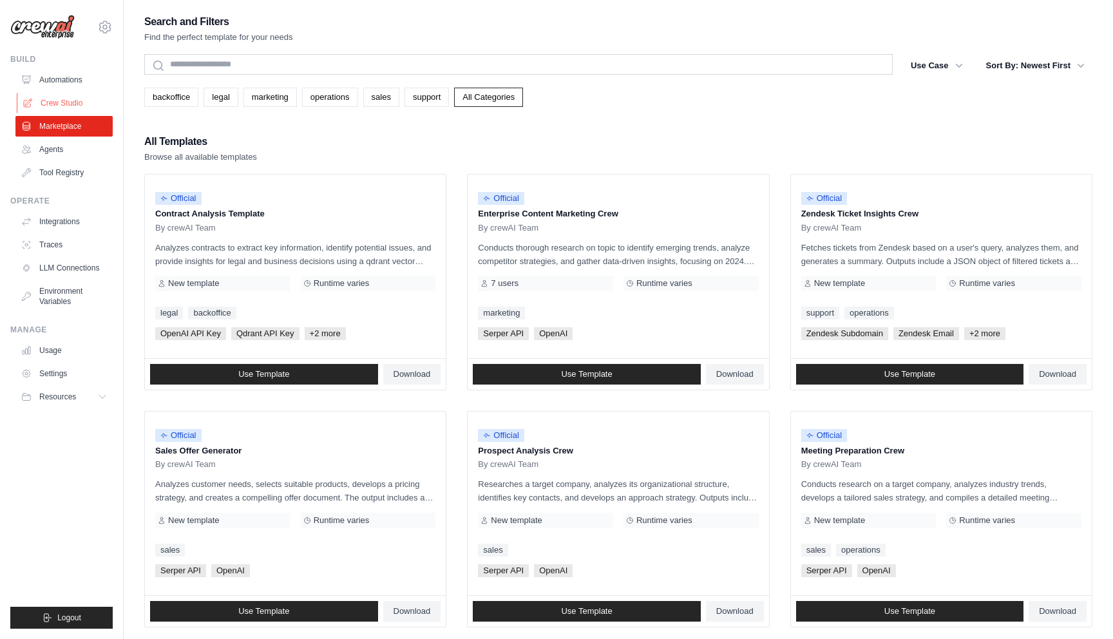
click at [46, 107] on link "Crew Studio" at bounding box center [65, 103] width 97 height 21
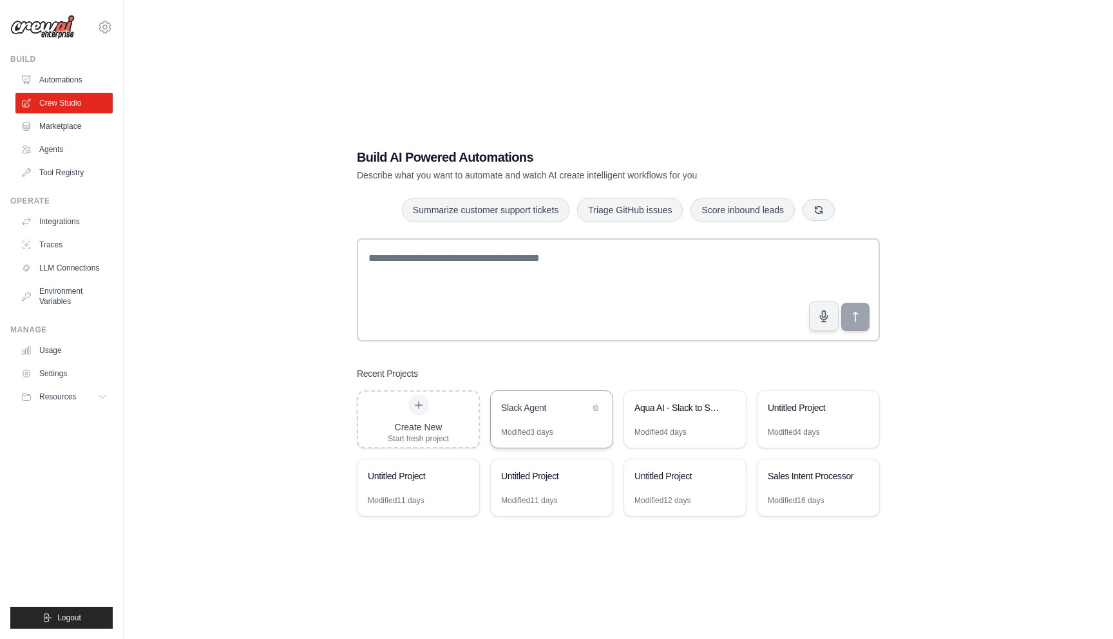
click at [518, 417] on div "Slack Agent" at bounding box center [552, 409] width 122 height 36
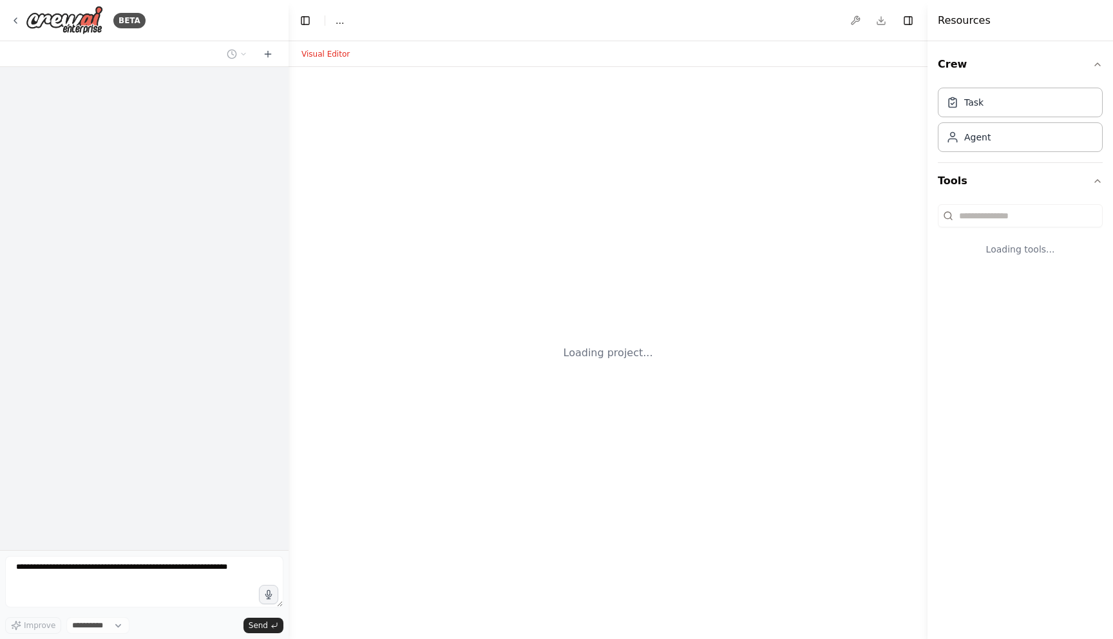
select select "****"
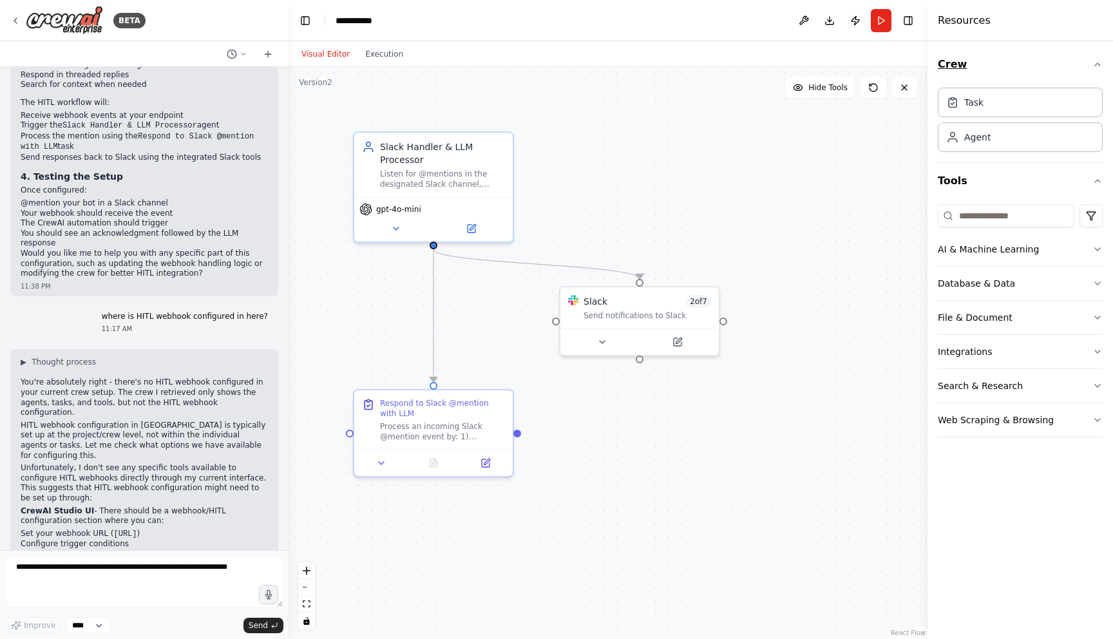
scroll to position [7006, 0]
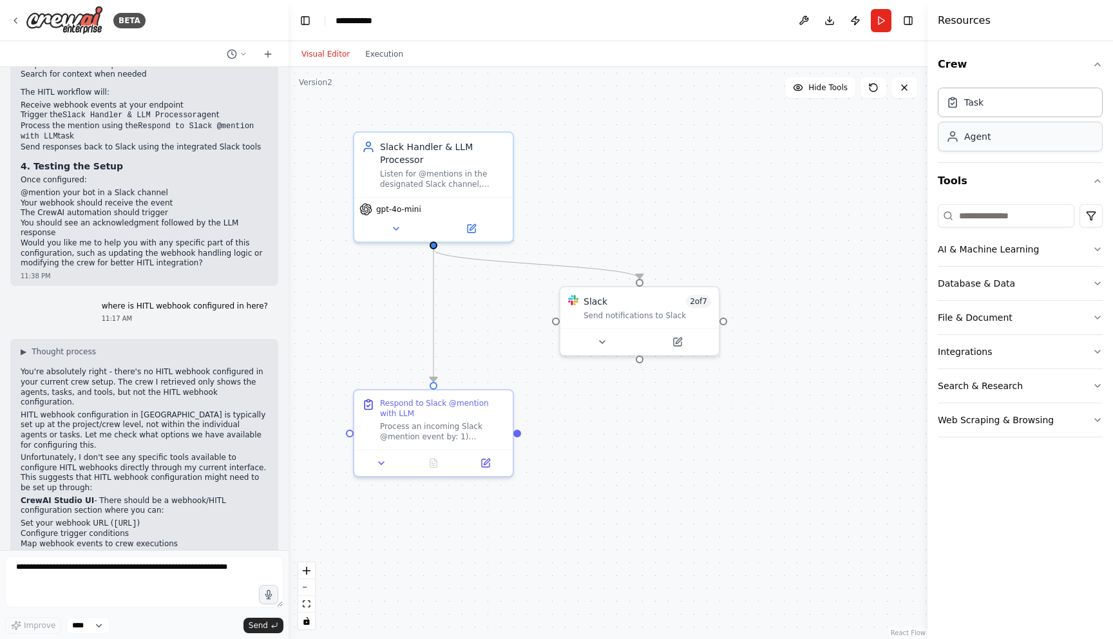
click at [981, 142] on div "Agent" at bounding box center [977, 136] width 26 height 13
click at [266, 56] on icon at bounding box center [268, 54] width 10 height 10
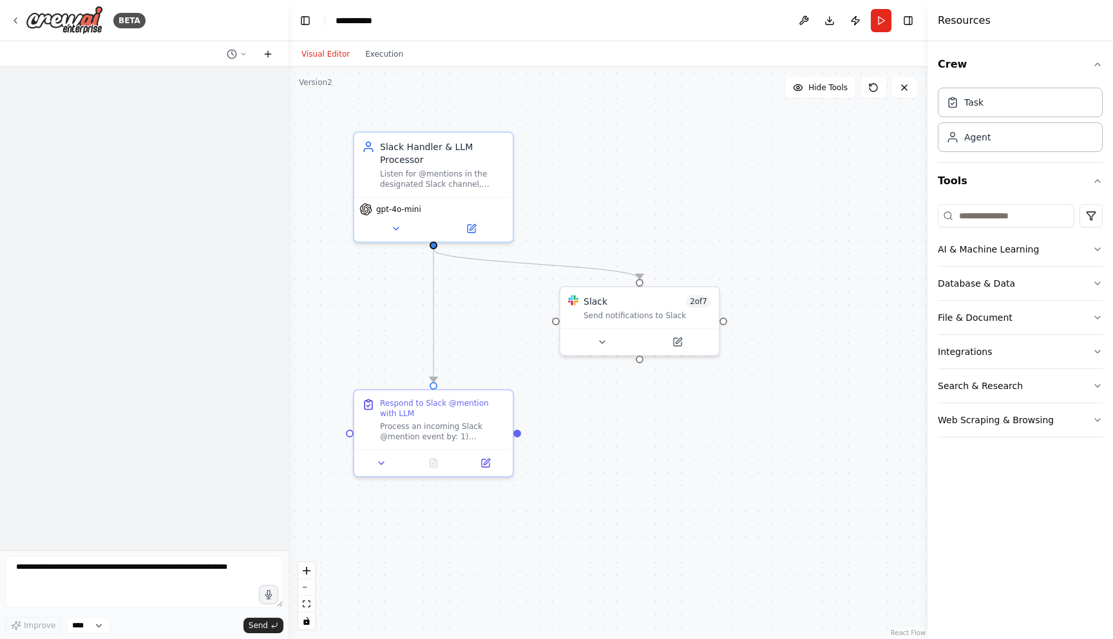
scroll to position [0, 0]
click at [244, 53] on icon at bounding box center [243, 54] width 4 height 2
click at [207, 97] on span "where is HITL webhook configured in here?" at bounding box center [198, 101] width 116 height 10
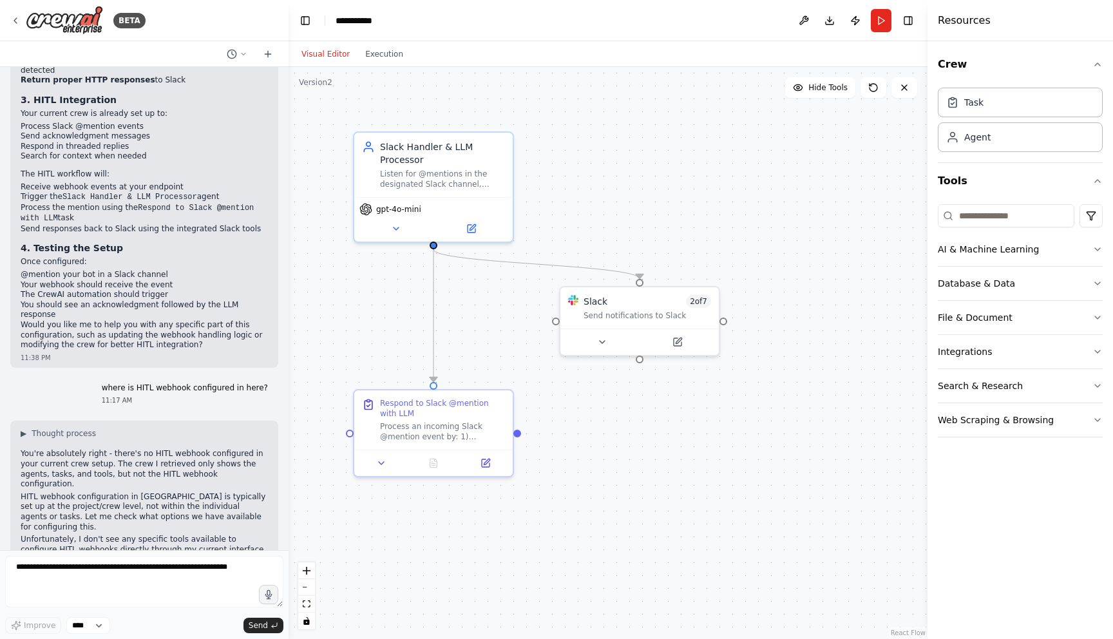
scroll to position [6921, 0]
drag, startPoint x: 187, startPoint y: 333, endPoint x: 113, endPoint y: 321, distance: 74.4
click at [113, 538] on p "Unfortunately, I don't see any specific tools available to configure HITL webho…" at bounding box center [144, 558] width 247 height 40
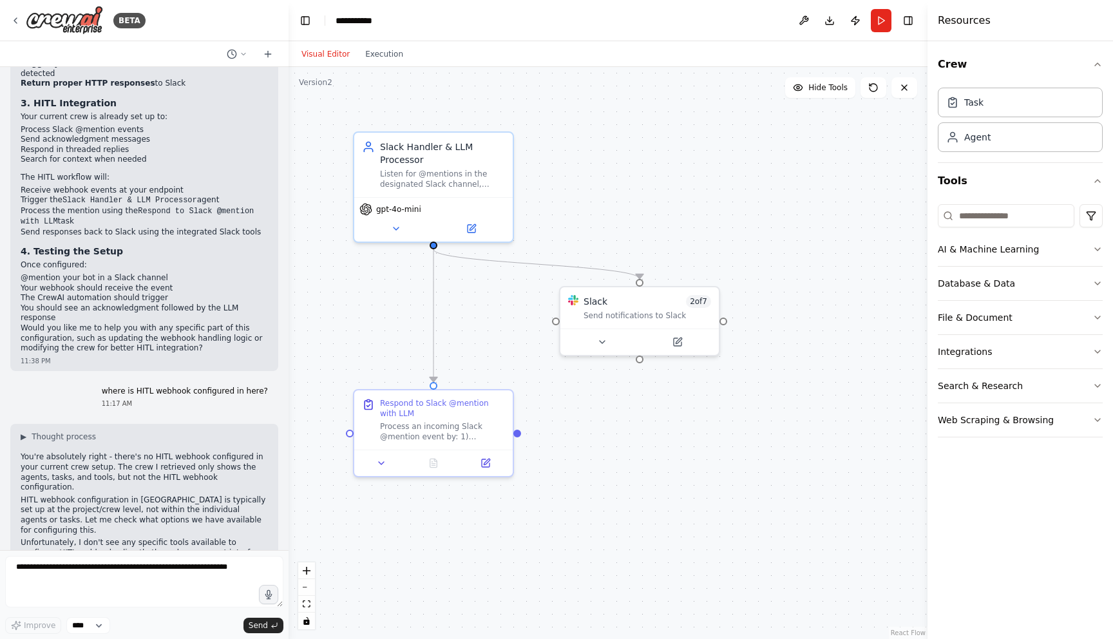
drag, startPoint x: 198, startPoint y: 457, endPoint x: 17, endPoint y: 442, distance: 182.2
click at [17, 442] on div "▶ Thought process You're absolutely right - there's no HITL webhook configured …" at bounding box center [144, 632] width 268 height 417
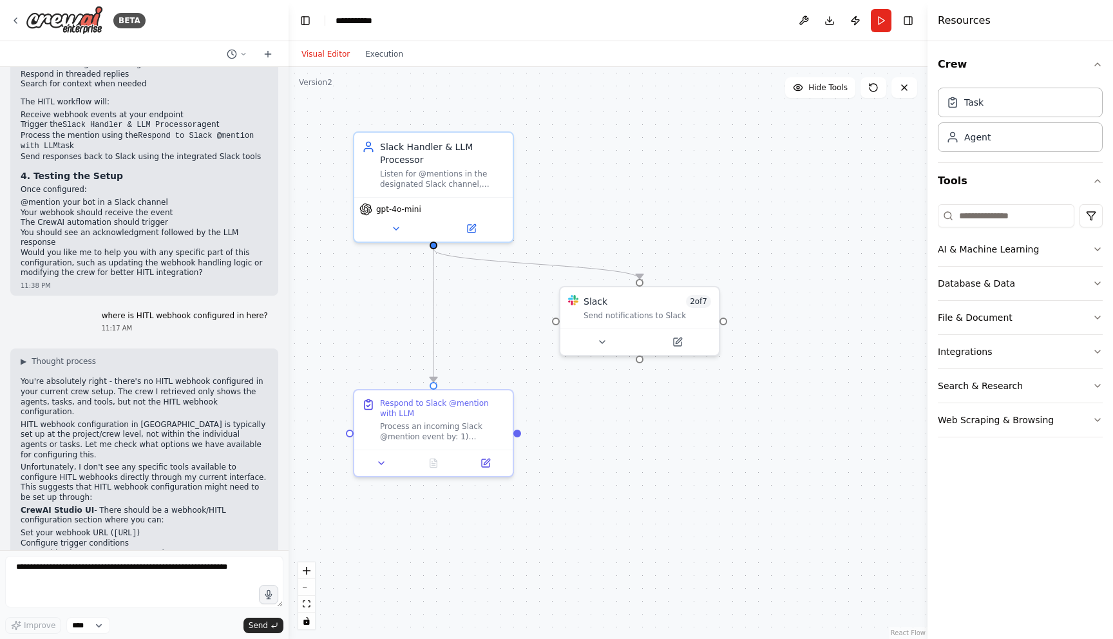
scroll to position [7006, 0]
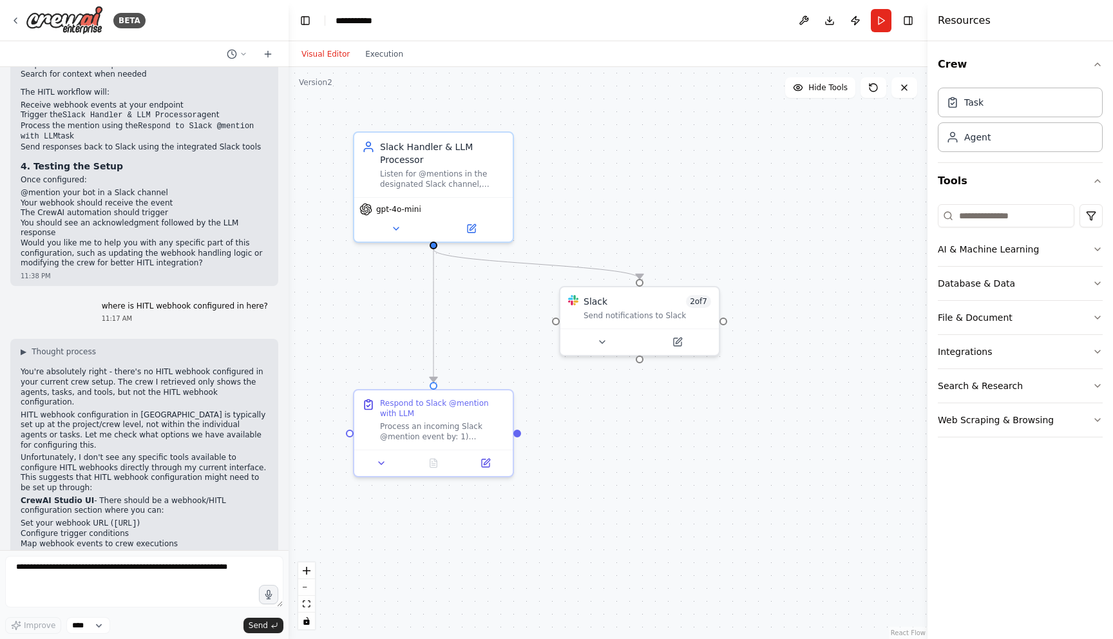
click at [220, 580] on p "Enterprise Settings - If you're using CrewAI Enterprise, there might be webhook…" at bounding box center [144, 590] width 247 height 20
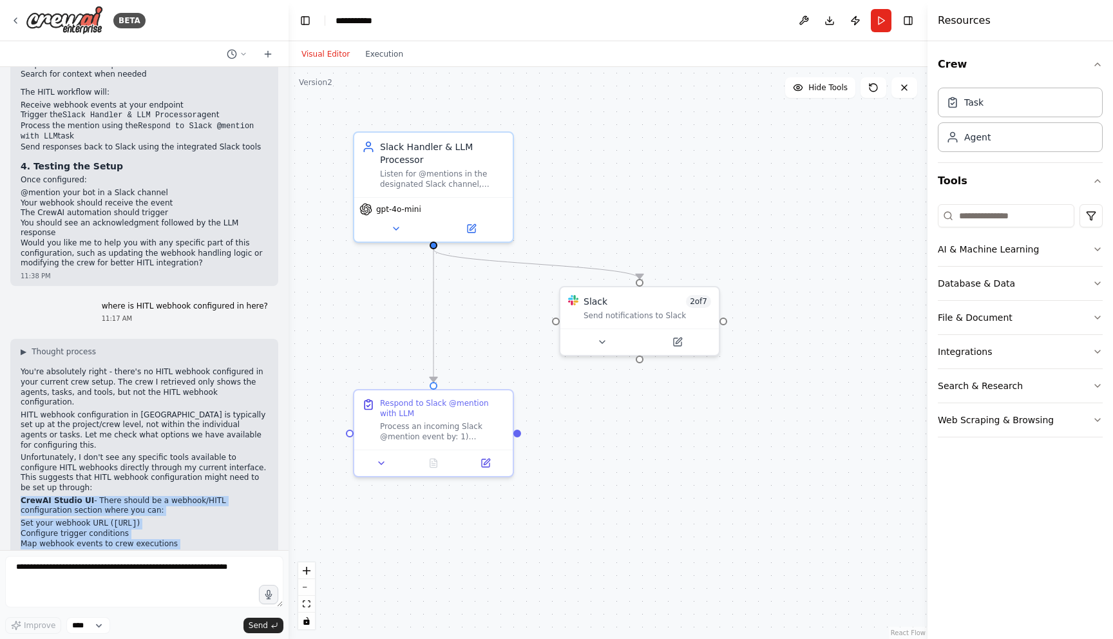
copy div "CrewAI Studio UI - There should be a webhook/HITL configuration section where y…"
drag, startPoint x: 184, startPoint y: 413, endPoint x: 12, endPoint y: 261, distance: 228.5
click at [12, 339] on div "▶ Thought process You're absolutely right - there's no HITL webhook configured …" at bounding box center [144, 547] width 268 height 417
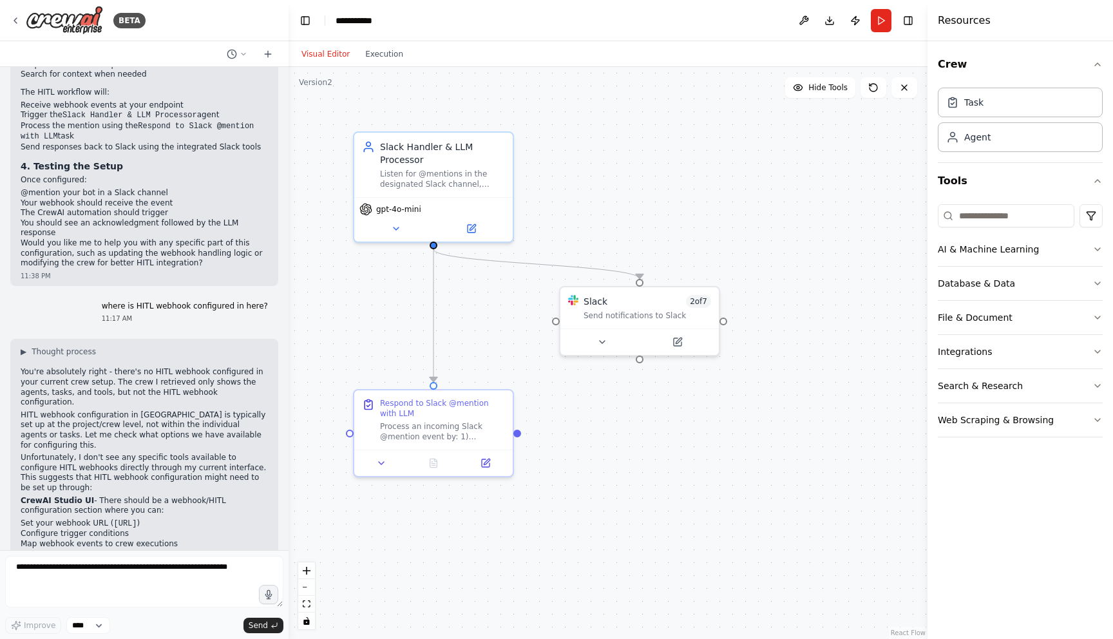
click at [8, 18] on div "BETA" at bounding box center [144, 20] width 288 height 41
click at [10, 18] on div "BETA" at bounding box center [144, 20] width 288 height 41
click at [14, 14] on div "BETA" at bounding box center [77, 20] width 135 height 29
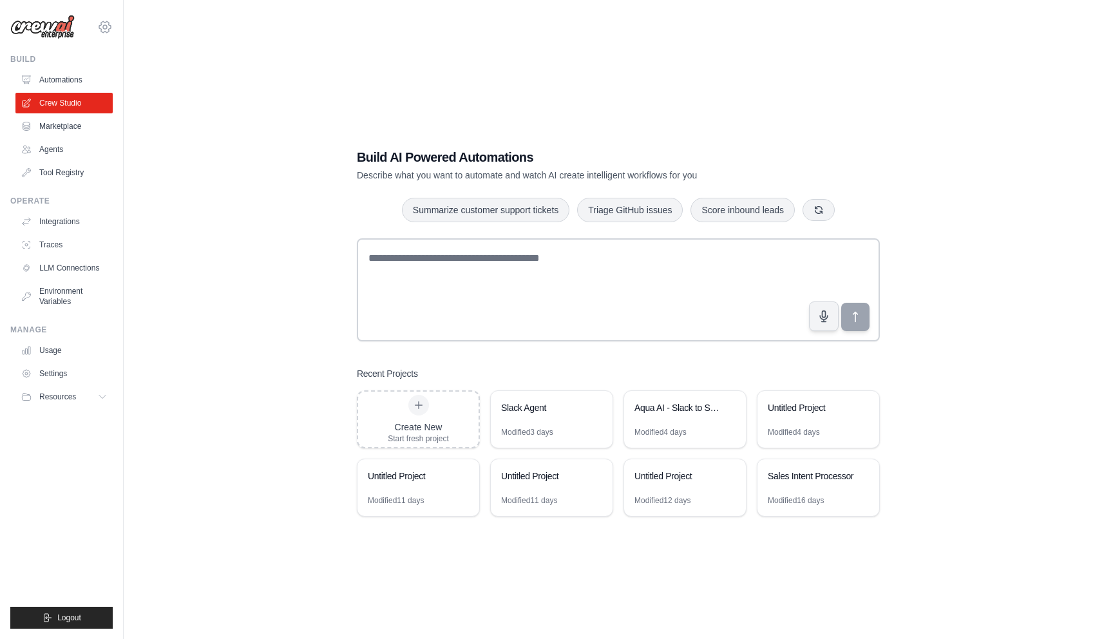
click at [111, 30] on icon at bounding box center [104, 26] width 15 height 15
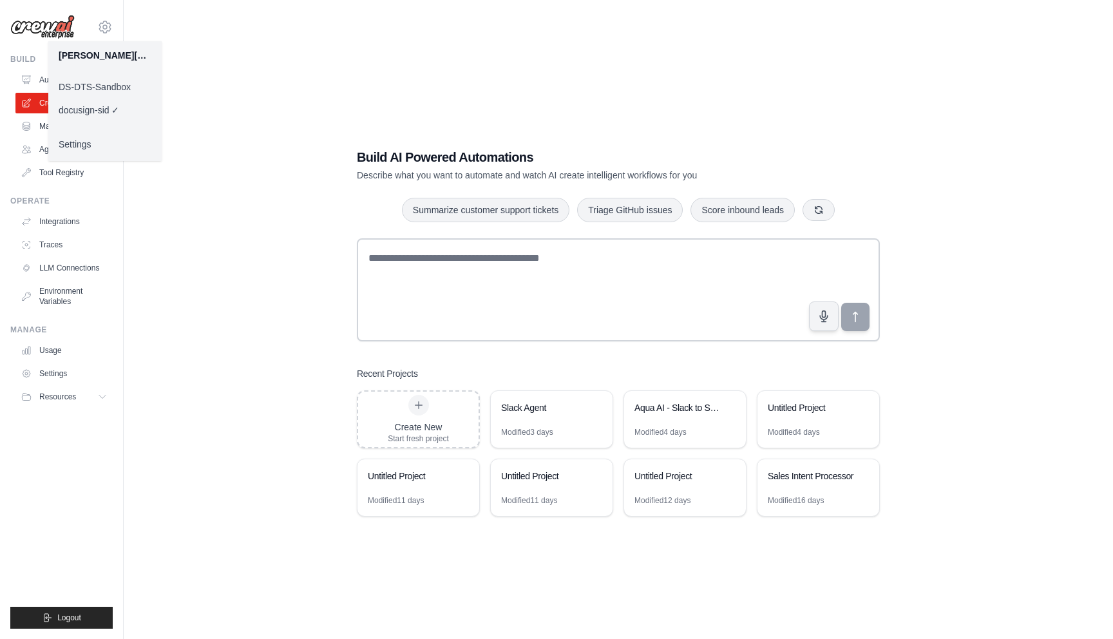
click at [241, 106] on div "Build AI Powered Automations Describe what you want to automate and watch AI cr…" at bounding box center [618, 332] width 948 height 639
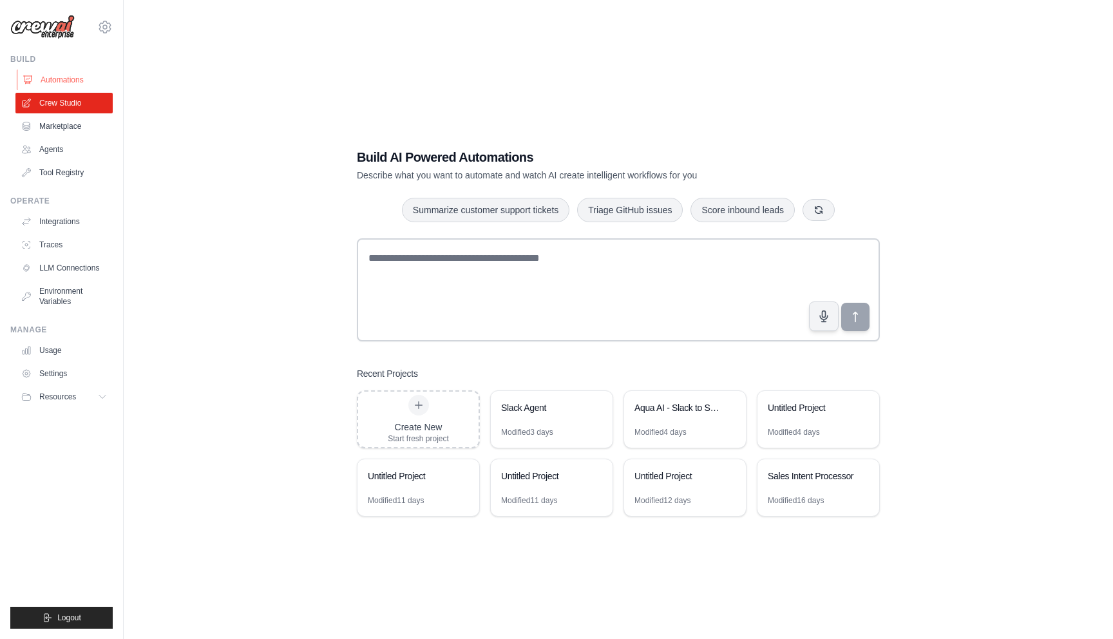
click at [79, 84] on link "Automations" at bounding box center [65, 80] width 97 height 21
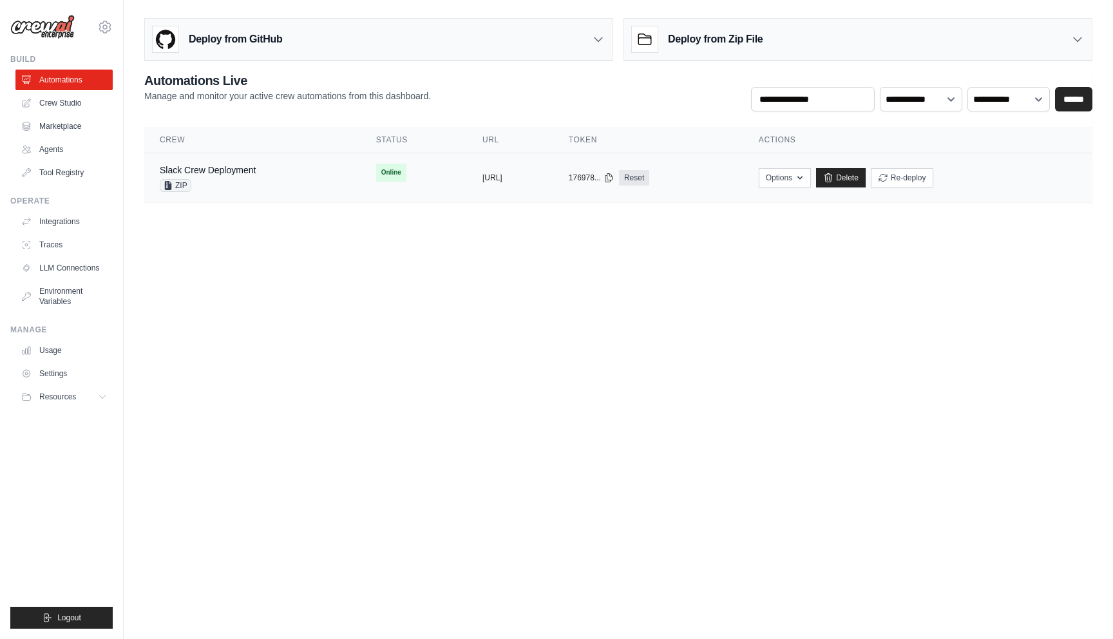
click at [244, 180] on div "ZIP" at bounding box center [208, 185] width 96 height 13
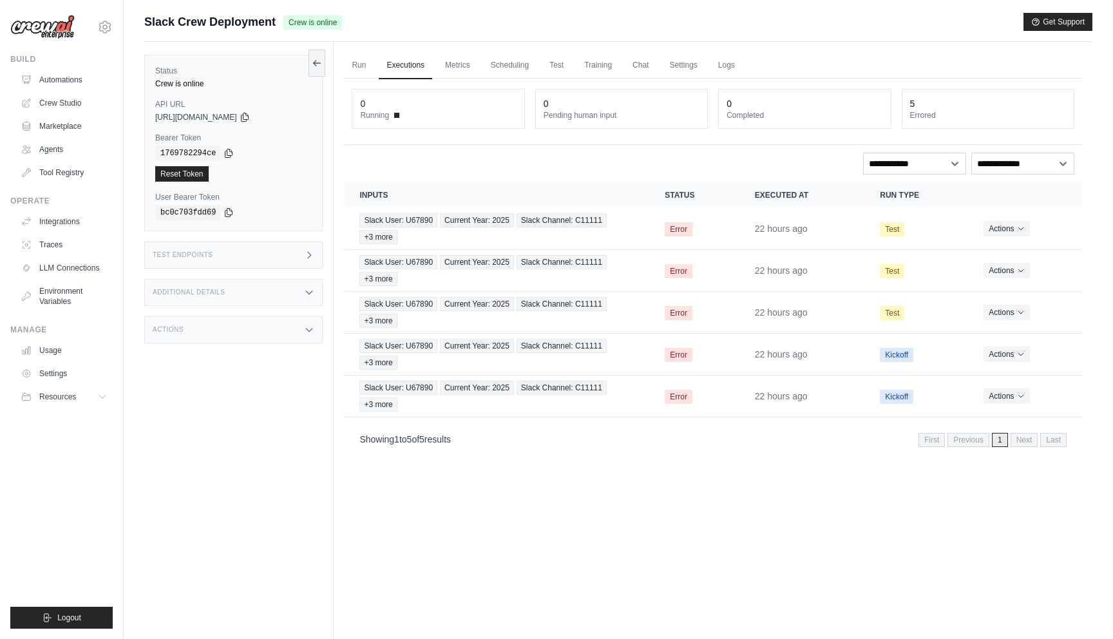
click at [283, 288] on div "Additional Details" at bounding box center [233, 292] width 178 height 27
click at [361, 72] on link "Run" at bounding box center [359, 65] width 30 height 27
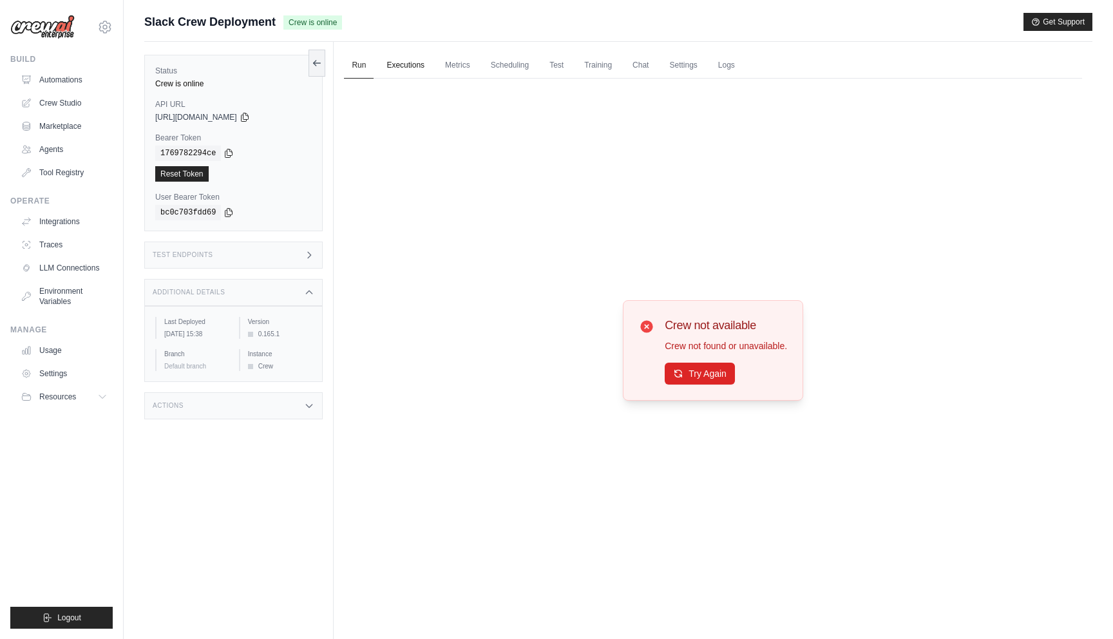
click at [404, 70] on link "Executions" at bounding box center [405, 65] width 53 height 27
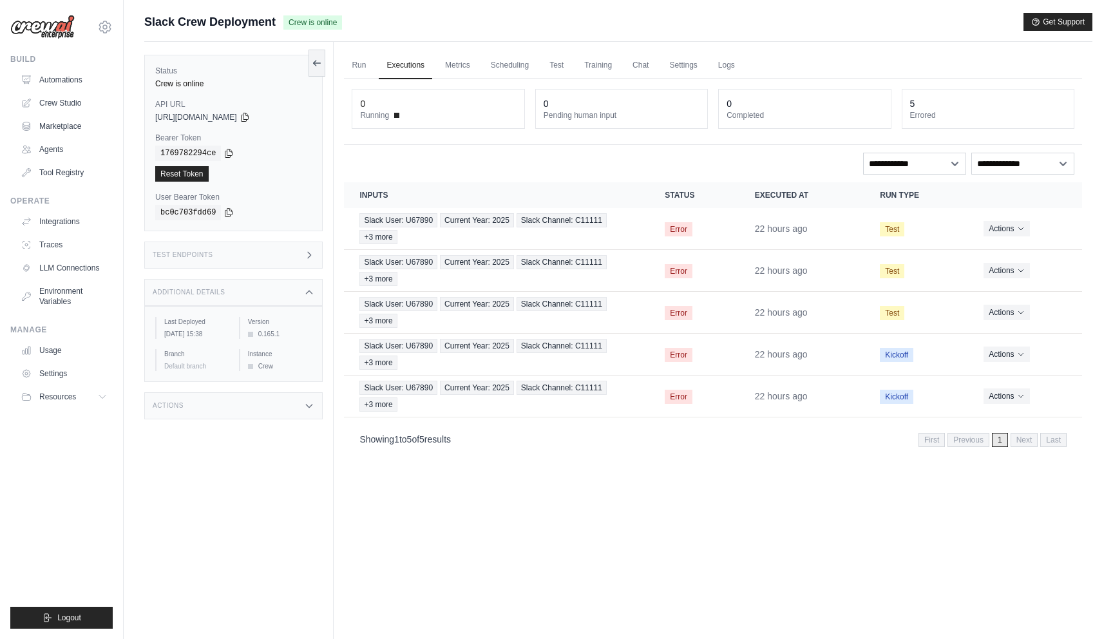
click at [285, 263] on div "Test Endpoints" at bounding box center [233, 254] width 178 height 27
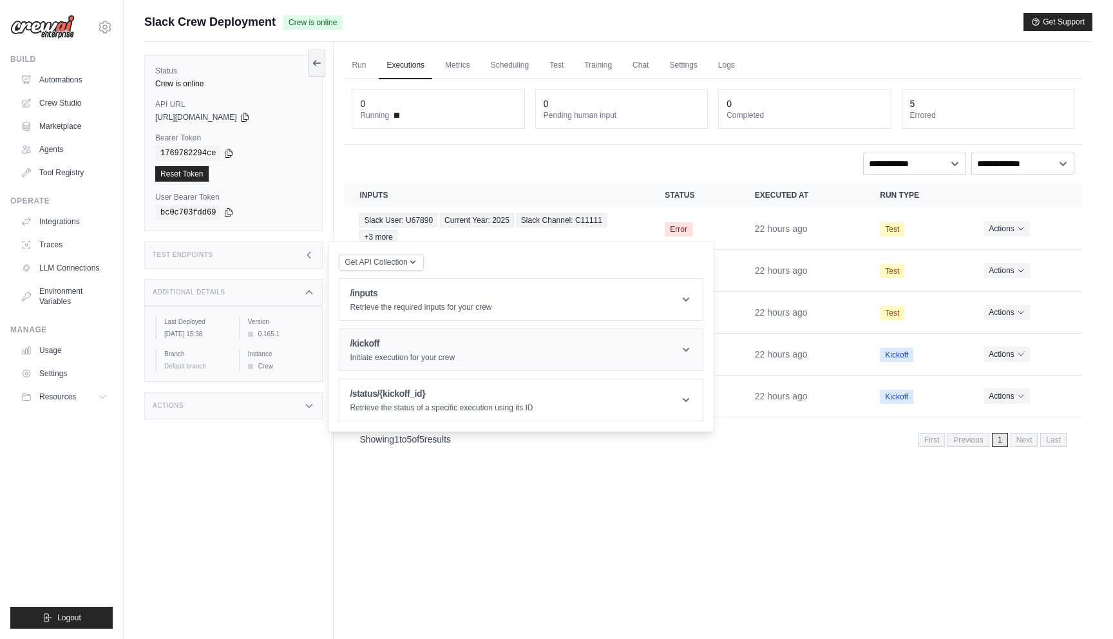
click at [372, 348] on h1 "/kickoff" at bounding box center [402, 343] width 105 height 13
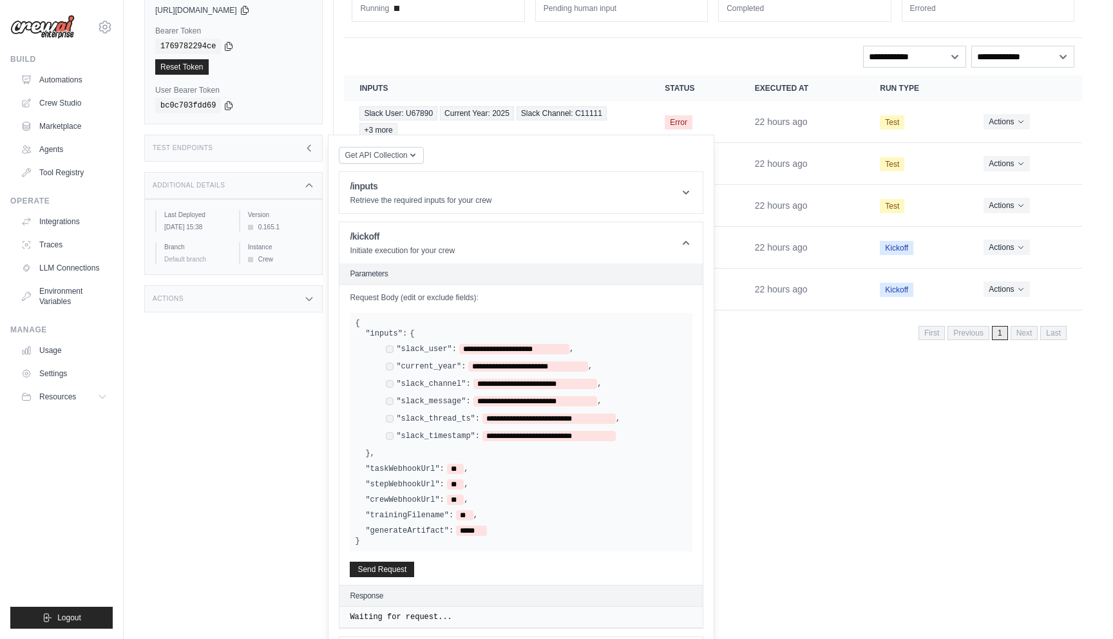
scroll to position [127, 0]
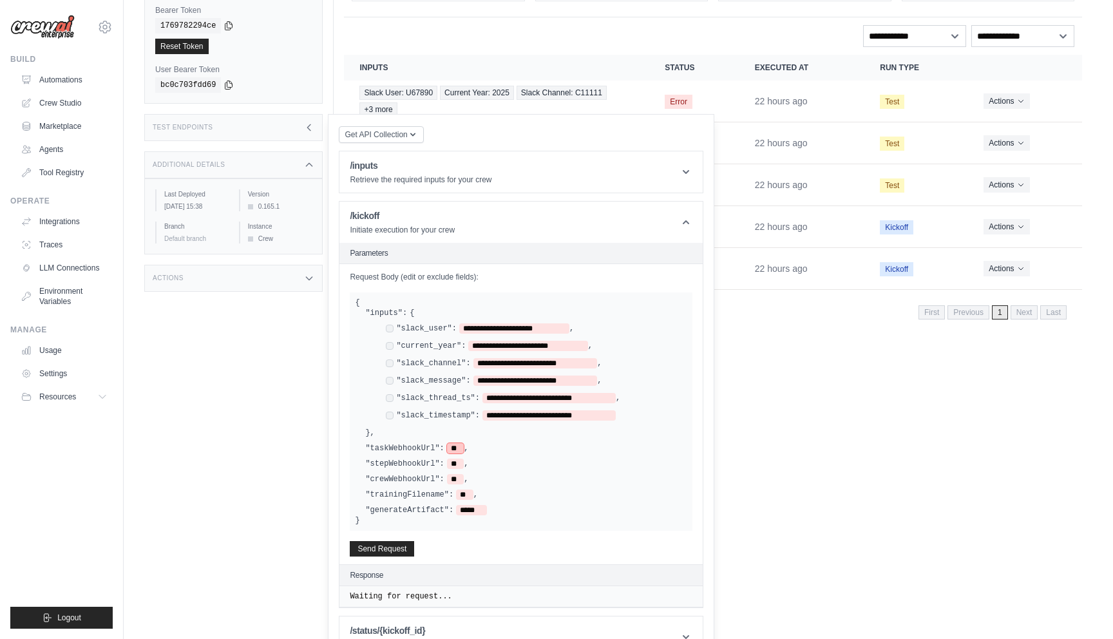
click at [456, 444] on span "**" at bounding box center [455, 448] width 17 height 10
paste span
